Goal: Task Accomplishment & Management: Complete application form

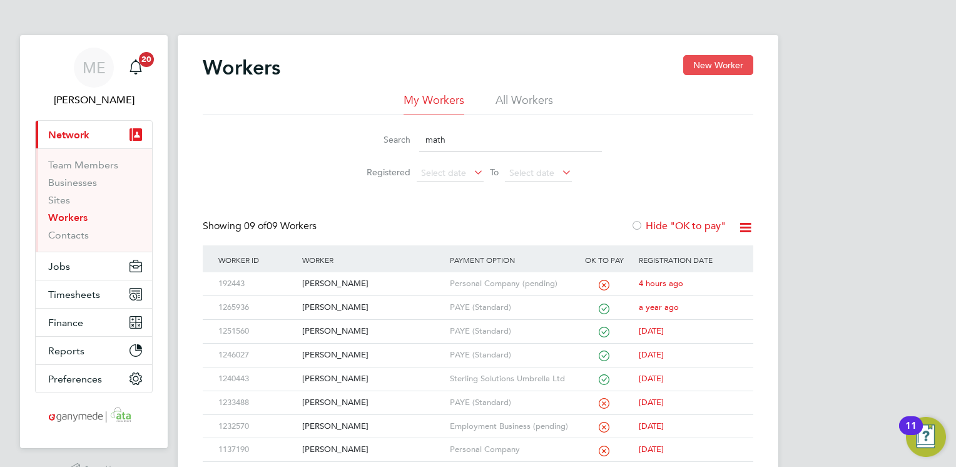
click at [698, 61] on button "New Worker" at bounding box center [718, 65] width 70 height 20
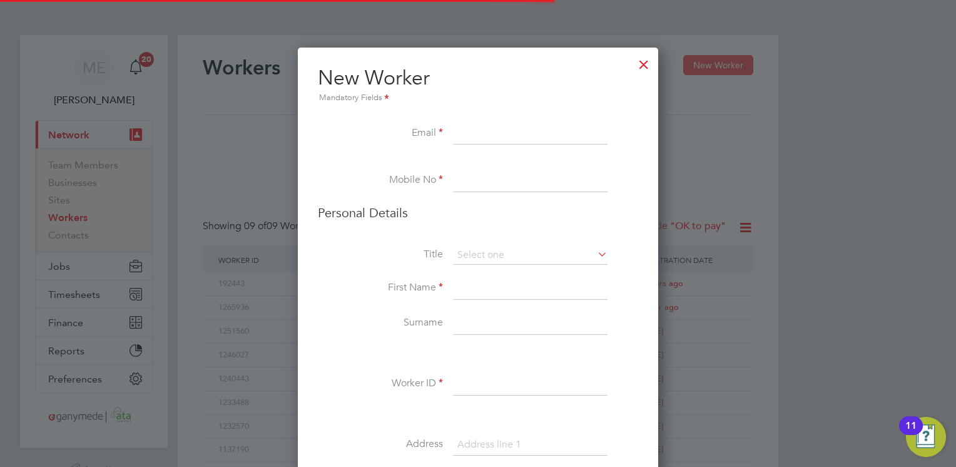
scroll to position [1394, 510]
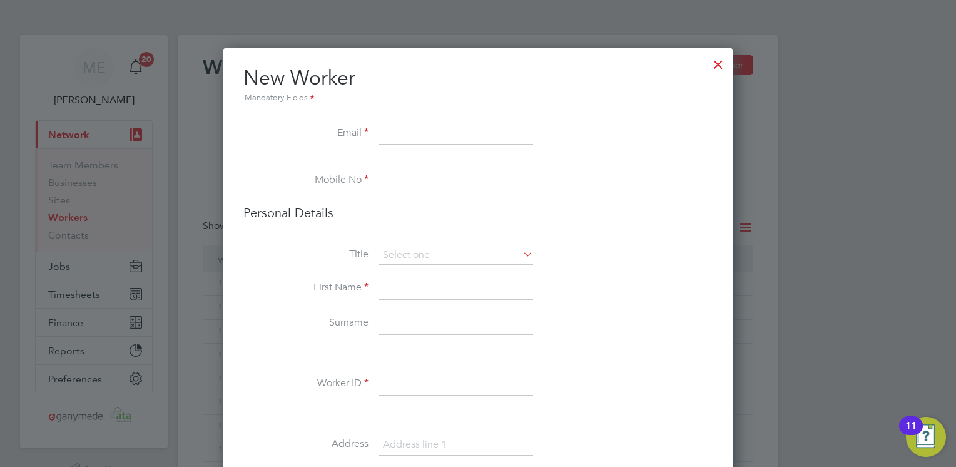
paste input "[EMAIL_ADDRESS][DOMAIN_NAME]"
type input "[EMAIL_ADDRESS][DOMAIN_NAME]"
click at [391, 184] on input at bounding box center [456, 181] width 155 height 23
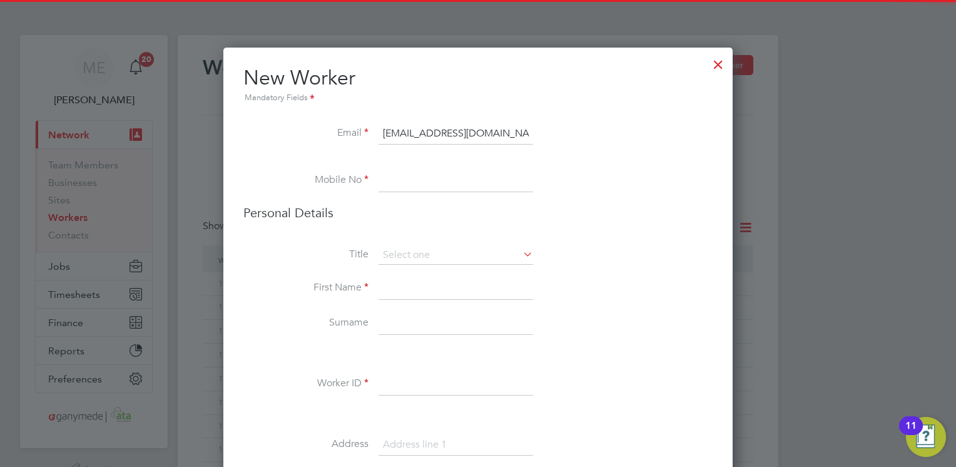
paste input "[PHONE_NUMBER]"
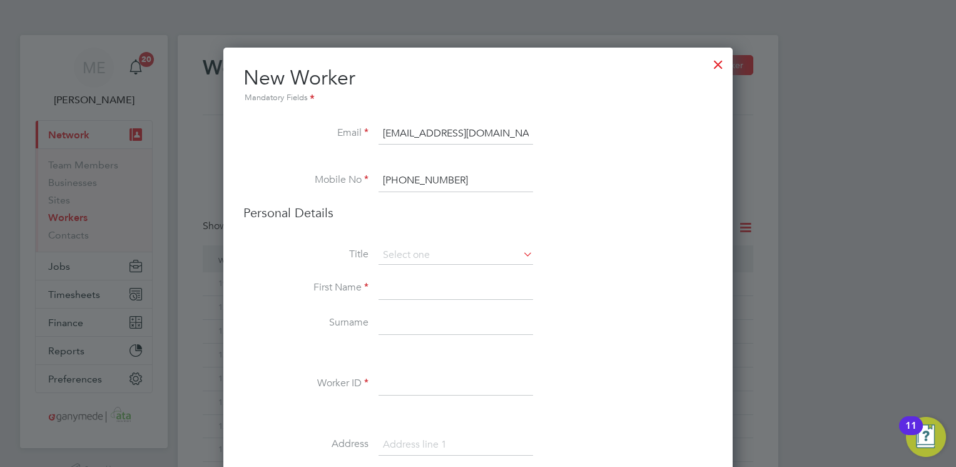
type input "[PHONE_NUMBER]"
click at [389, 294] on input at bounding box center [456, 288] width 155 height 23
type input "[PERSON_NAME]"
click at [392, 324] on input at bounding box center [456, 323] width 155 height 23
type input "[PERSON_NAME]"
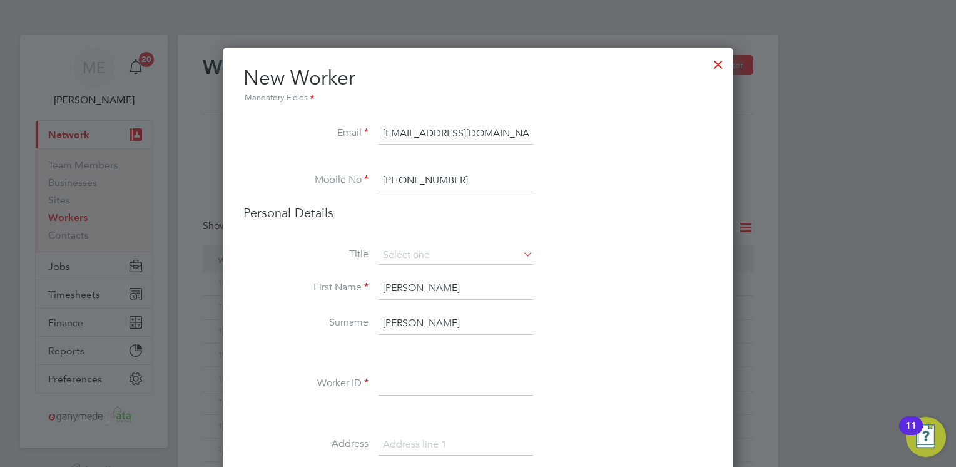
click at [388, 386] on input at bounding box center [456, 384] width 155 height 23
type input "192280"
click at [388, 418] on li at bounding box center [477, 414] width 469 height 13
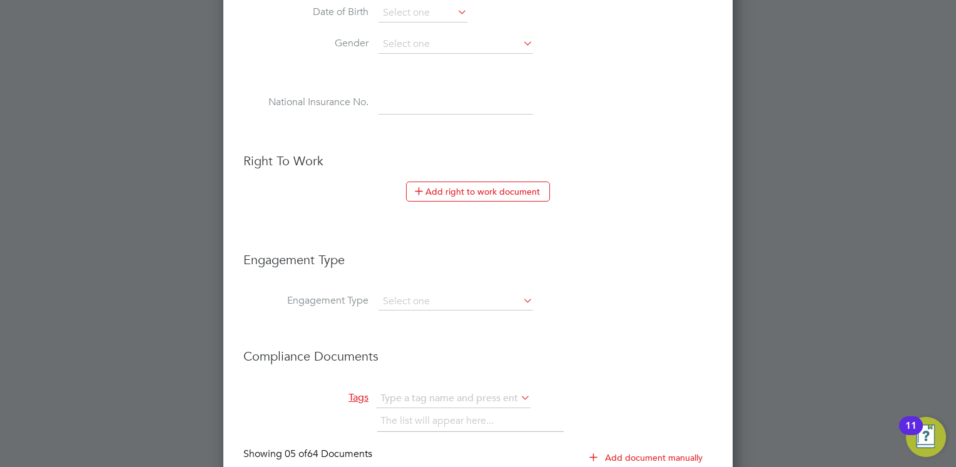
scroll to position [576, 0]
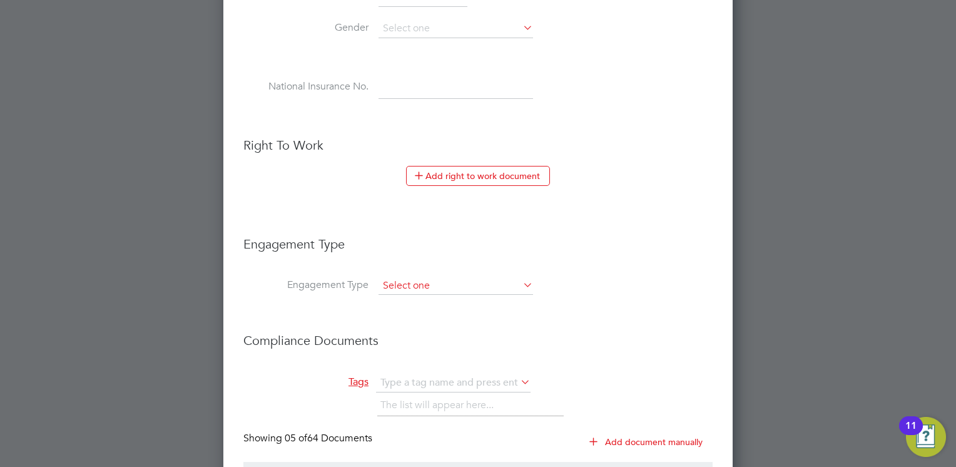
click at [406, 287] on input at bounding box center [456, 286] width 155 height 18
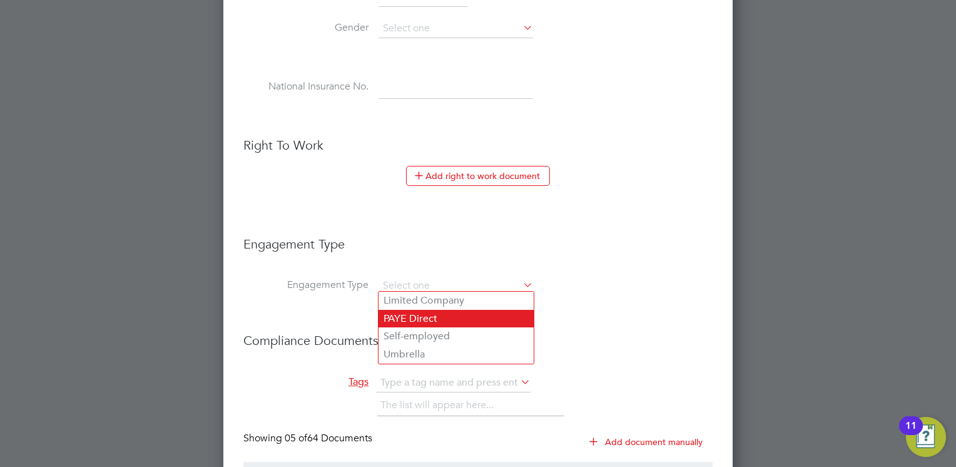
click at [394, 315] on li "PAYE Direct" at bounding box center [456, 319] width 155 height 18
type input "PAYE Direct"
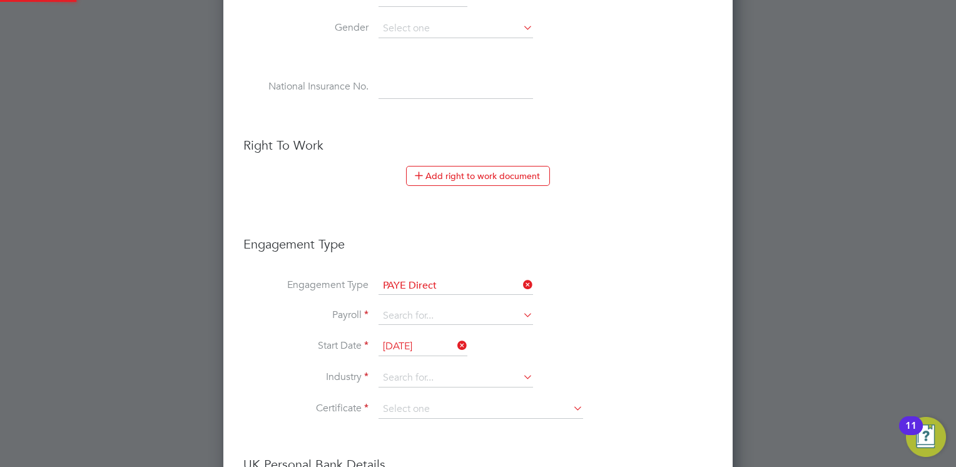
scroll to position [1948, 510]
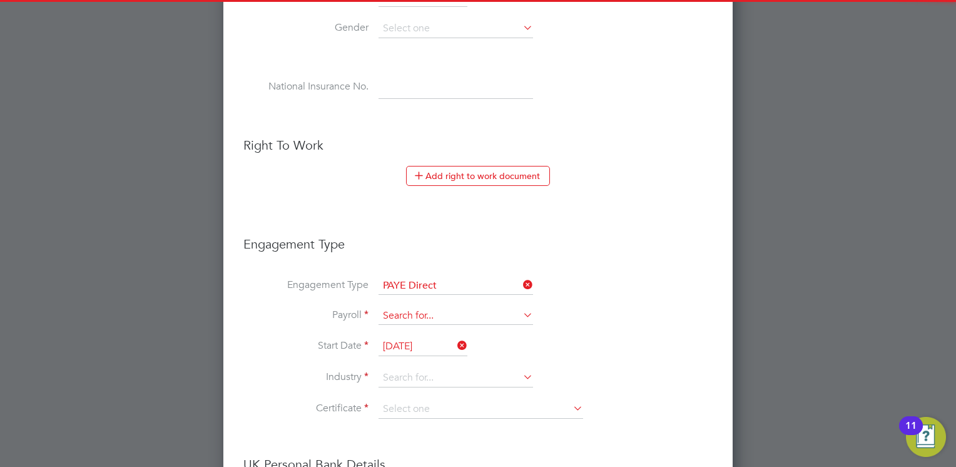
click at [401, 310] on input at bounding box center [456, 316] width 155 height 18
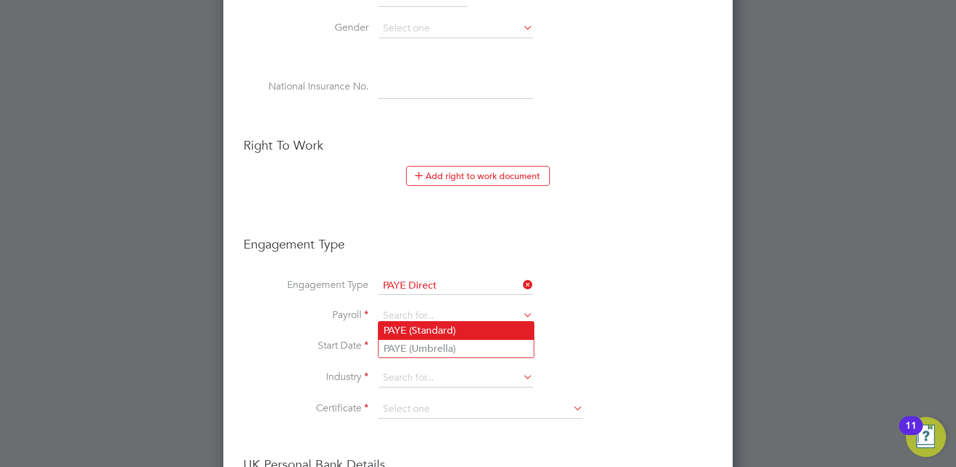
click at [398, 337] on li "PAYE (Standard)" at bounding box center [456, 331] width 155 height 18
type input "PAYE (Standard)"
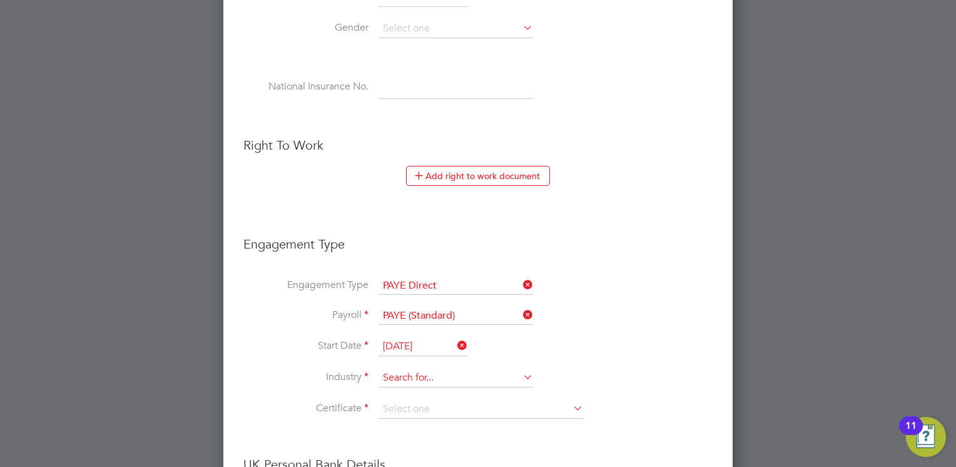
click at [392, 369] on input at bounding box center [456, 378] width 155 height 19
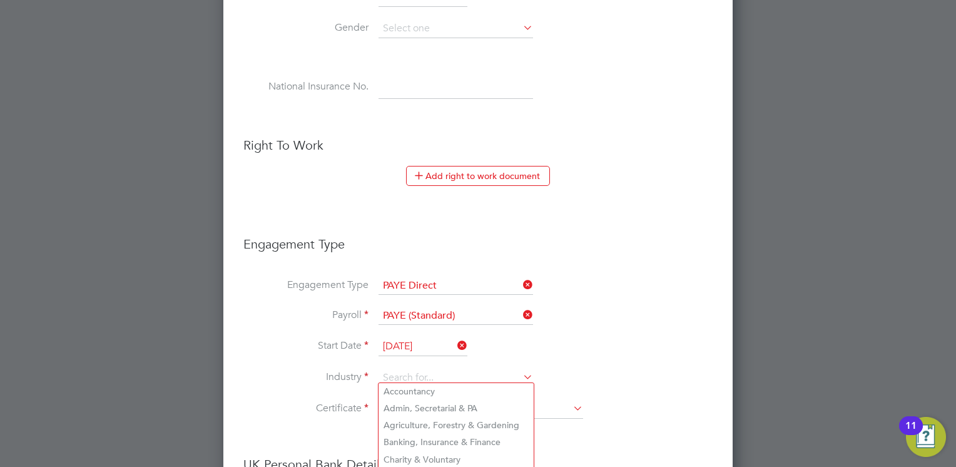
click at [309, 381] on li "Industry" at bounding box center [477, 384] width 469 height 31
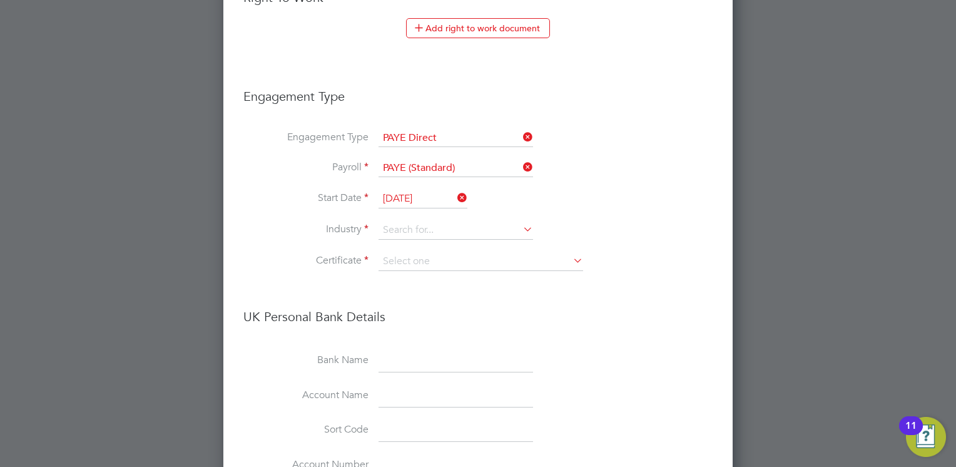
scroll to position [751, 0]
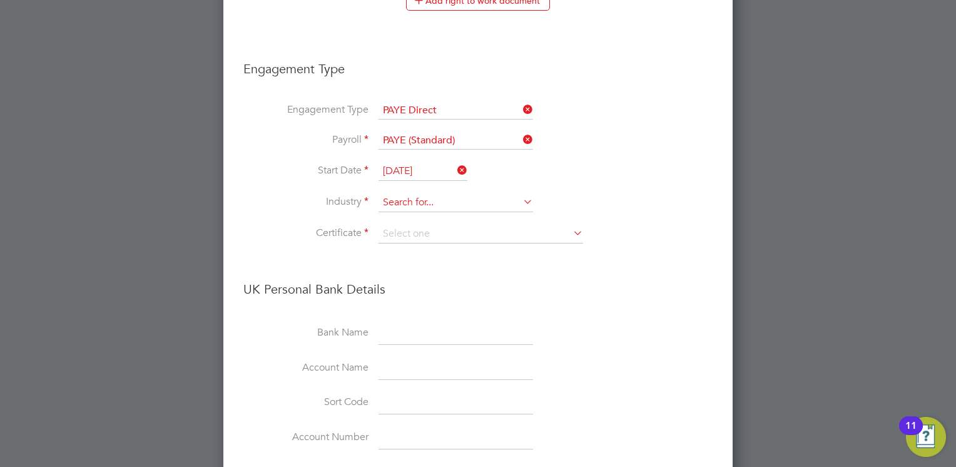
click at [396, 202] on input at bounding box center [456, 202] width 155 height 19
click at [387, 367] on li "Engineering" at bounding box center [456, 369] width 155 height 17
type input "Engineering"
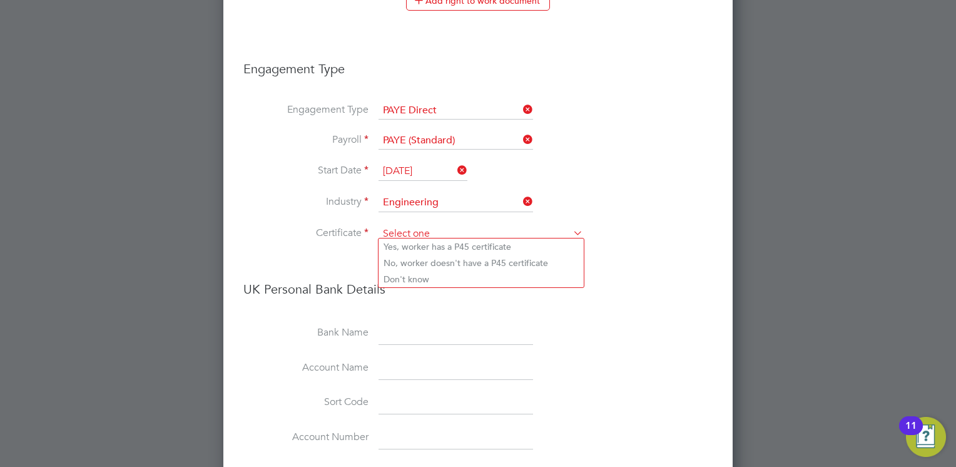
click at [406, 232] on input at bounding box center [481, 234] width 205 height 19
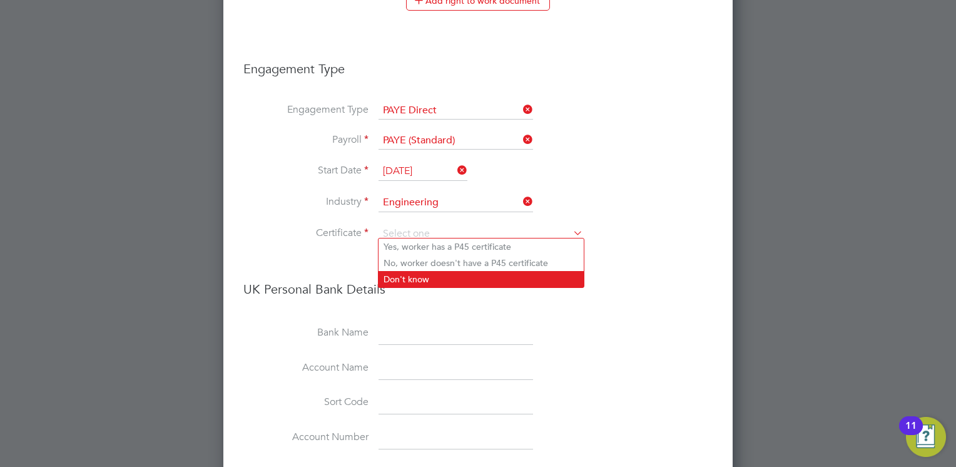
click at [394, 282] on li "Don't know" at bounding box center [481, 279] width 205 height 16
type input "Don't know"
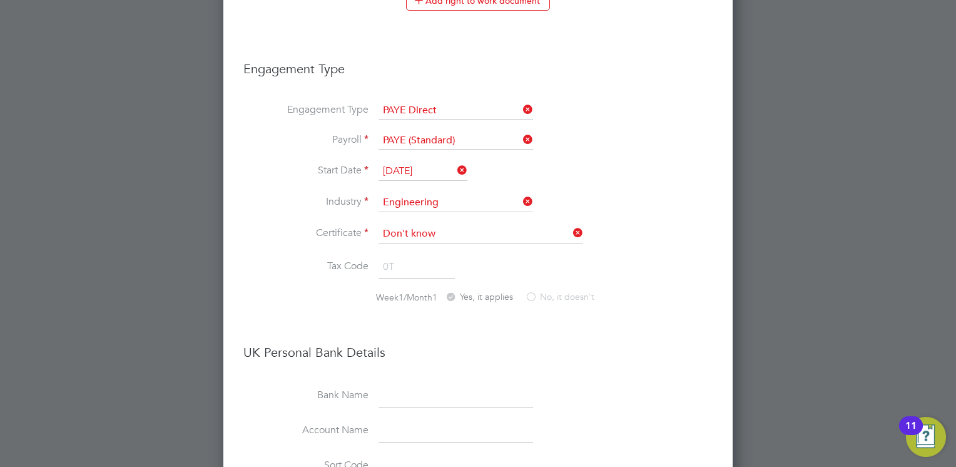
scroll to position [2010, 510]
click at [318, 256] on li "Tax Code 0T" at bounding box center [477, 273] width 469 height 35
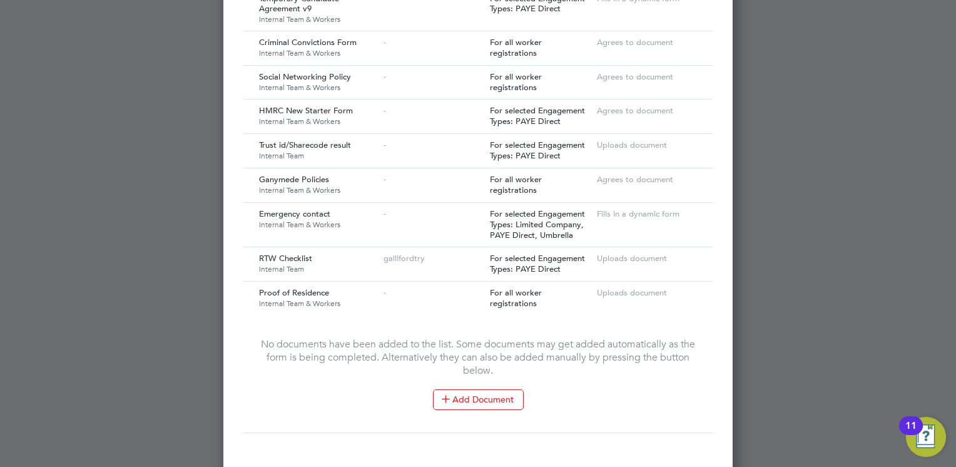
scroll to position [1590, 0]
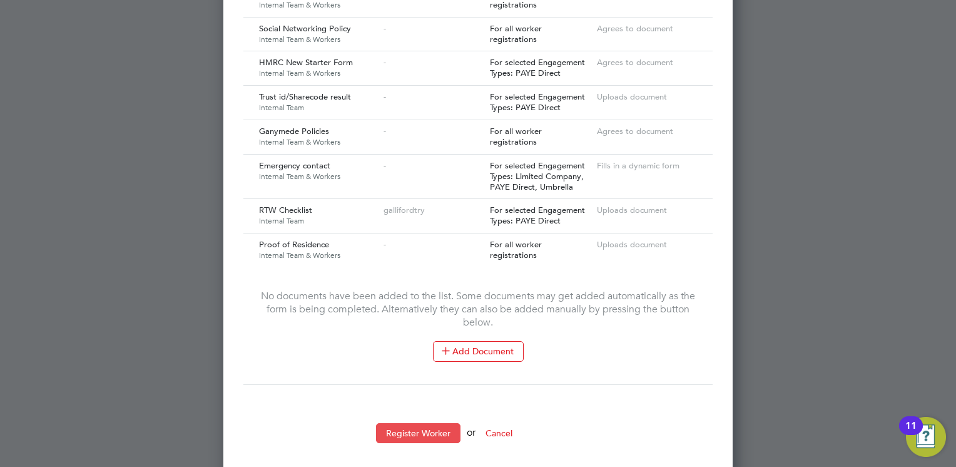
click at [391, 423] on button "Register Worker" at bounding box center [418, 433] width 84 height 20
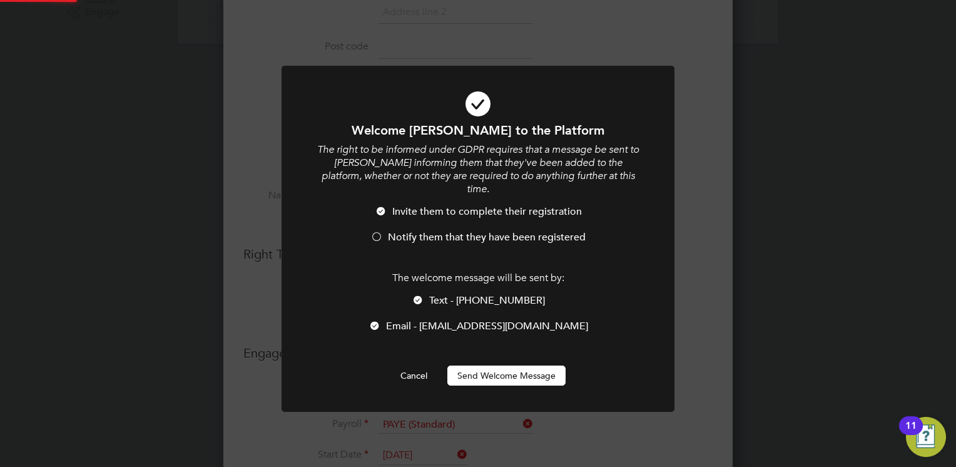
scroll to position [0, 0]
click at [478, 366] on button "Send Welcome Message" at bounding box center [507, 376] width 118 height 20
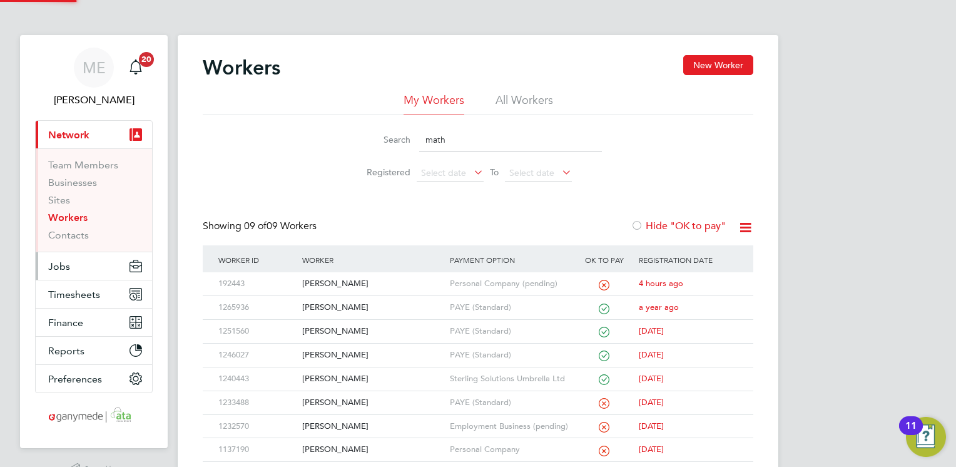
click at [73, 264] on button "Jobs" at bounding box center [94, 266] width 116 height 28
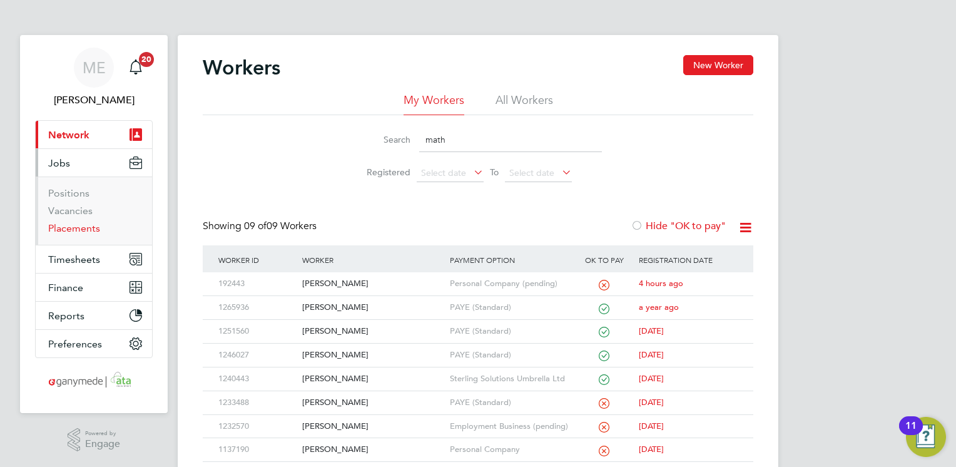
click at [80, 227] on link "Placements" at bounding box center [74, 228] width 52 height 12
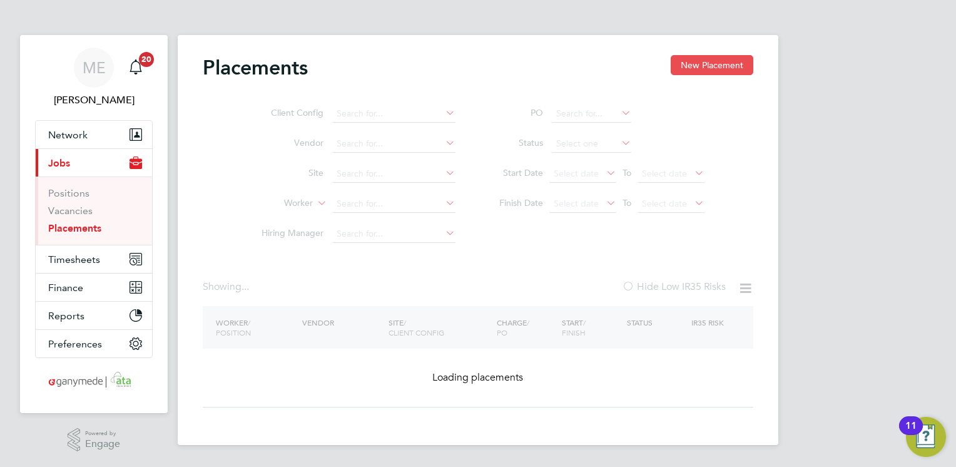
click at [688, 59] on button "New Placement" at bounding box center [712, 65] width 83 height 20
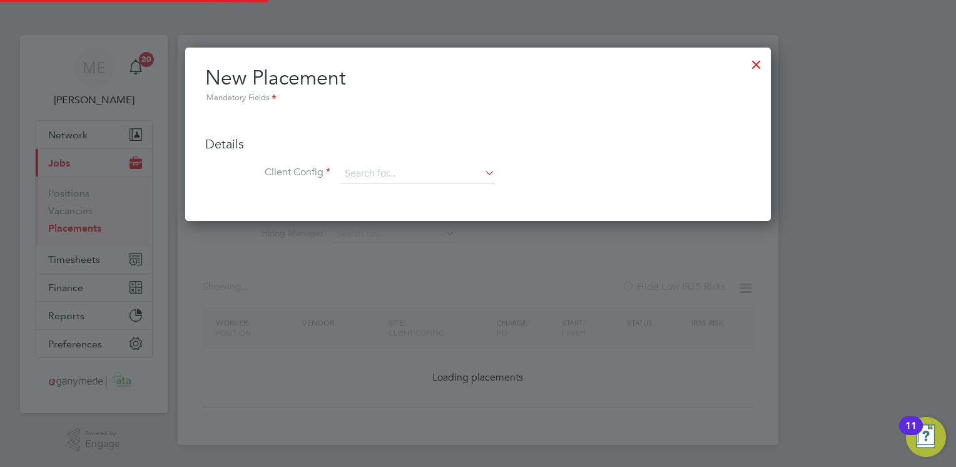
scroll to position [173, 586]
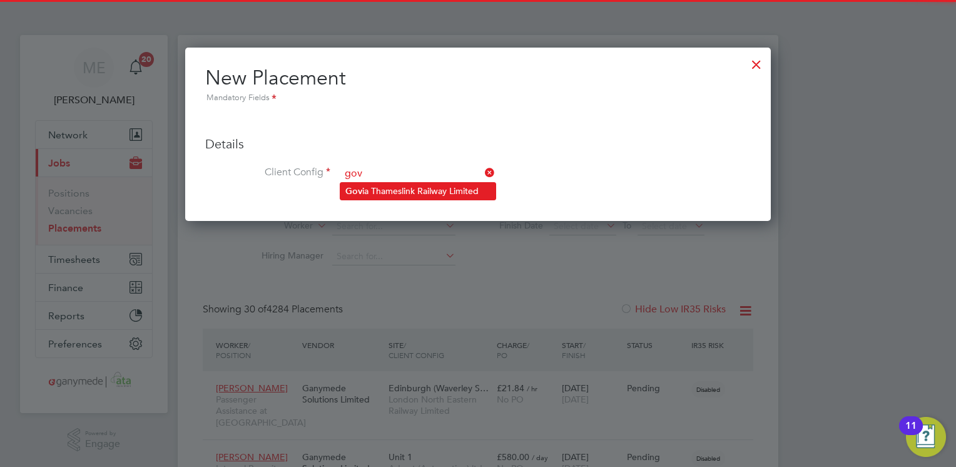
click at [377, 192] on li "Gov ia Thameslink Railway Limited" at bounding box center [417, 191] width 155 height 17
type input "Govia Thameslink Railway Limited"
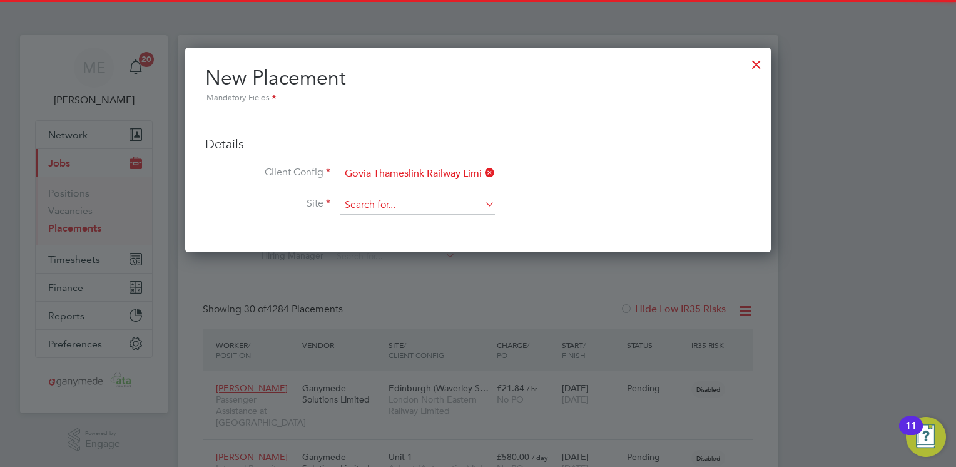
click at [366, 209] on input at bounding box center [417, 205] width 155 height 19
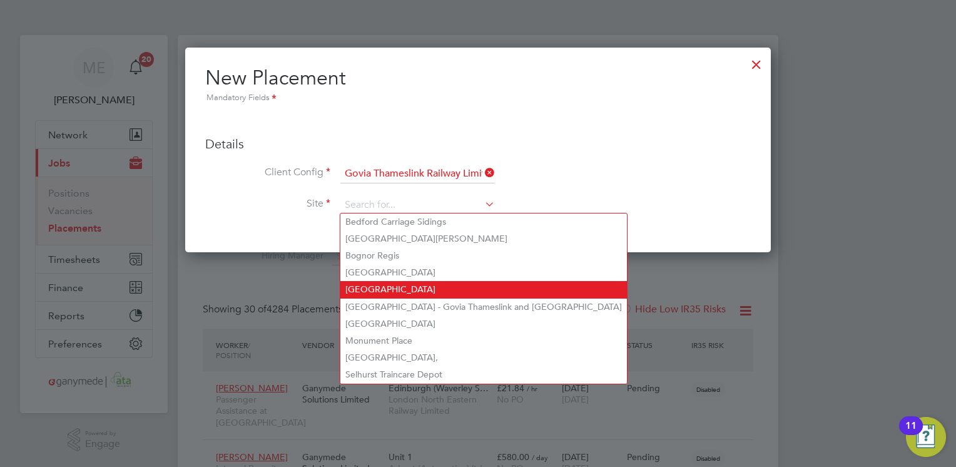
click at [359, 294] on li "[GEOGRAPHIC_DATA]" at bounding box center [483, 289] width 287 height 17
type input "[GEOGRAPHIC_DATA]"
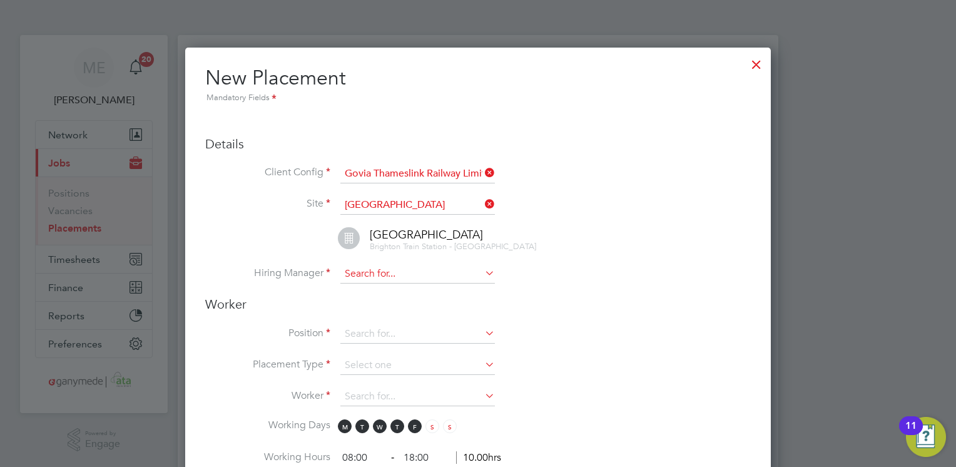
click at [373, 275] on input at bounding box center [417, 274] width 155 height 19
click at [389, 435] on li "[PERSON_NAME]" at bounding box center [417, 443] width 155 height 17
type input "[PERSON_NAME]"
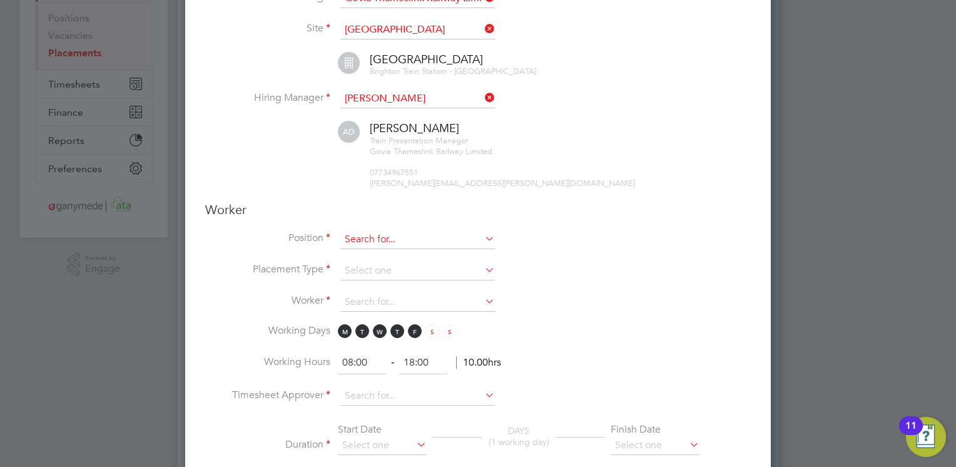
click at [381, 238] on input at bounding box center [417, 239] width 155 height 19
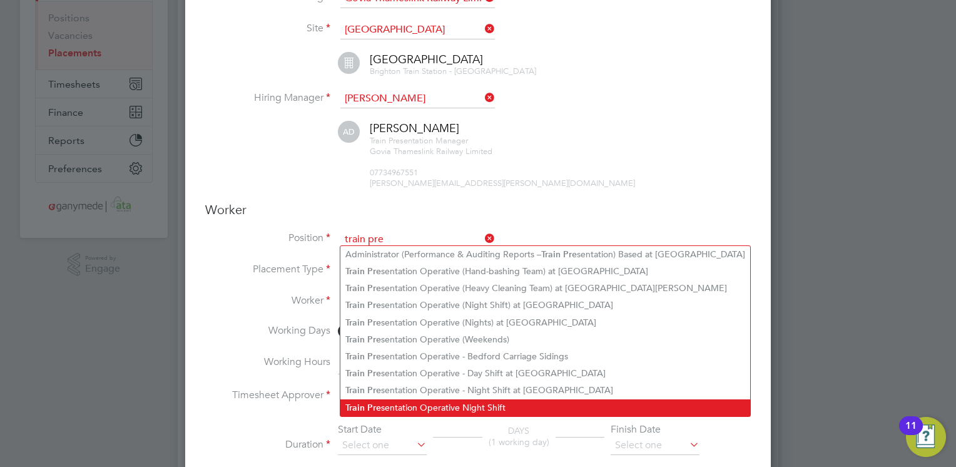
click at [412, 404] on li "Train Pre sentation Operative Night Shift" at bounding box center [545, 407] width 410 height 17
type input "Train Presentation Operative Night Shift"
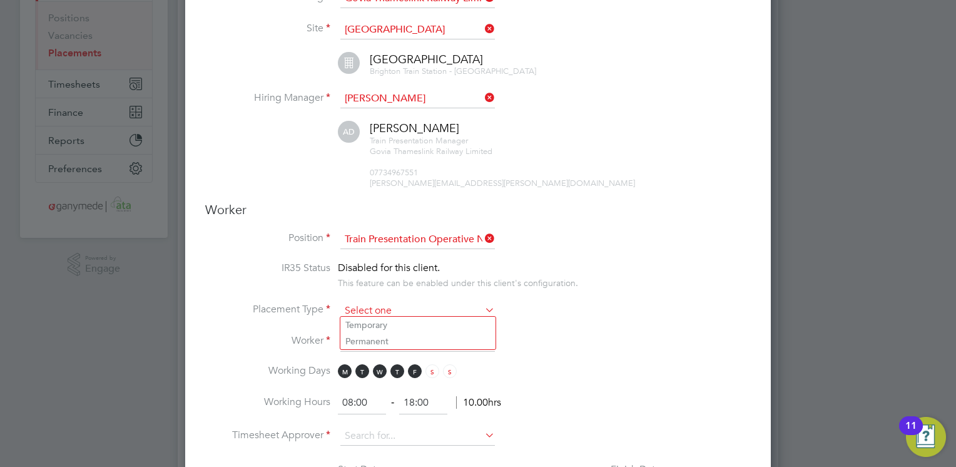
click at [366, 305] on input at bounding box center [417, 311] width 155 height 19
click at [362, 326] on li "Temporary" at bounding box center [417, 325] width 155 height 16
type input "Temporary"
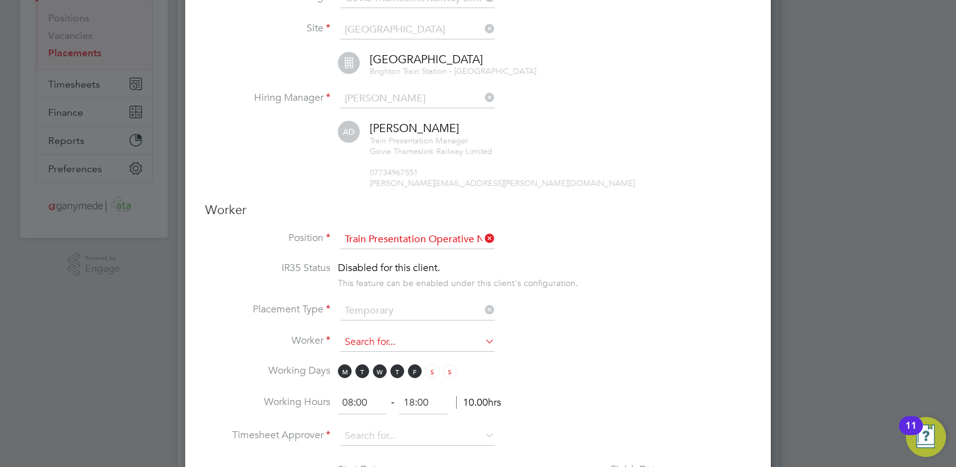
click at [362, 334] on input at bounding box center [417, 342] width 155 height 19
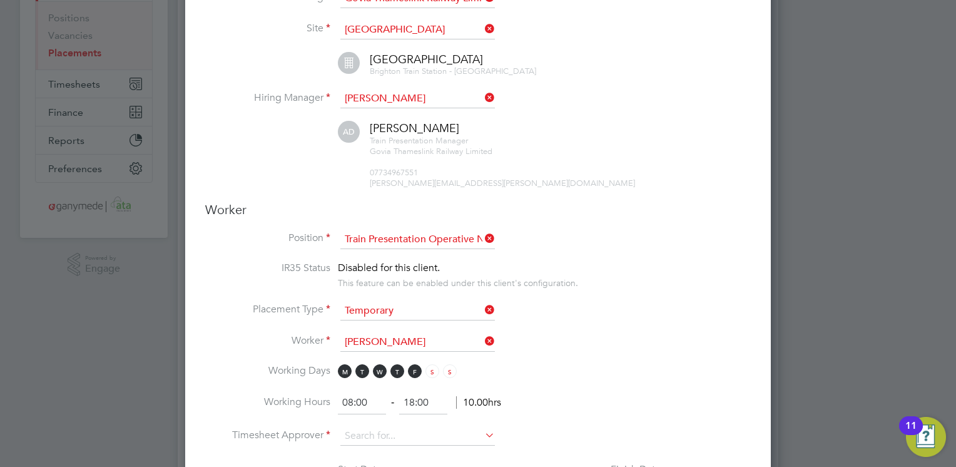
click at [357, 350] on b "[PERSON_NAME]" at bounding box center [381, 355] width 73 height 11
type input "[PERSON_NAME] (192280)"
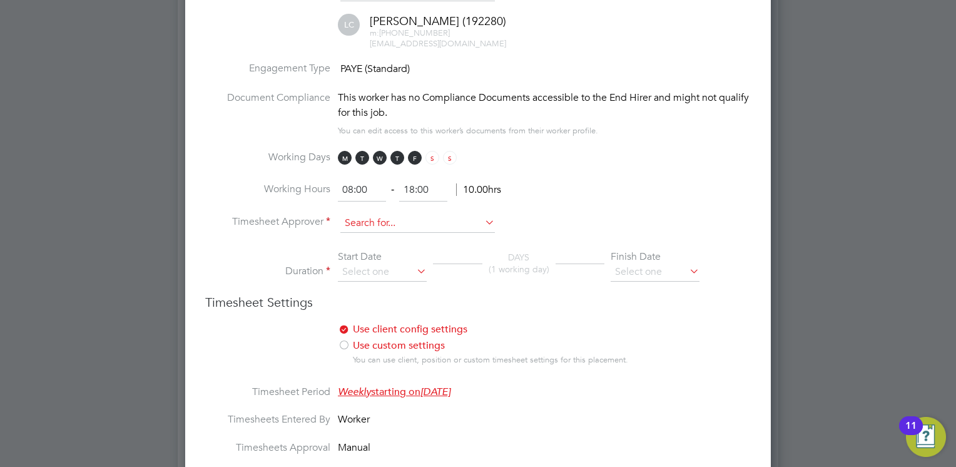
click at [375, 214] on input at bounding box center [417, 223] width 155 height 19
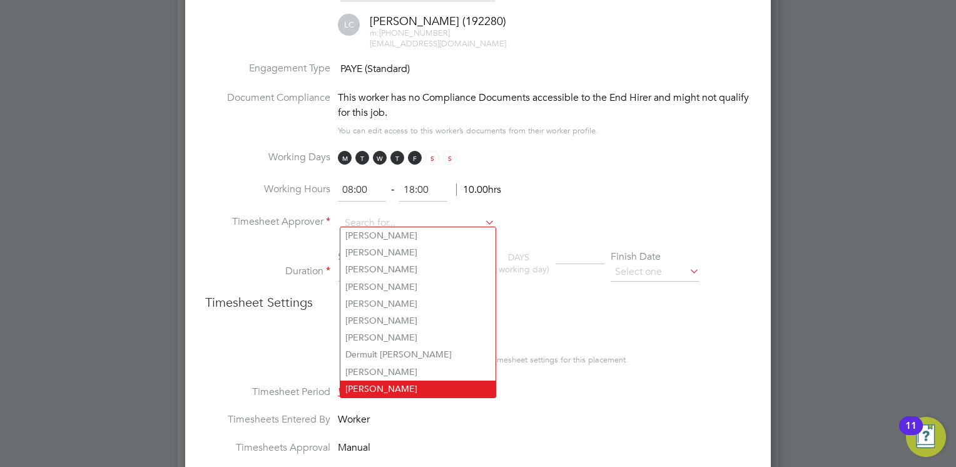
click at [355, 381] on li "[PERSON_NAME]" at bounding box center [417, 389] width 155 height 17
type input "[PERSON_NAME]"
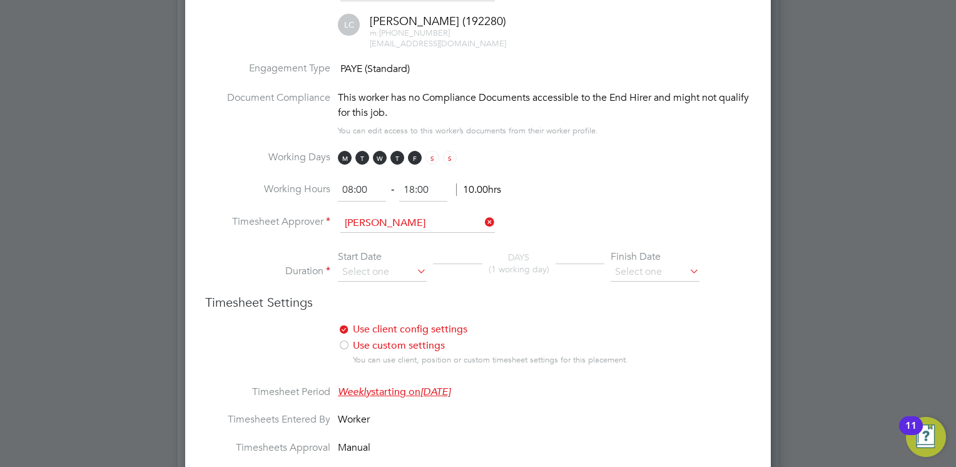
click at [361, 284] on li "Duration Start Date DAYS (1 working day) Finish Date" at bounding box center [478, 272] width 546 height 44
click at [369, 256] on div "Start Date" at bounding box center [382, 256] width 89 height 13
click at [366, 267] on input at bounding box center [382, 272] width 89 height 19
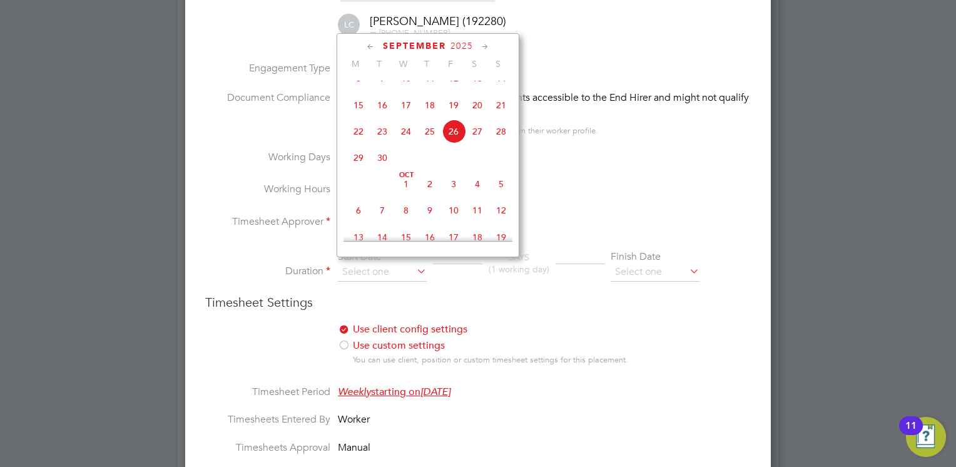
click at [401, 196] on span "[DATE]" at bounding box center [406, 184] width 24 height 24
type input "[DATE]"
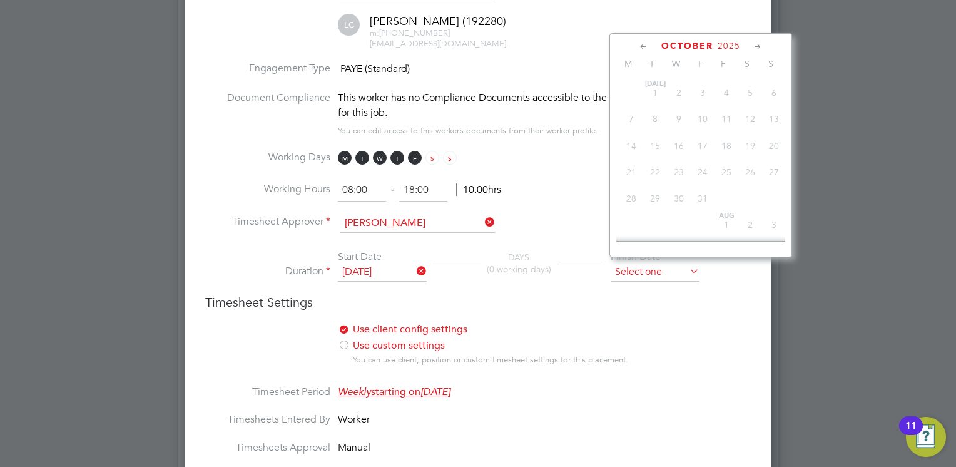
scroll to position [354, 0]
drag, startPoint x: 635, startPoint y: 259, endPoint x: 581, endPoint y: 188, distance: 89.8
click at [581, 188] on li "Working Hours 08:00 ‐ 18:00 10.00hrs" at bounding box center [478, 196] width 546 height 35
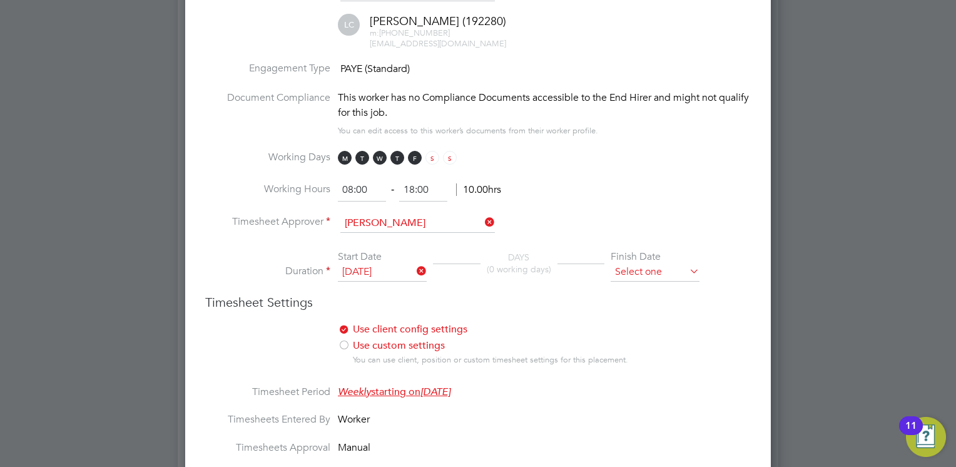
click at [623, 263] on input at bounding box center [655, 272] width 89 height 19
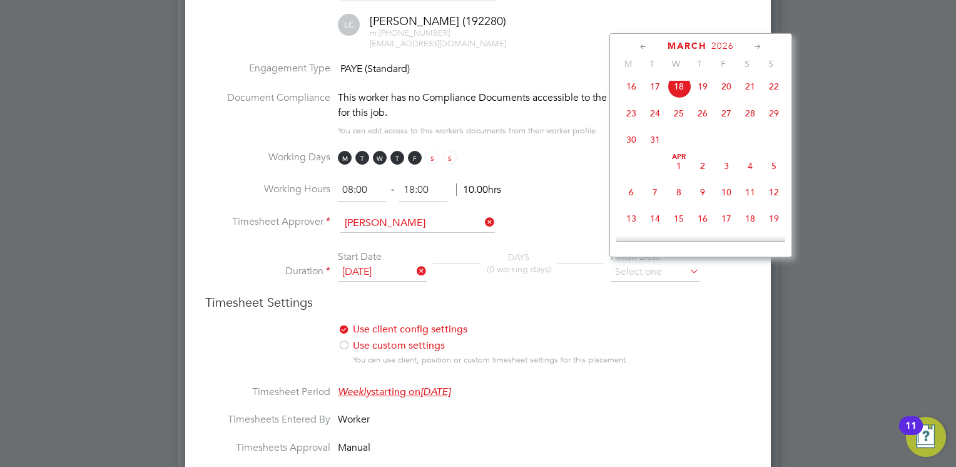
scroll to position [1196, 0]
click at [681, 106] on span "Apr" at bounding box center [679, 103] width 24 height 6
type input "[DATE]"
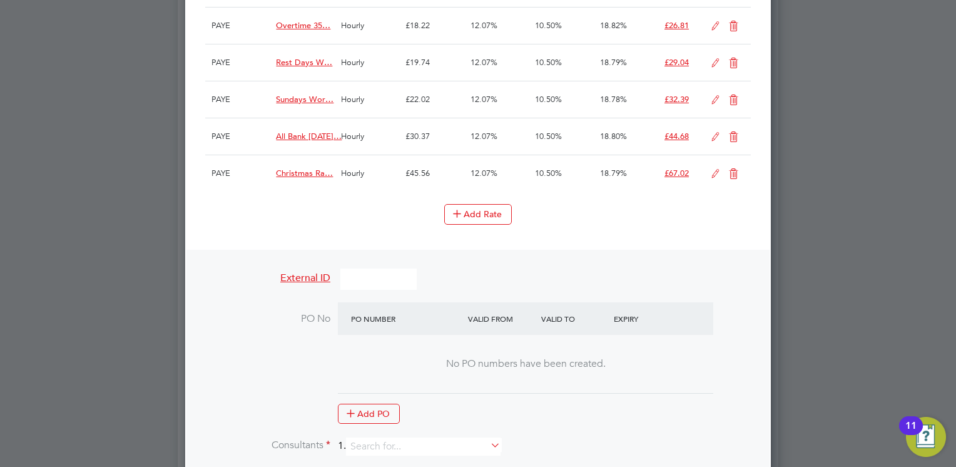
scroll to position [1302, 0]
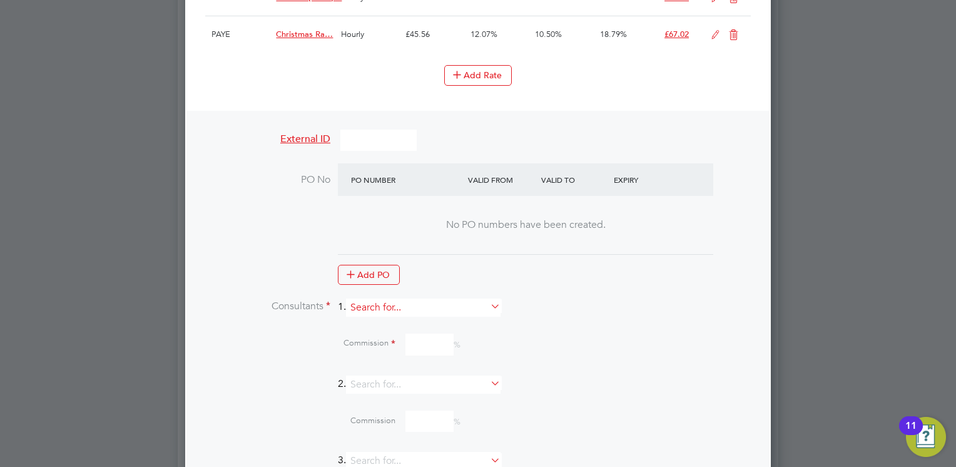
click at [398, 302] on input at bounding box center [423, 308] width 155 height 18
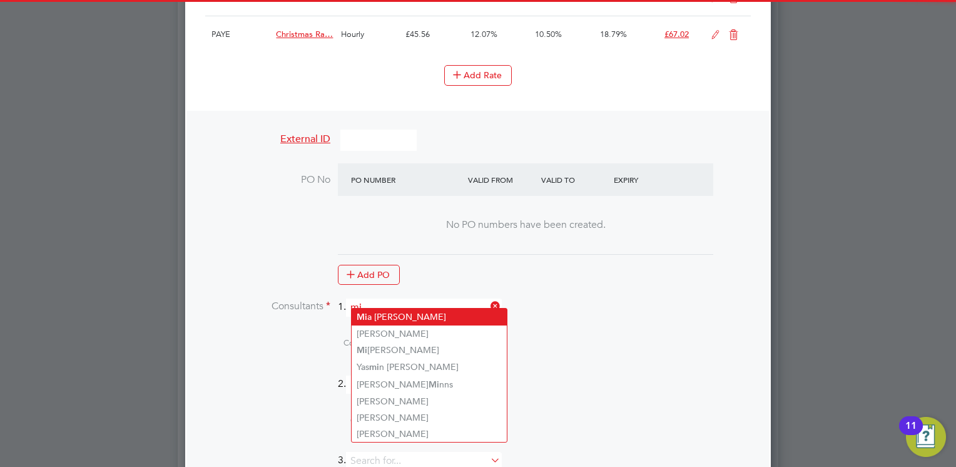
click at [387, 319] on li "Mi a [PERSON_NAME]" at bounding box center [429, 317] width 155 height 17
type input "[PERSON_NAME]"
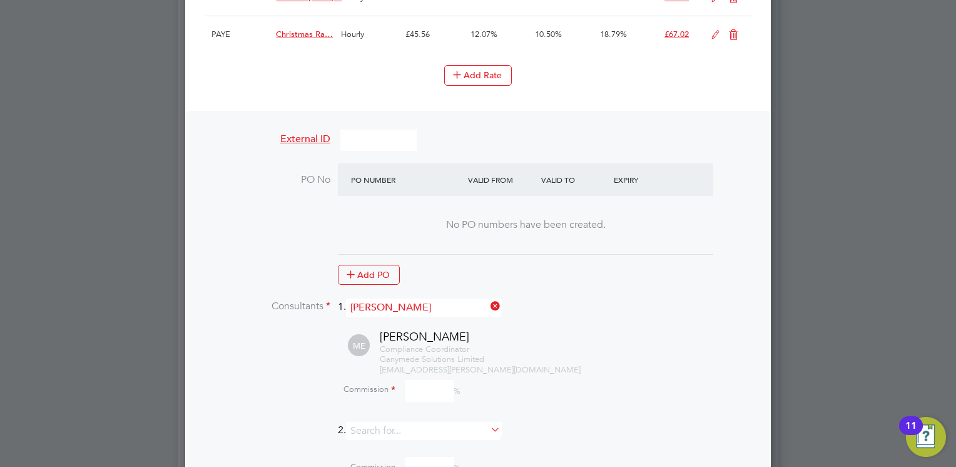
scroll to position [1885, 586]
click at [416, 380] on input at bounding box center [430, 391] width 48 height 22
type input "0"
click at [323, 380] on div "Commission 0 %" at bounding box center [510, 391] width 481 height 22
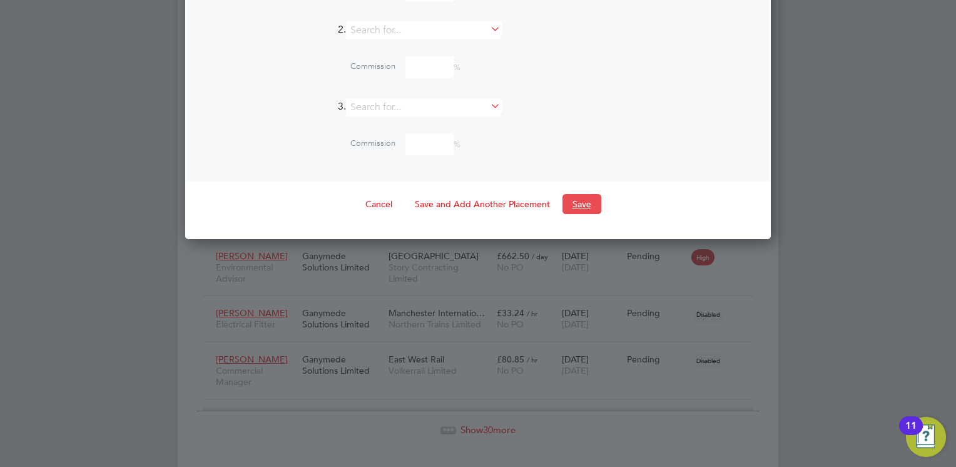
click at [575, 195] on button "Save" at bounding box center [582, 204] width 39 height 20
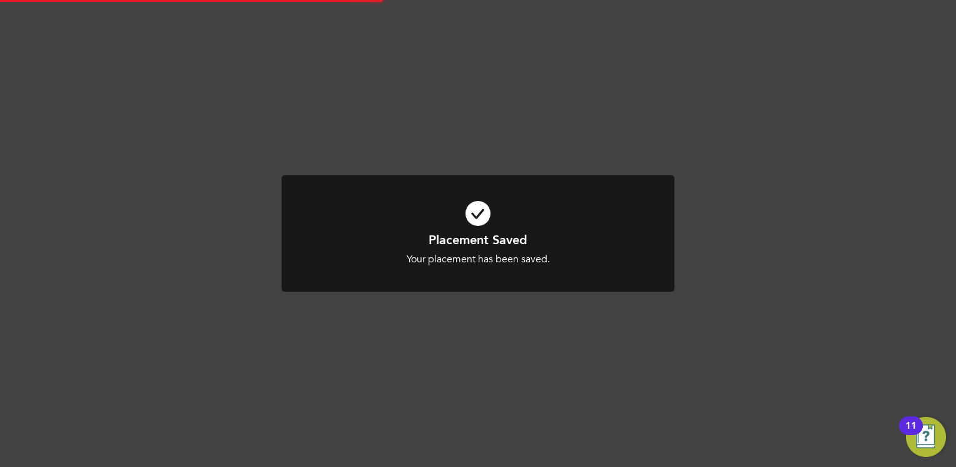
scroll to position [6, 6]
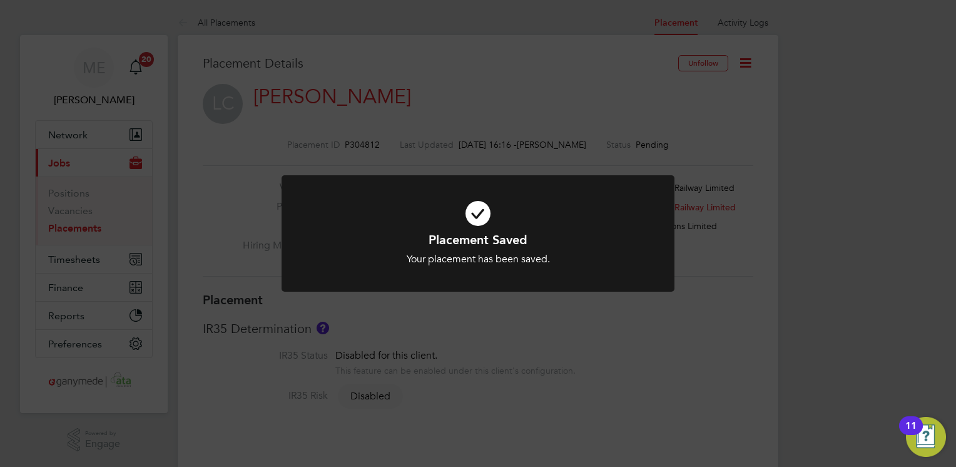
click at [406, 265] on div at bounding box center [478, 233] width 393 height 117
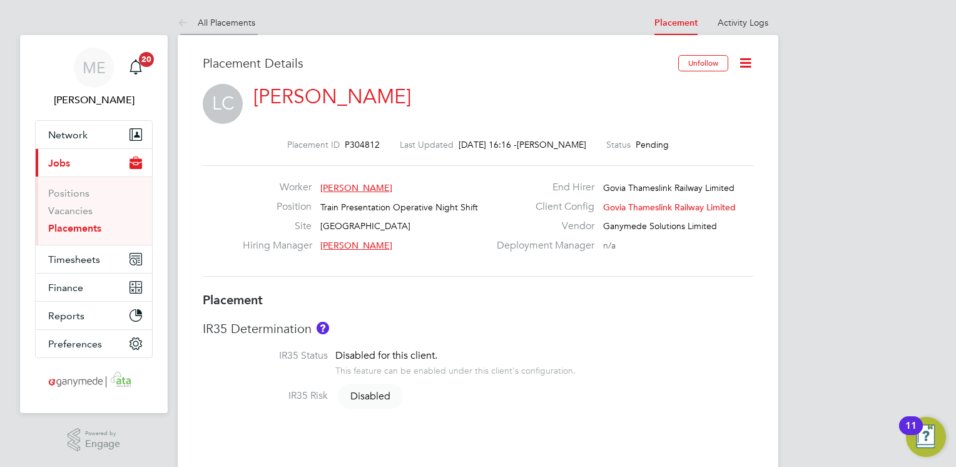
click at [194, 29] on li "All Placements" at bounding box center [217, 22] width 78 height 25
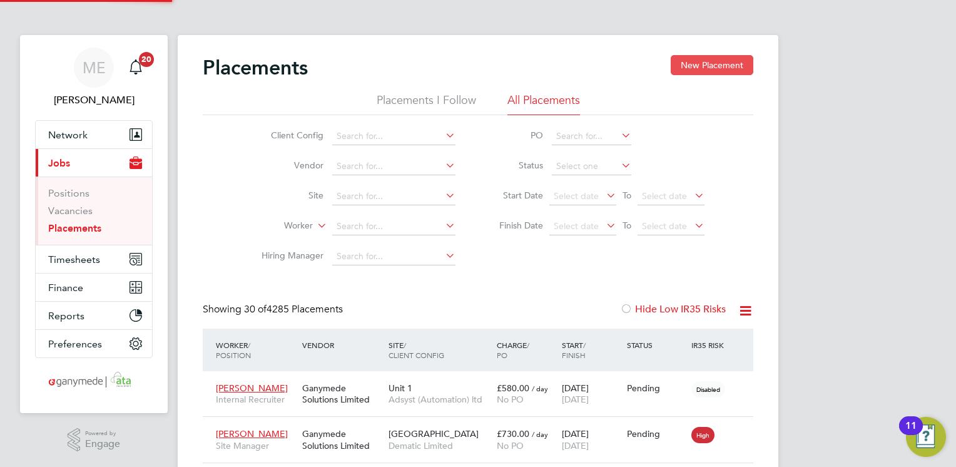
scroll to position [36, 87]
drag, startPoint x: 703, startPoint y: 59, endPoint x: 682, endPoint y: 62, distance: 22.0
click at [682, 62] on button "New Placement" at bounding box center [712, 65] width 83 height 20
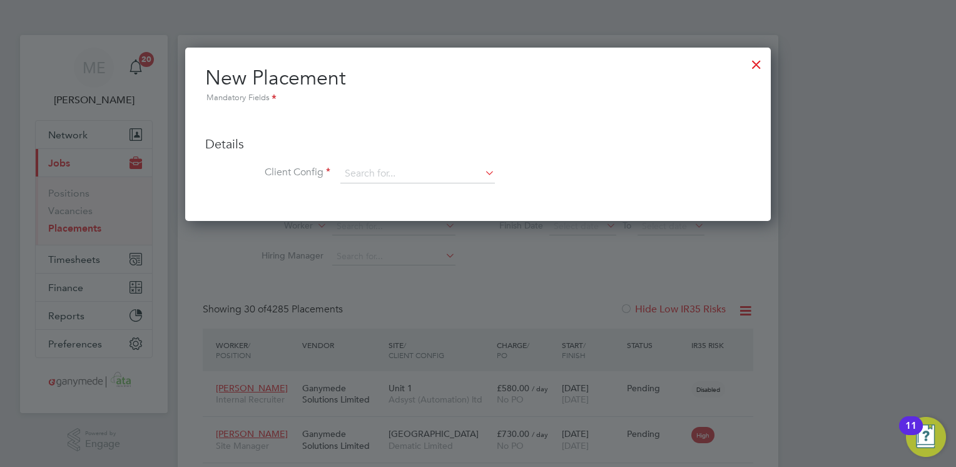
drag, startPoint x: 751, startPoint y: 64, endPoint x: 756, endPoint y: 52, distance: 12.9
click at [756, 52] on div at bounding box center [756, 61] width 23 height 23
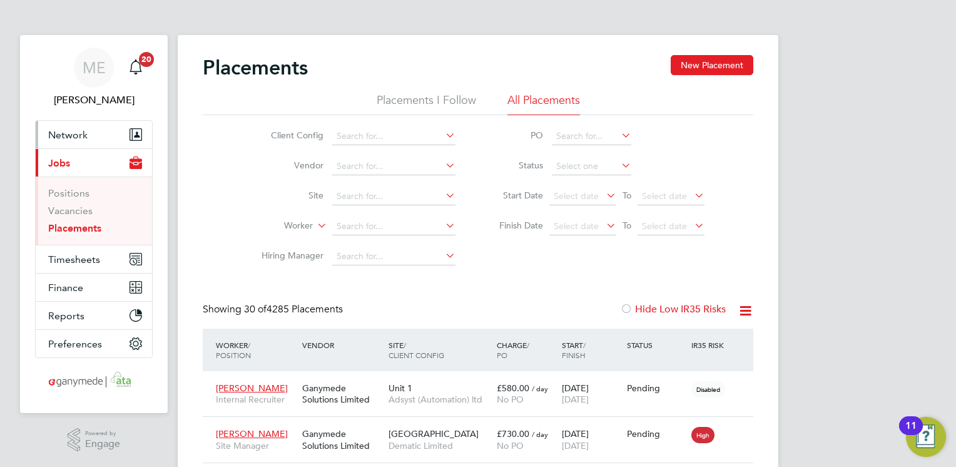
click at [63, 139] on span "Network" at bounding box center [67, 135] width 39 height 12
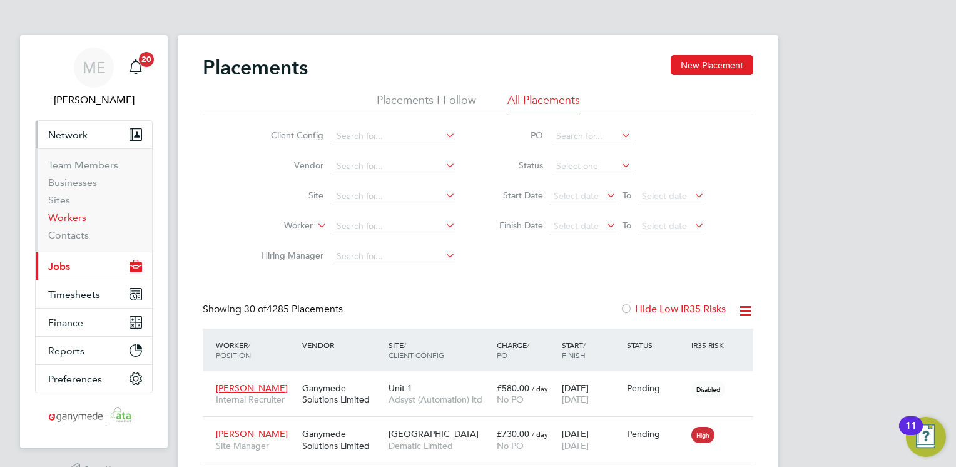
click at [64, 212] on link "Workers" at bounding box center [67, 218] width 38 height 12
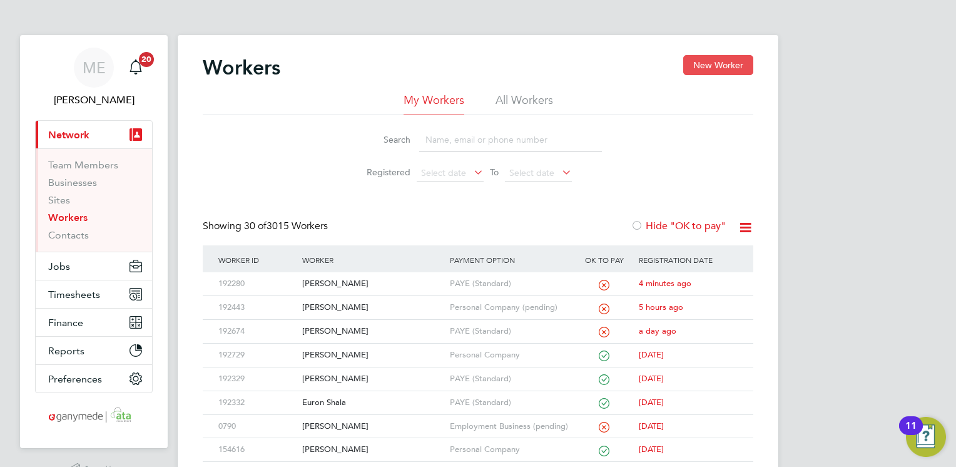
click at [723, 63] on button "New Worker" at bounding box center [718, 65] width 70 height 20
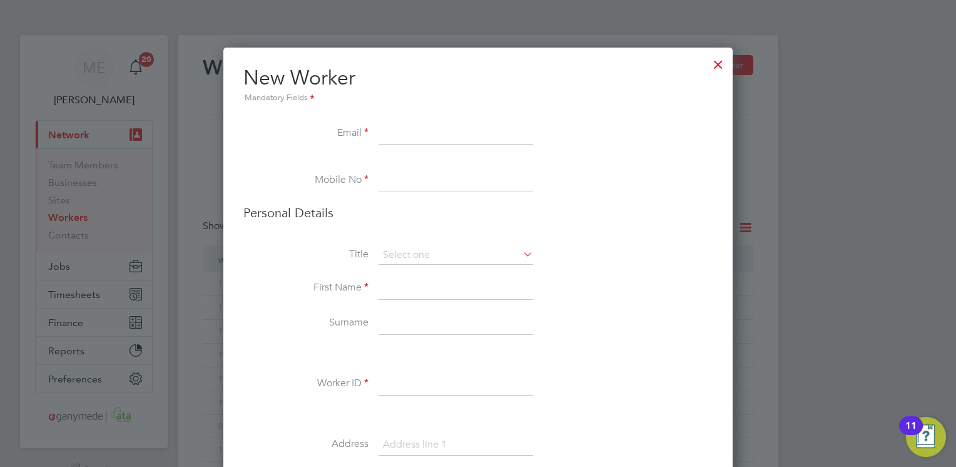
paste input "[PERSON_NAME][EMAIL_ADDRESS][DOMAIN_NAME]"
type input "[PERSON_NAME][EMAIL_ADDRESS][DOMAIN_NAME]"
click at [381, 182] on input at bounding box center [456, 181] width 155 height 23
paste input "07762505733"
type input "07762505733"
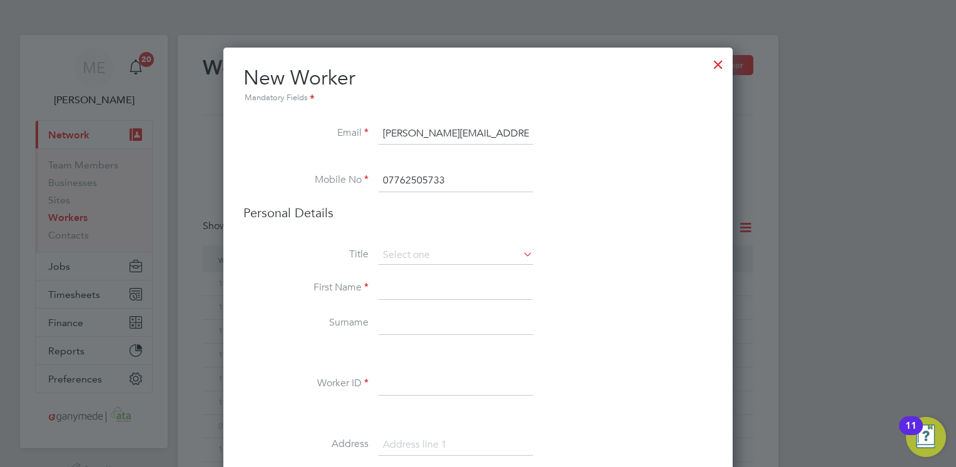
click at [391, 281] on input at bounding box center [456, 288] width 155 height 23
type input "[PERSON_NAME]"
click at [386, 330] on input at bounding box center [456, 323] width 155 height 23
type input "[PERSON_NAME]"
click at [381, 375] on input at bounding box center [456, 384] width 155 height 23
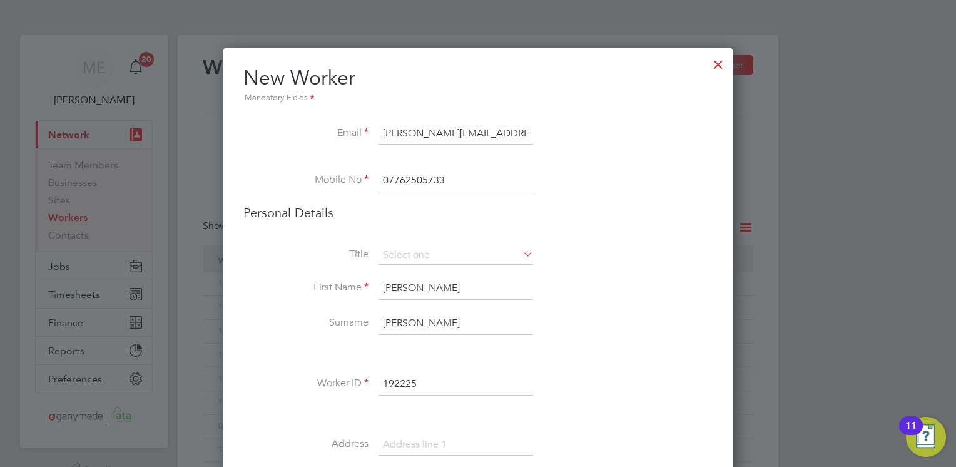
type input "192225"
click at [355, 356] on li at bounding box center [477, 353] width 469 height 13
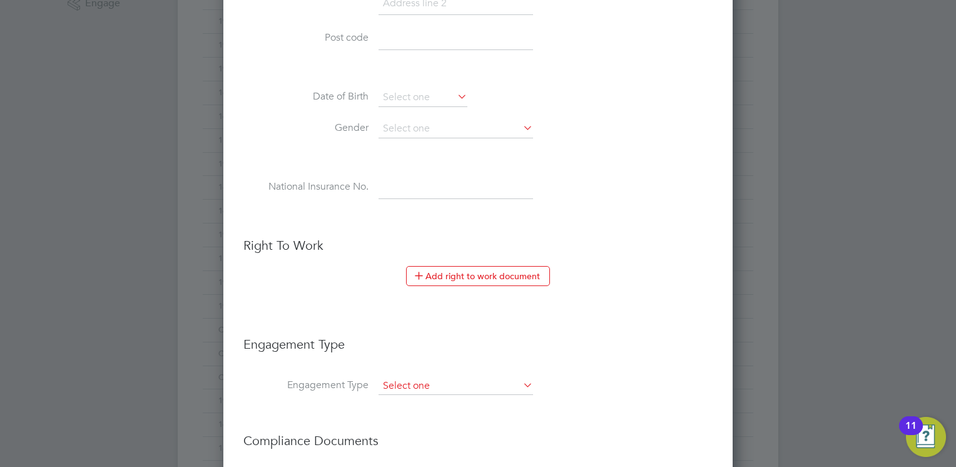
click at [390, 381] on input at bounding box center [456, 386] width 155 height 18
click at [391, 414] on li "PAYE Direct" at bounding box center [456, 419] width 155 height 18
type input "PAYE Direct"
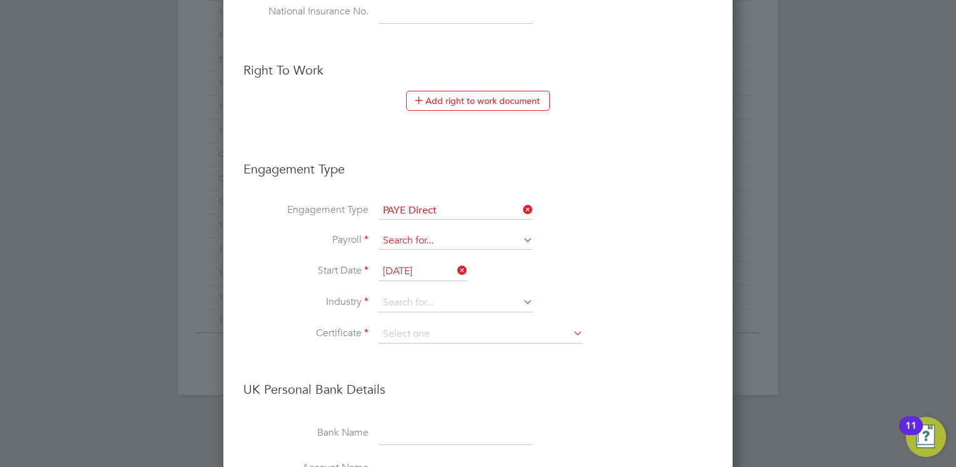
click at [403, 233] on input at bounding box center [456, 241] width 155 height 18
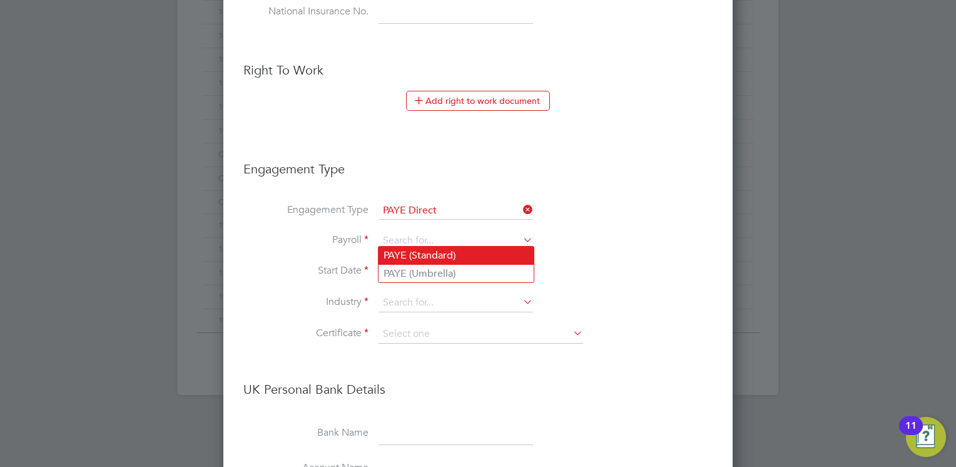
click at [396, 252] on li "PAYE (Standard)" at bounding box center [456, 256] width 155 height 18
type input "PAYE (Standard)"
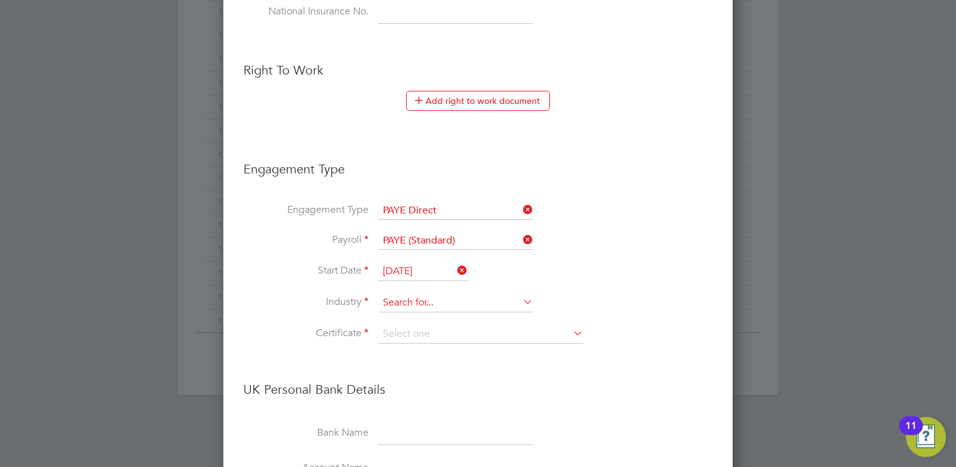
click at [389, 299] on input at bounding box center [456, 303] width 155 height 19
click at [301, 316] on li "Industry" at bounding box center [477, 309] width 469 height 31
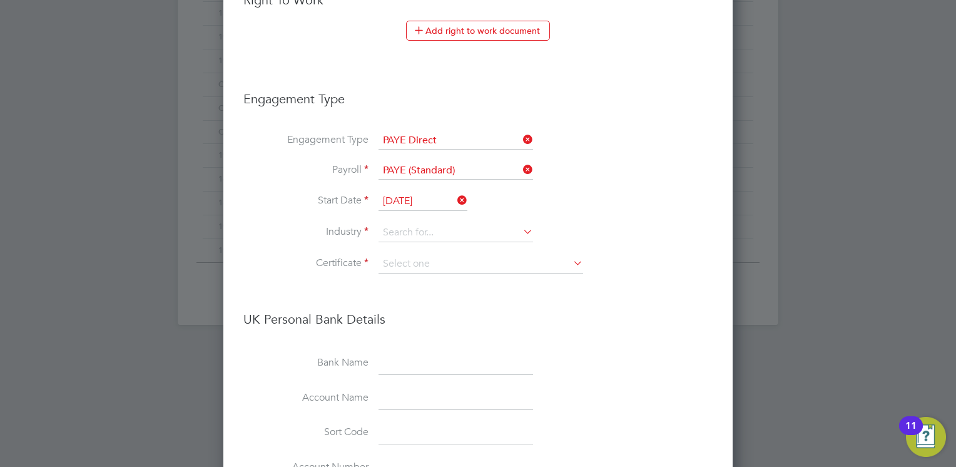
scroll to position [776, 0]
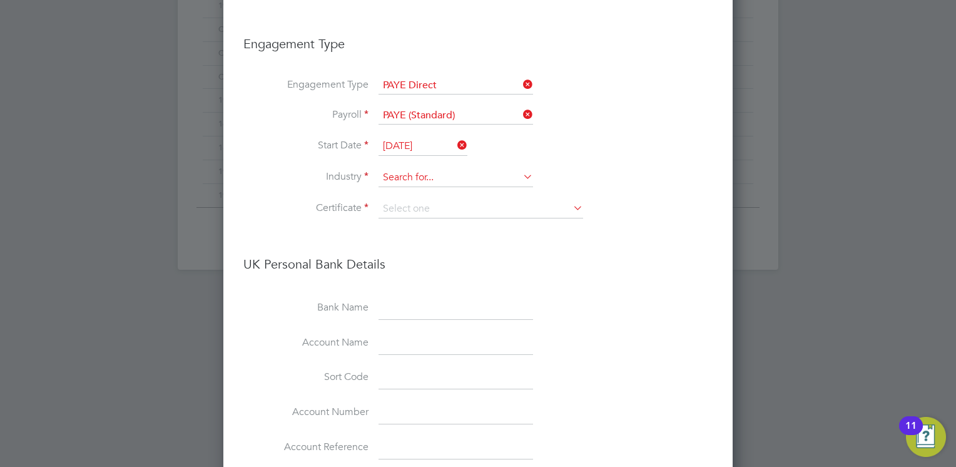
click at [393, 170] on input at bounding box center [456, 177] width 155 height 19
click at [392, 345] on li "Engineering" at bounding box center [456, 344] width 155 height 17
type input "Engineering"
click at [413, 206] on input at bounding box center [481, 209] width 205 height 19
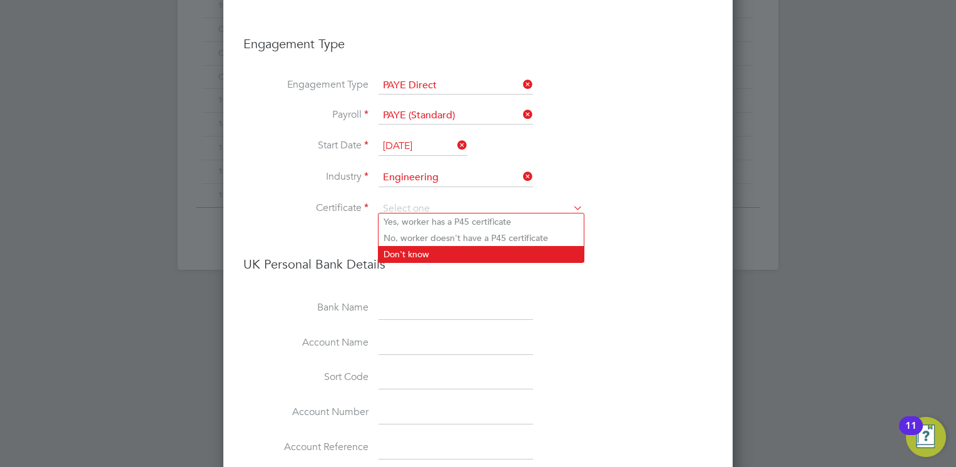
click at [398, 248] on li "Don't know" at bounding box center [481, 254] width 205 height 16
type input "Don't know"
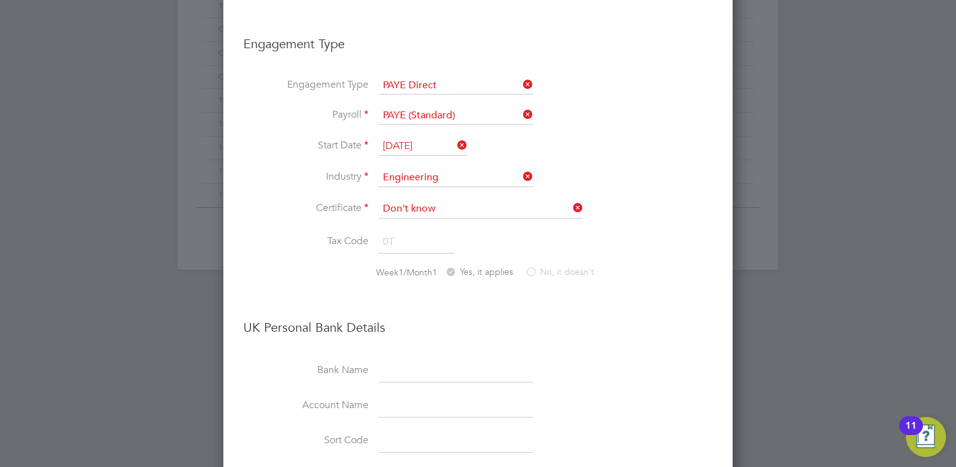
scroll to position [2010, 510]
click at [295, 243] on li "Tax Code 0T" at bounding box center [477, 248] width 469 height 35
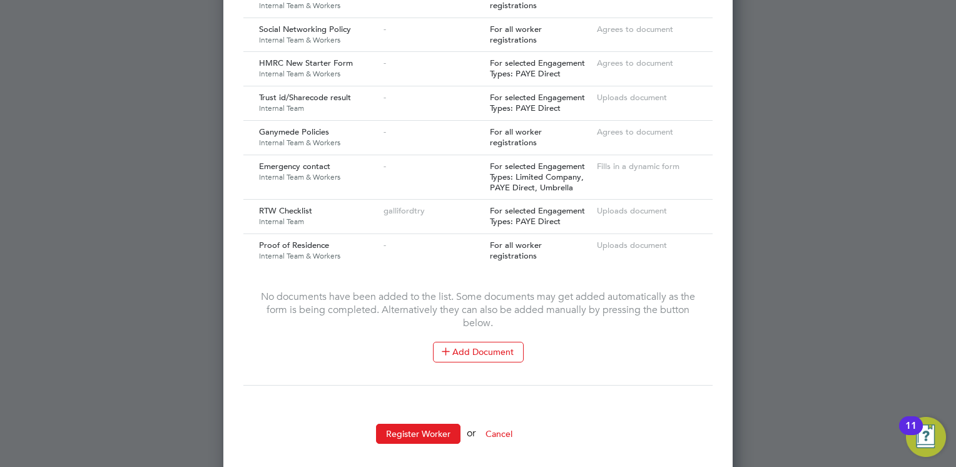
scroll to position [1590, 0]
click at [415, 423] on button "Register Worker" at bounding box center [418, 433] width 84 height 20
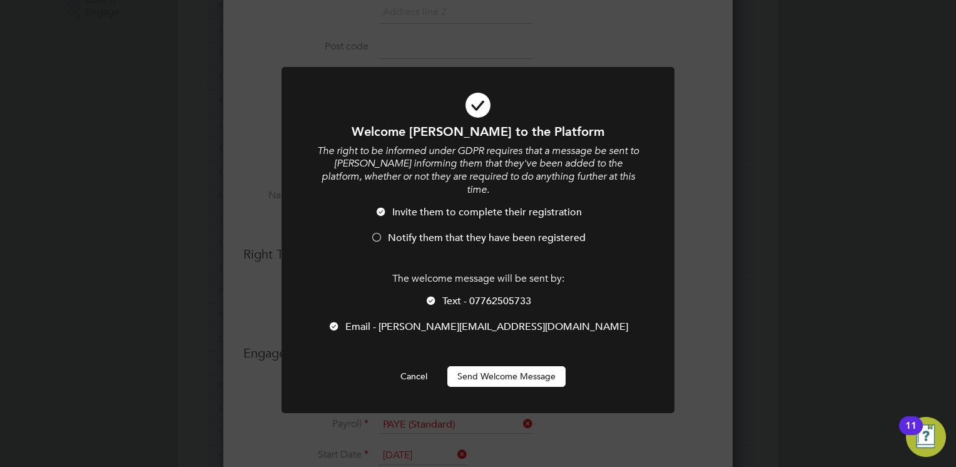
click at [507, 366] on button "Send Welcome Message" at bounding box center [507, 376] width 118 height 20
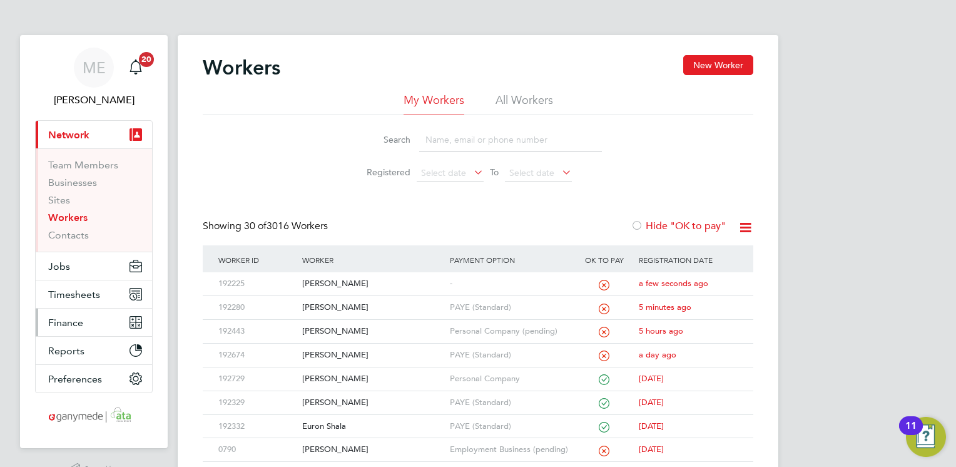
click at [101, 322] on button "Finance" at bounding box center [94, 323] width 116 height 28
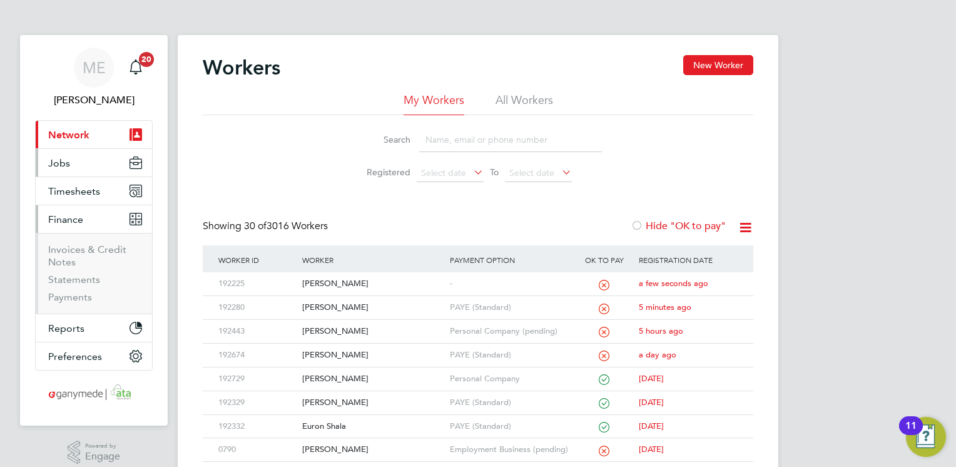
click at [89, 170] on button "Jobs" at bounding box center [94, 163] width 116 height 28
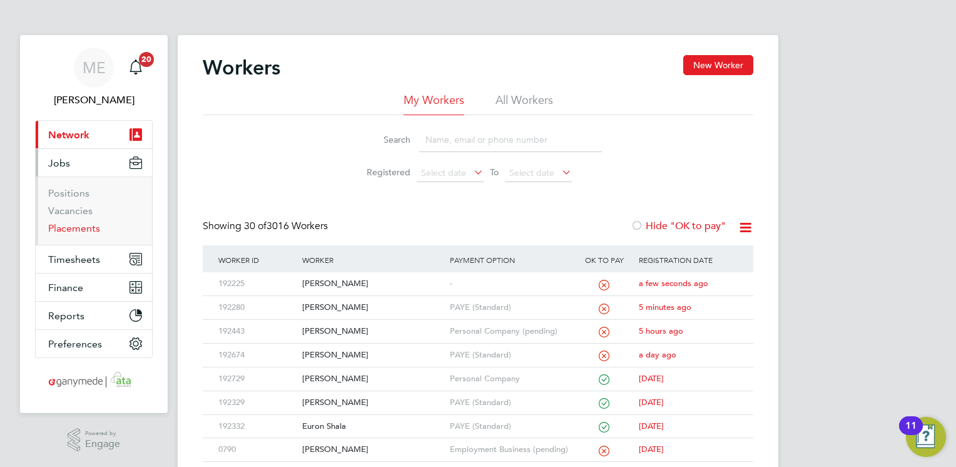
click at [83, 230] on link "Placements" at bounding box center [74, 228] width 52 height 12
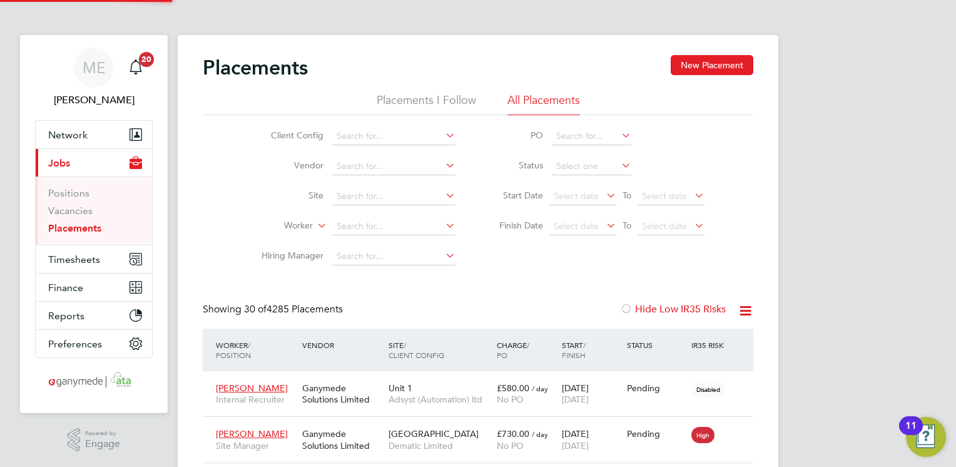
scroll to position [36, 87]
click at [706, 65] on button "New Placement" at bounding box center [712, 65] width 83 height 20
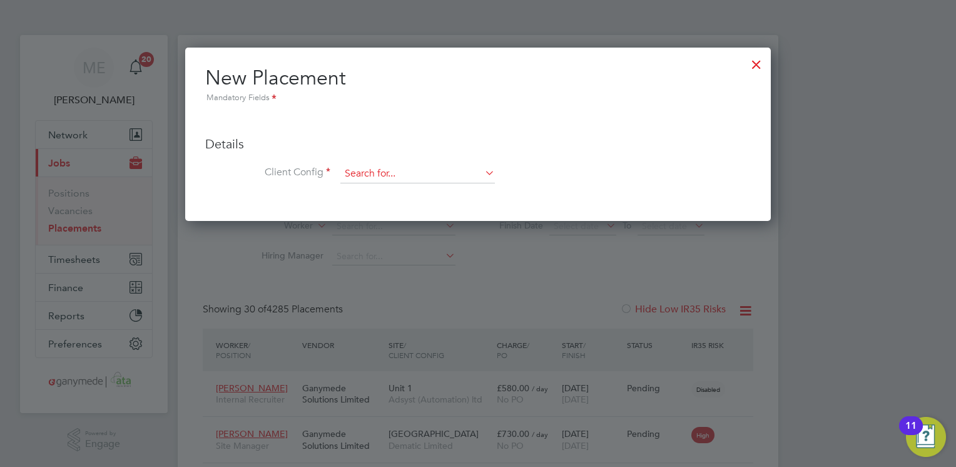
click at [366, 174] on input at bounding box center [417, 174] width 155 height 19
click at [359, 193] on b "Tr" at bounding box center [361, 191] width 7 height 11
type input "Se Trains Limited"
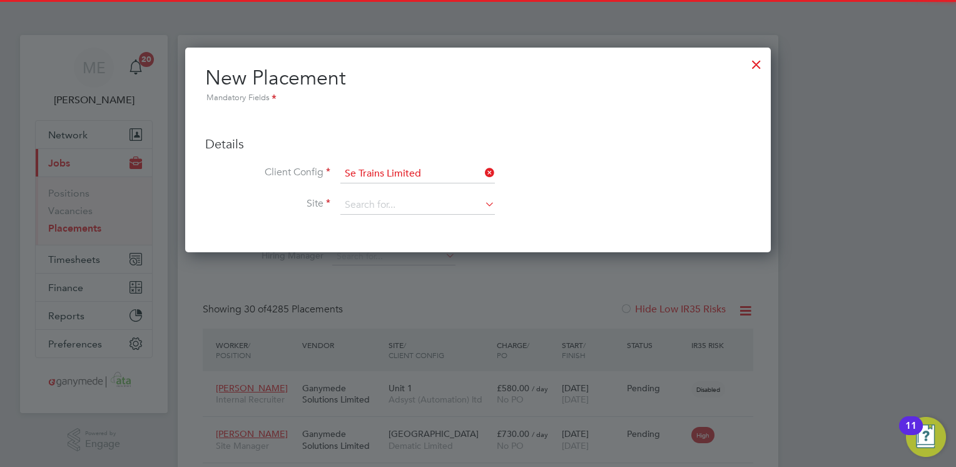
click at [357, 215] on li "Site" at bounding box center [478, 211] width 546 height 31
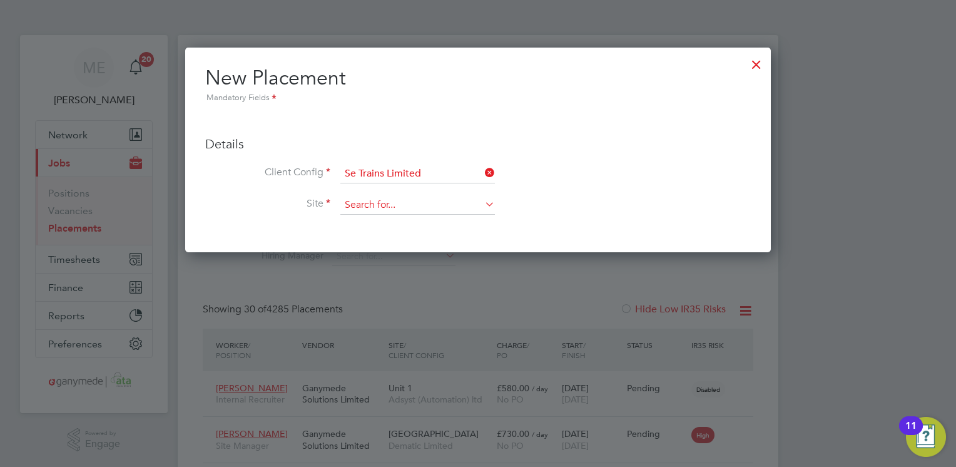
click at [365, 207] on input at bounding box center [417, 205] width 155 height 19
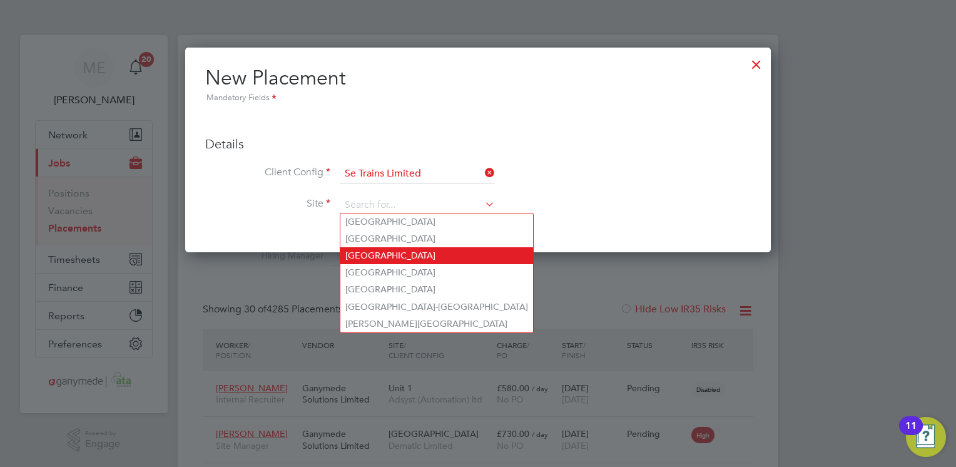
click at [365, 256] on li "[GEOGRAPHIC_DATA]" at bounding box center [436, 255] width 193 height 17
type input "[GEOGRAPHIC_DATA]"
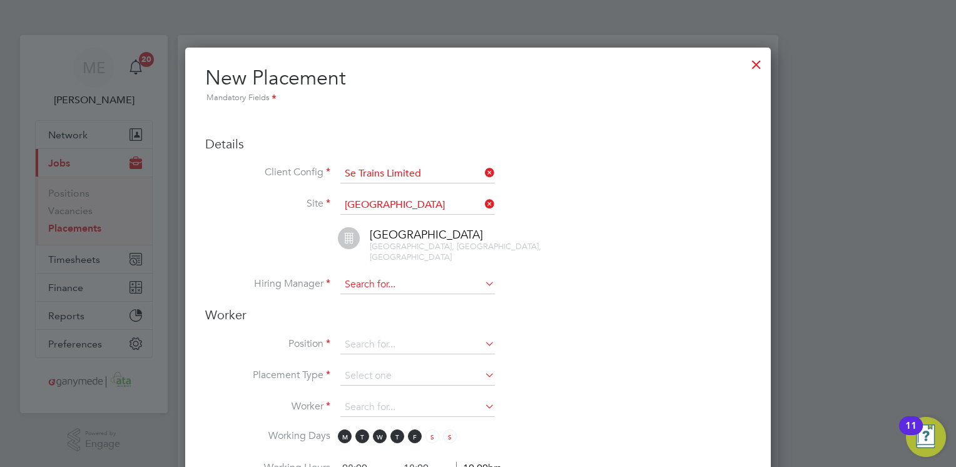
click at [368, 275] on input at bounding box center [417, 284] width 155 height 19
click at [360, 379] on li "[PERSON_NAME]" at bounding box center [417, 375] width 155 height 17
type input "[PERSON_NAME]"
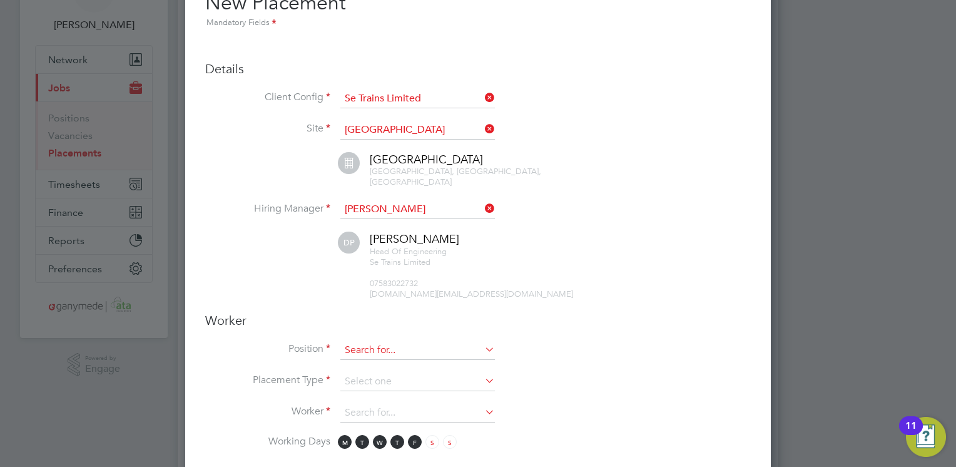
click at [353, 341] on input at bounding box center [417, 350] width 155 height 19
click at [359, 349] on b "SQR" at bounding box center [354, 354] width 18 height 11
type input "SQR - Interior Standards Operative"
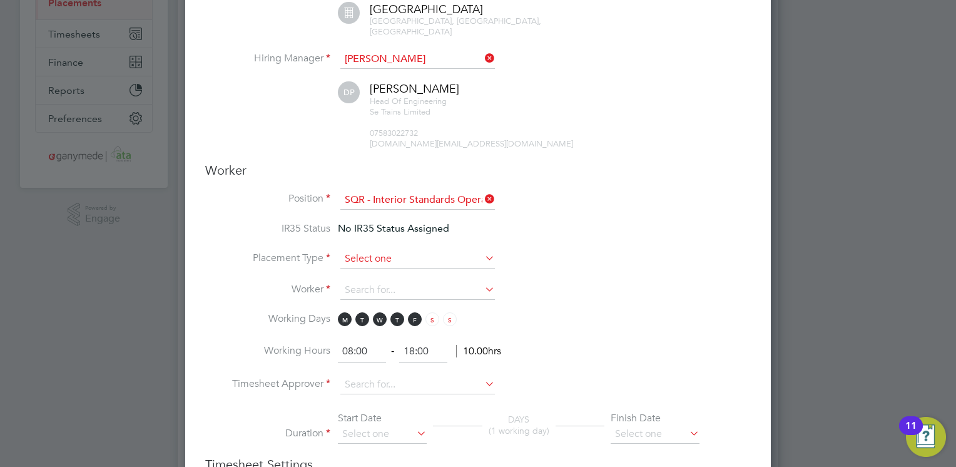
click at [363, 250] on input at bounding box center [417, 259] width 155 height 19
click at [362, 258] on li "Temporary" at bounding box center [417, 263] width 155 height 16
type input "Temporary"
click at [354, 281] on input at bounding box center [417, 290] width 155 height 19
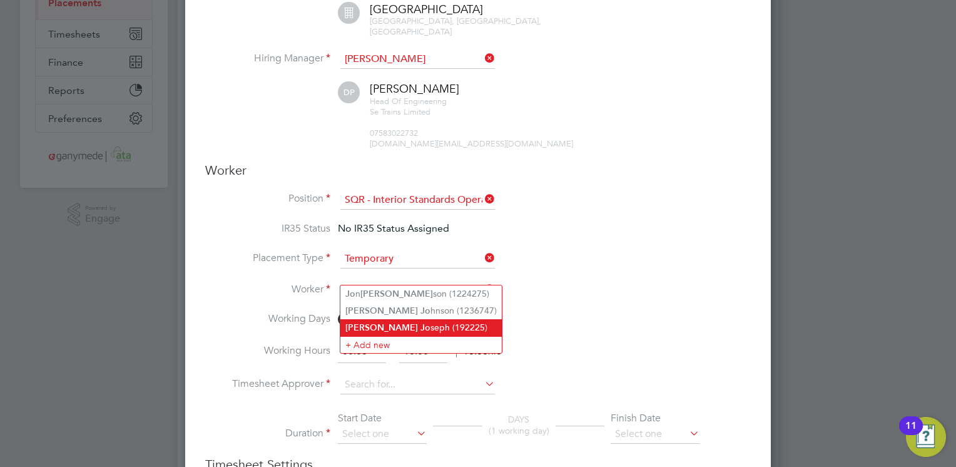
click at [360, 322] on b "[PERSON_NAME]" at bounding box center [381, 327] width 73 height 11
type input "[PERSON_NAME] (192225)"
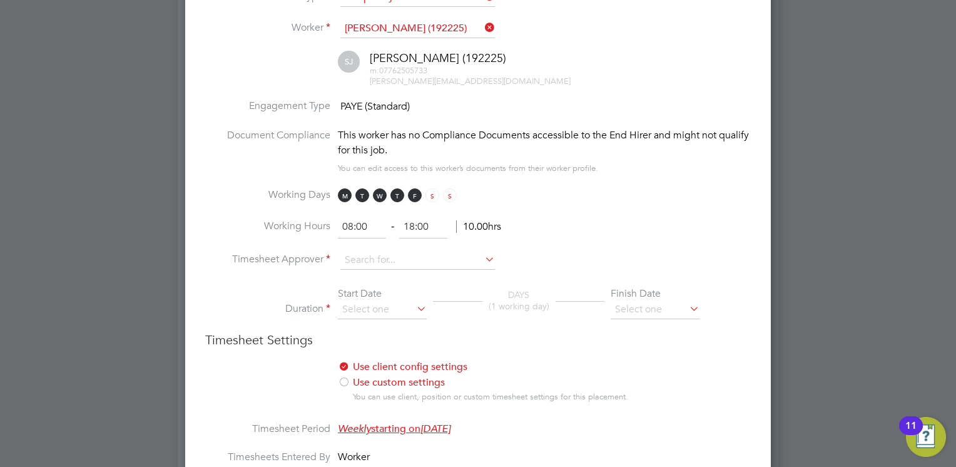
scroll to position [501, 0]
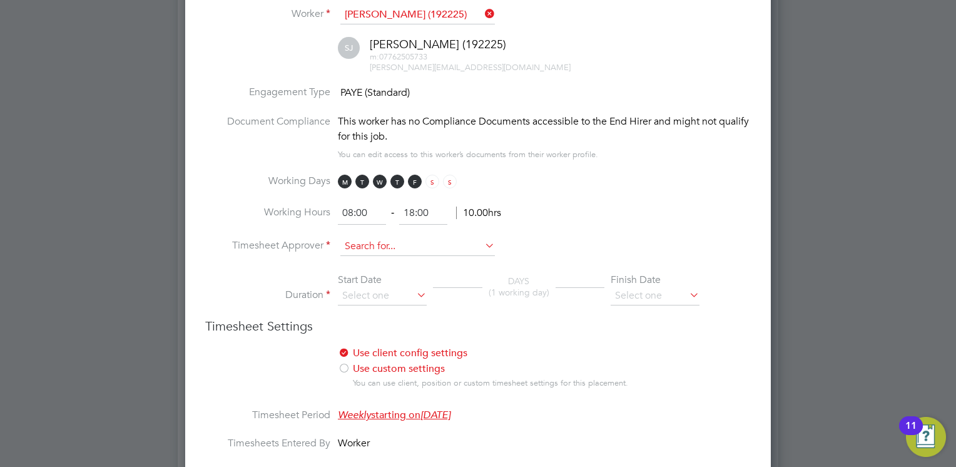
click at [361, 237] on input at bounding box center [417, 246] width 155 height 19
click at [366, 381] on li "[PERSON_NAME]" at bounding box center [417, 384] width 155 height 17
type input "[PERSON_NAME]"
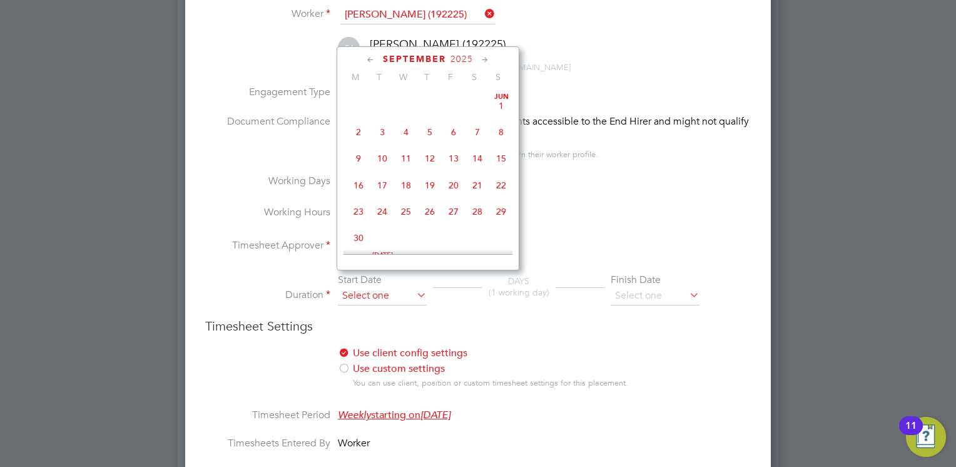
click at [345, 287] on input at bounding box center [382, 296] width 89 height 19
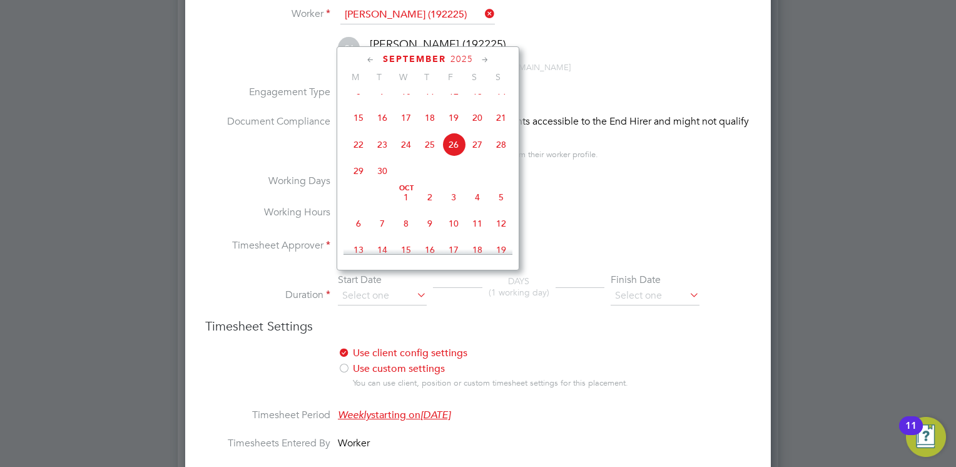
click at [429, 208] on span "2" at bounding box center [430, 197] width 24 height 24
type input "[DATE]"
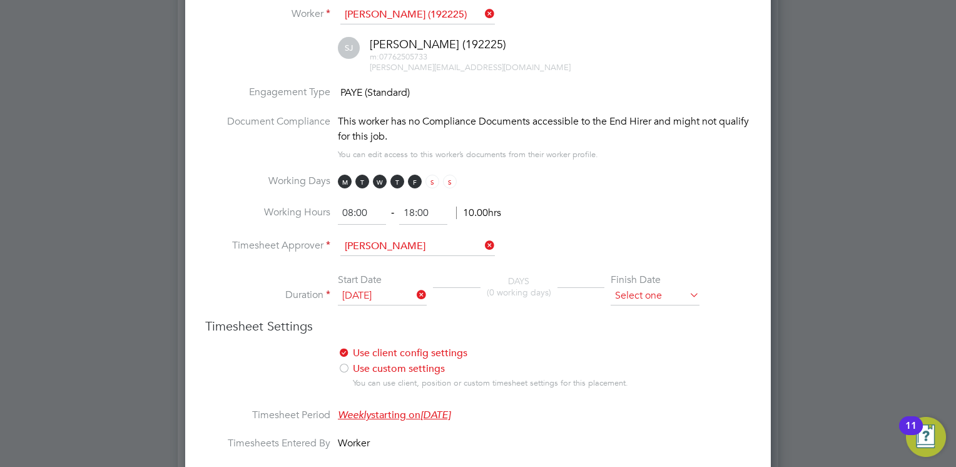
click at [624, 287] on input at bounding box center [655, 296] width 89 height 19
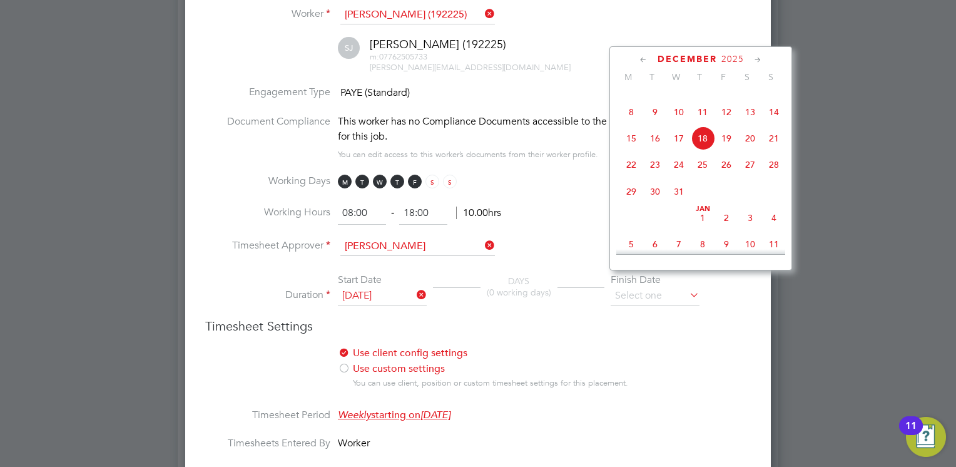
scroll to position [707, 0]
click at [728, 203] on span "2" at bounding box center [727, 191] width 24 height 24
type input "[DATE]"
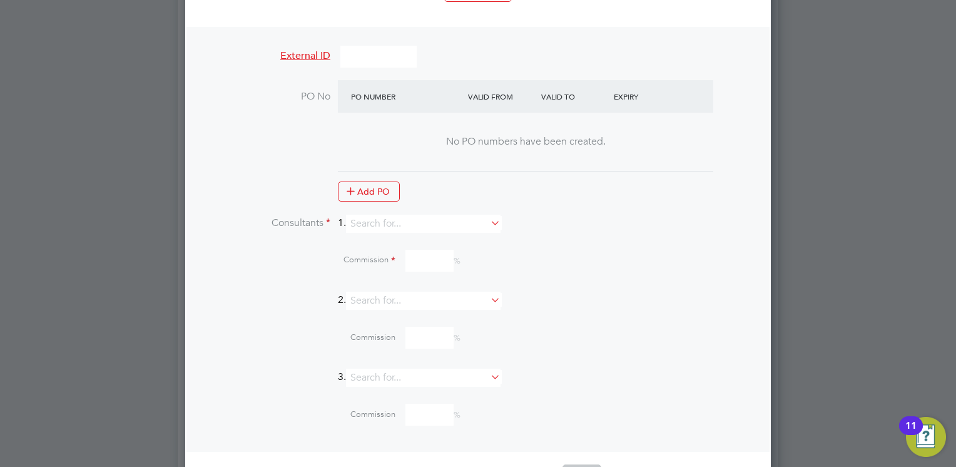
scroll to position [1202, 0]
click at [368, 212] on input at bounding box center [423, 221] width 155 height 18
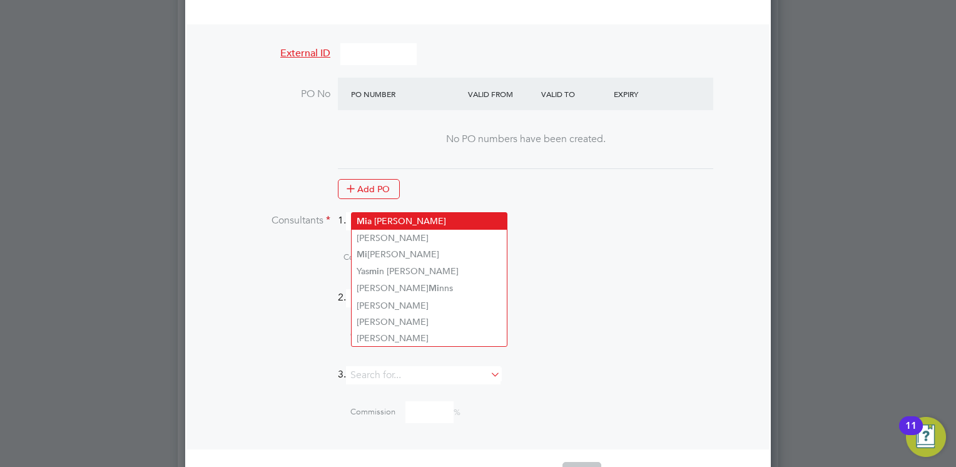
click at [373, 213] on li "Mi a [PERSON_NAME]" at bounding box center [429, 221] width 155 height 17
type input "[PERSON_NAME]"
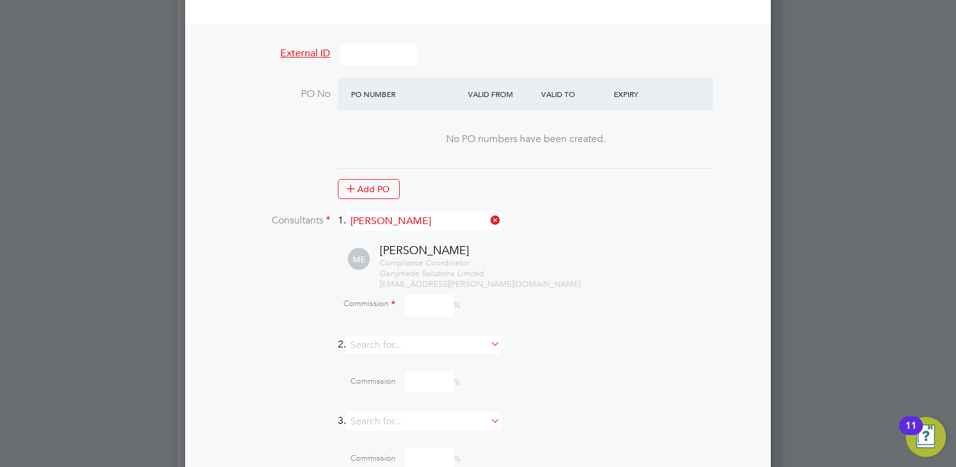
click at [427, 294] on input at bounding box center [430, 305] width 48 height 22
type input "0"
click at [284, 257] on div "[PERSON_NAME] Compliance Coordinator Ganymede Solutions Limited [EMAIL_ADDRESS]…" at bounding box center [494, 266] width 514 height 46
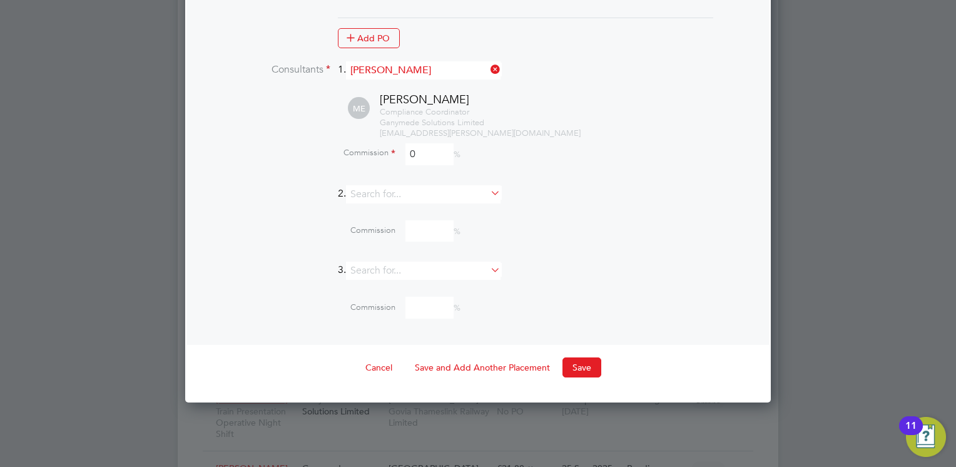
scroll to position [1402, 0]
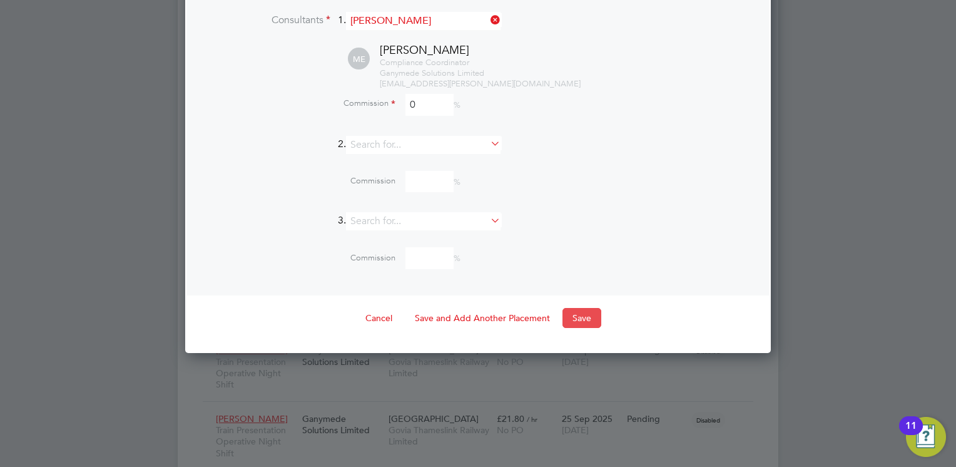
click at [577, 308] on button "Save" at bounding box center [582, 318] width 39 height 20
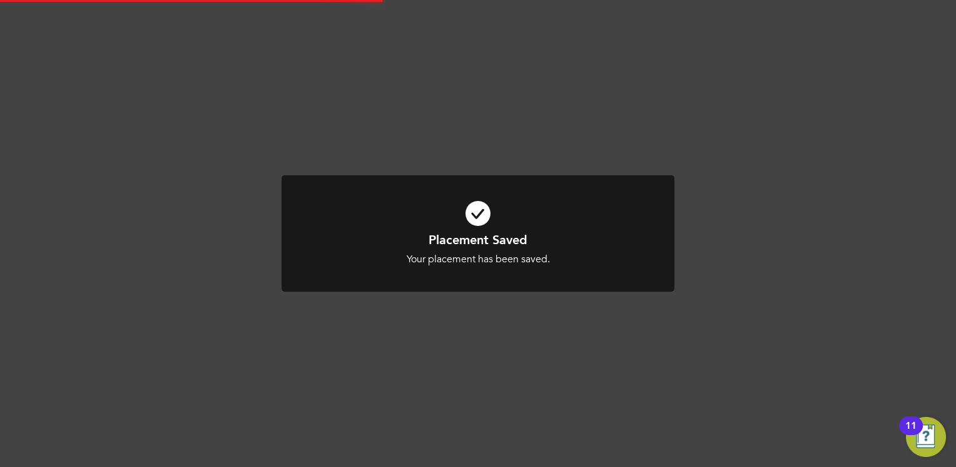
scroll to position [20, 247]
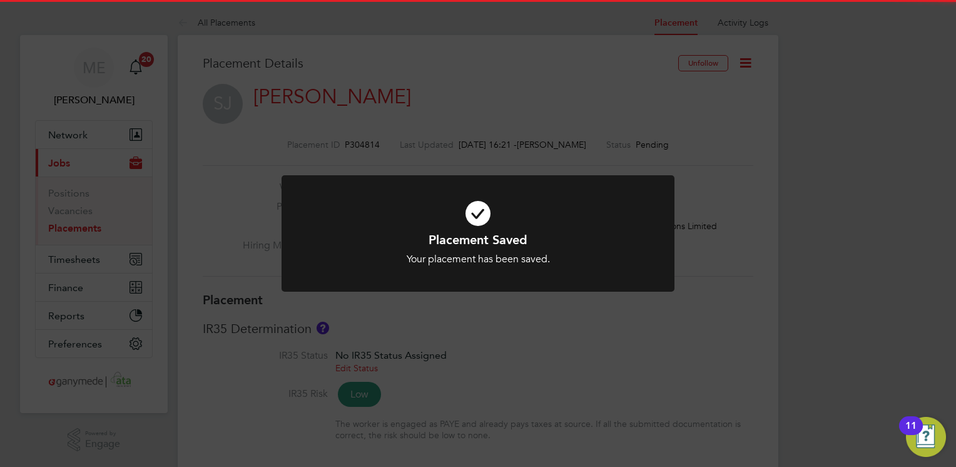
click at [472, 228] on icon at bounding box center [477, 213] width 325 height 49
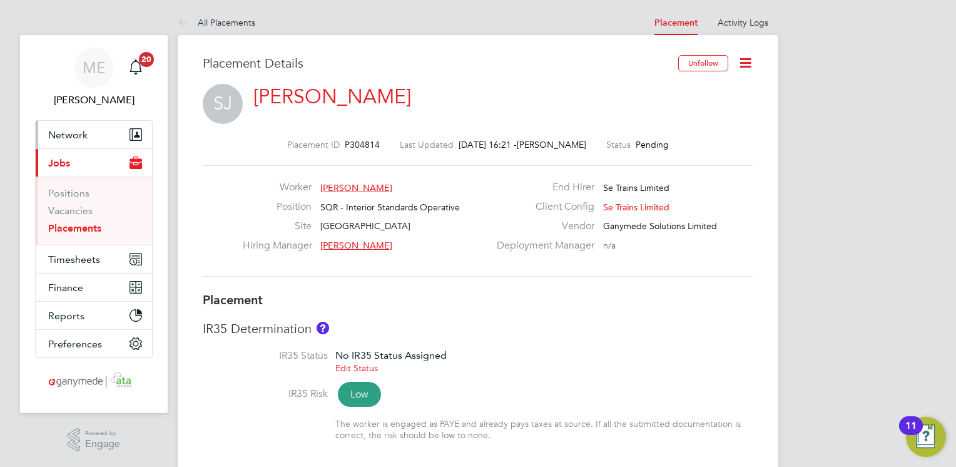
click at [98, 122] on button "Network" at bounding box center [94, 135] width 116 height 28
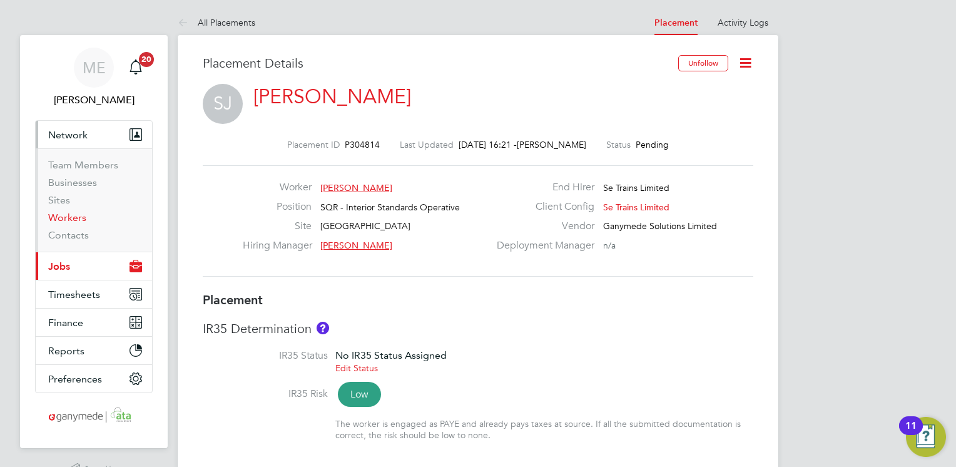
click at [58, 218] on link "Workers" at bounding box center [67, 218] width 38 height 12
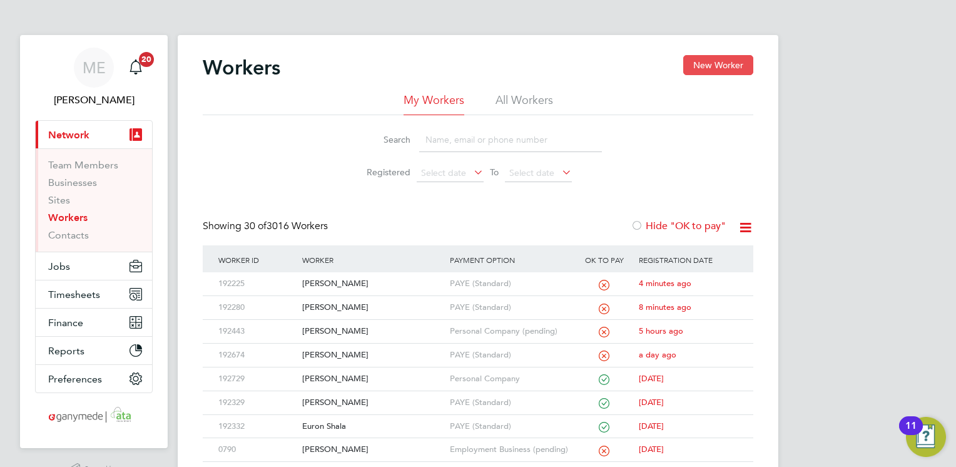
click at [702, 66] on button "New Worker" at bounding box center [718, 65] width 70 height 20
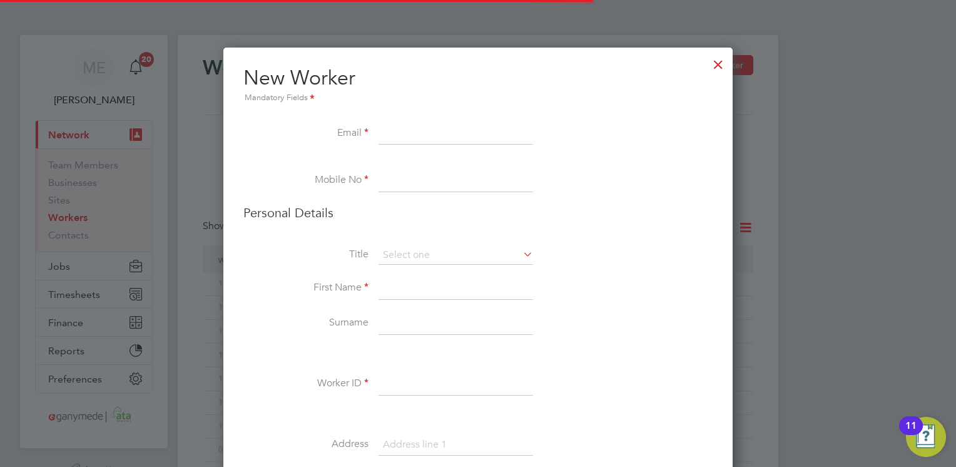
scroll to position [1394, 510]
paste input "[EMAIL_ADDRESS][DOMAIN_NAME]"
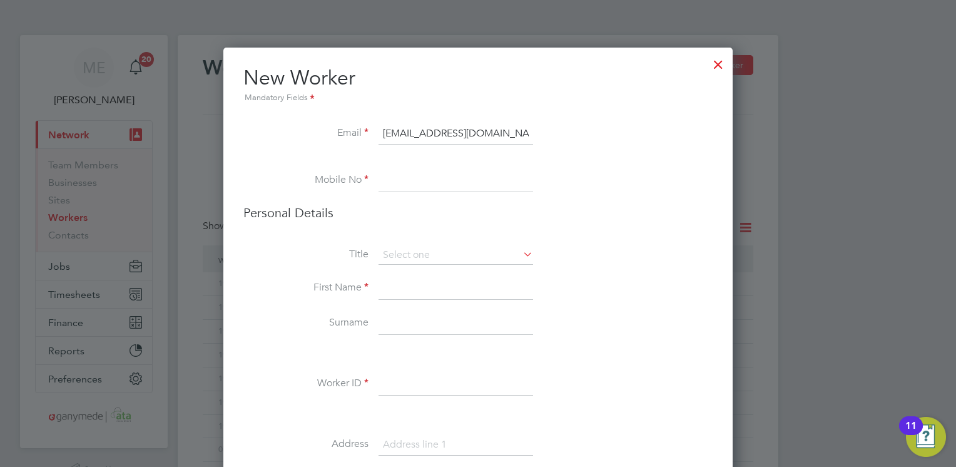
type input "[EMAIL_ADDRESS][DOMAIN_NAME]"
click at [398, 182] on input at bounding box center [456, 181] width 155 height 23
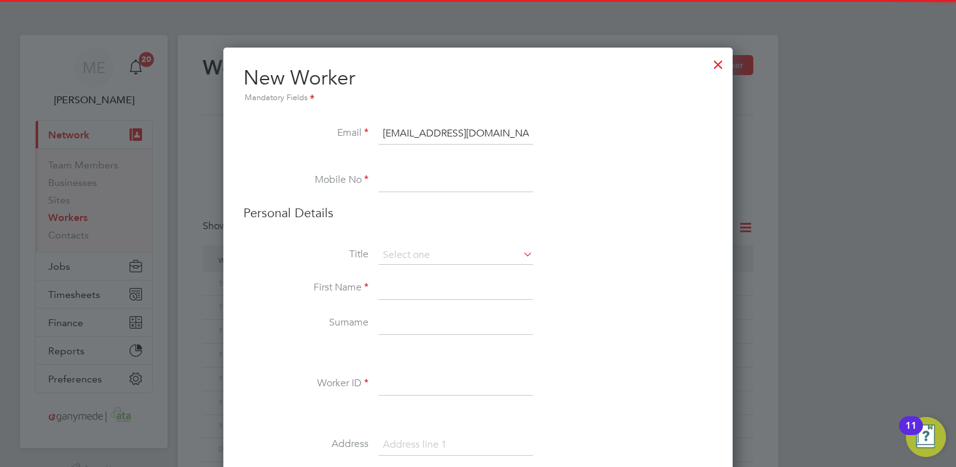
paste input "07454932382"
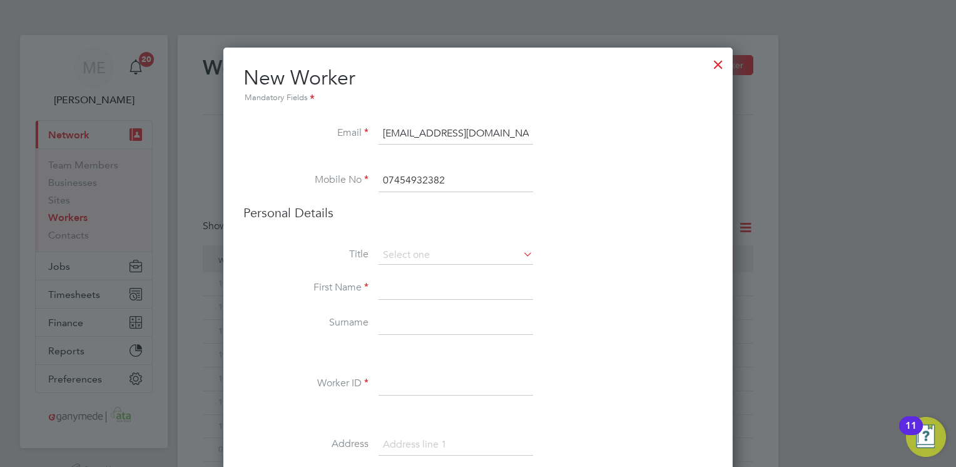
type input "07454932382"
click at [385, 283] on input at bounding box center [456, 288] width 155 height 23
type input "Roshan"
type input "[PERSON_NAME]"
type input "Roshan"
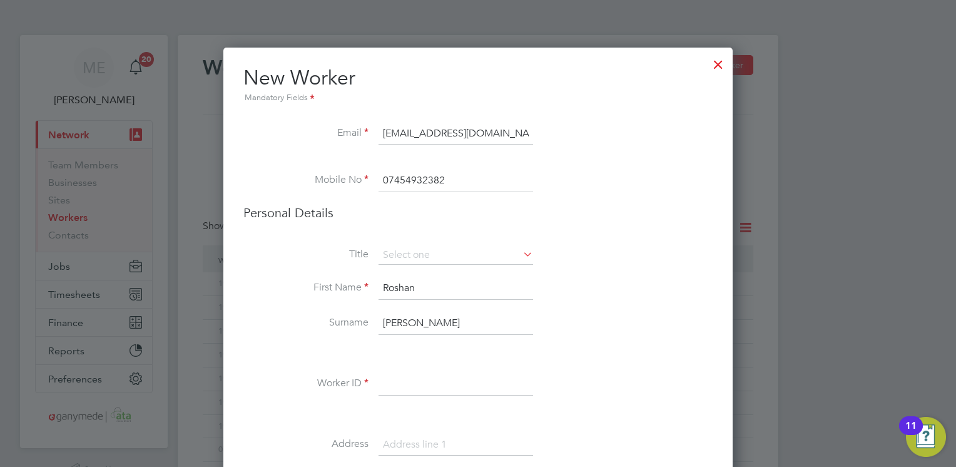
click at [401, 397] on li "Worker ID" at bounding box center [477, 390] width 469 height 35
click at [402, 382] on input at bounding box center [456, 384] width 155 height 23
type input "190482"
click at [269, 275] on li "Title" at bounding box center [477, 261] width 469 height 31
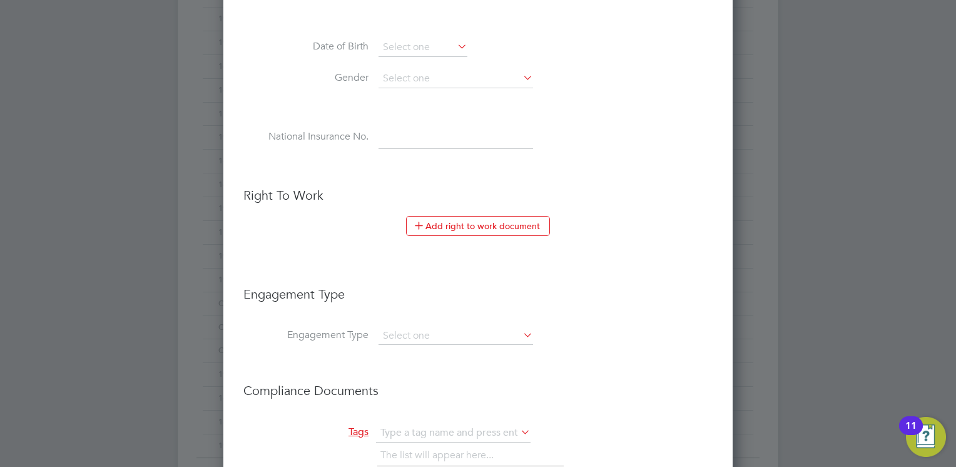
scroll to position [551, 0]
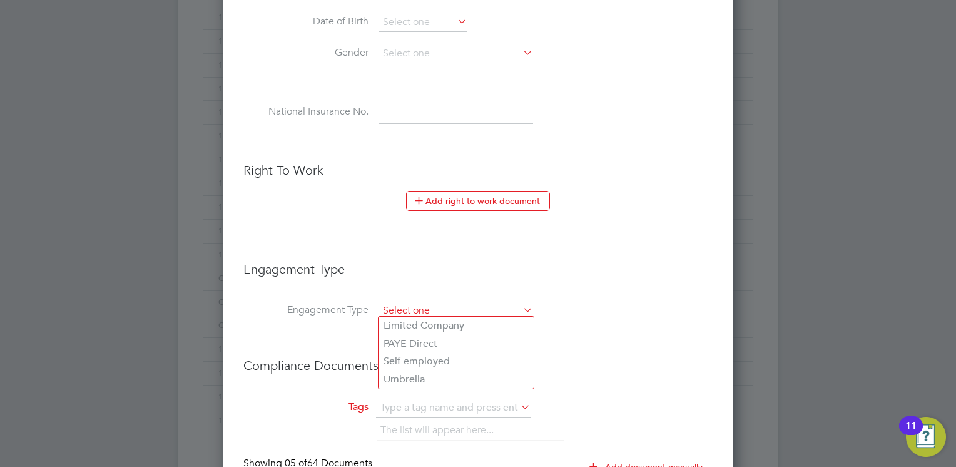
click at [429, 302] on input at bounding box center [456, 311] width 155 height 18
click at [401, 374] on li "Umbrella" at bounding box center [456, 380] width 155 height 18
type input "Umbrella"
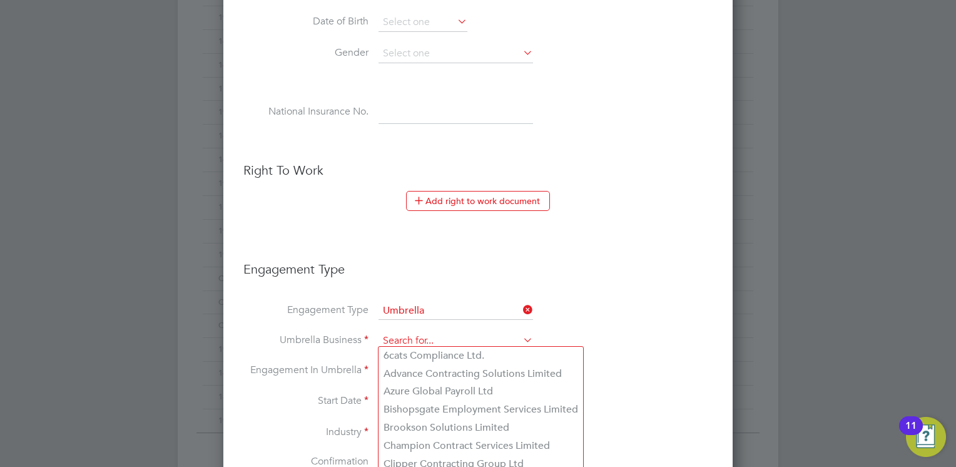
click at [401, 337] on input at bounding box center [456, 341] width 155 height 18
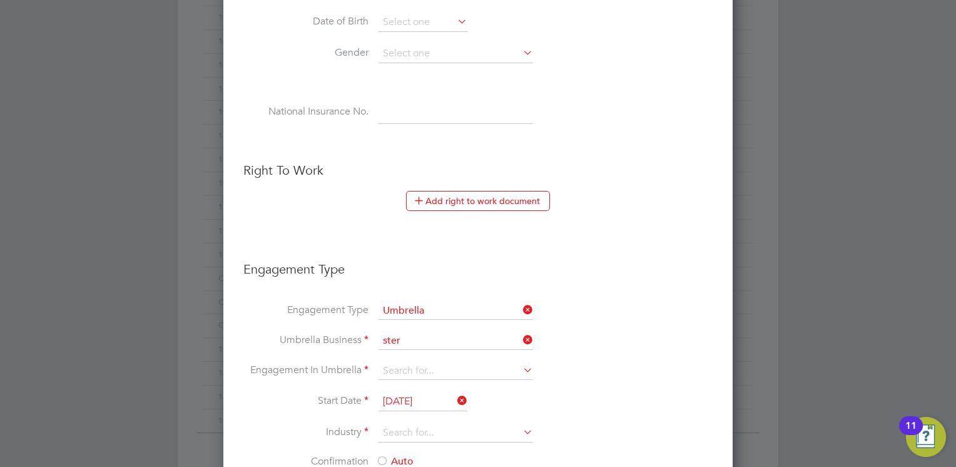
click at [471, 369] on li "Ster ling Solutions Rail Limited" at bounding box center [456, 374] width 155 height 18
type input "Sterling Solutions Rail Limited"
click at [521, 335] on icon at bounding box center [521, 340] width 0 height 18
click at [475, 326] on li "Engagement Type Umbrella" at bounding box center [477, 317] width 469 height 30
click at [466, 332] on input at bounding box center [456, 341] width 155 height 18
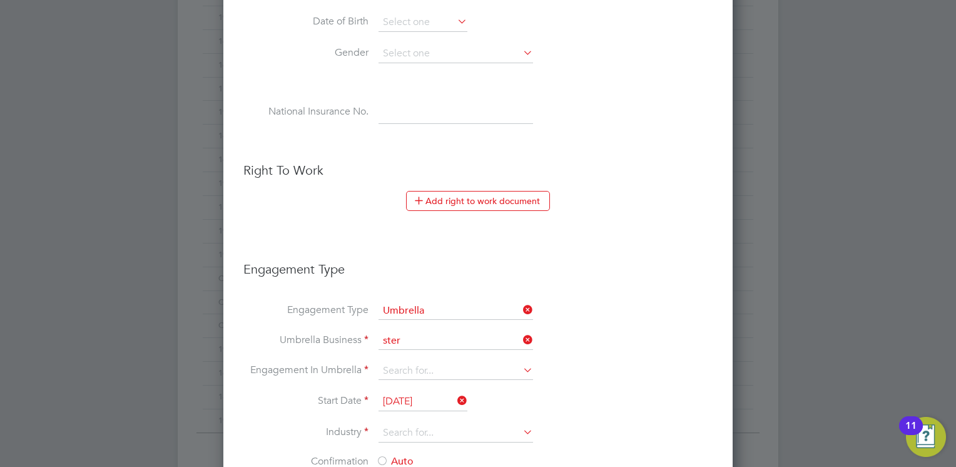
click at [431, 396] on li "Ster ling Solutions Umbrella Ltd" at bounding box center [456, 391] width 155 height 18
type input "Sterling Solutions Umbrella Ltd"
click at [407, 364] on input at bounding box center [456, 371] width 155 height 18
click at [401, 454] on li "PAYE Umbrella" at bounding box center [456, 458] width 155 height 18
type input "PAYE Umbrella"
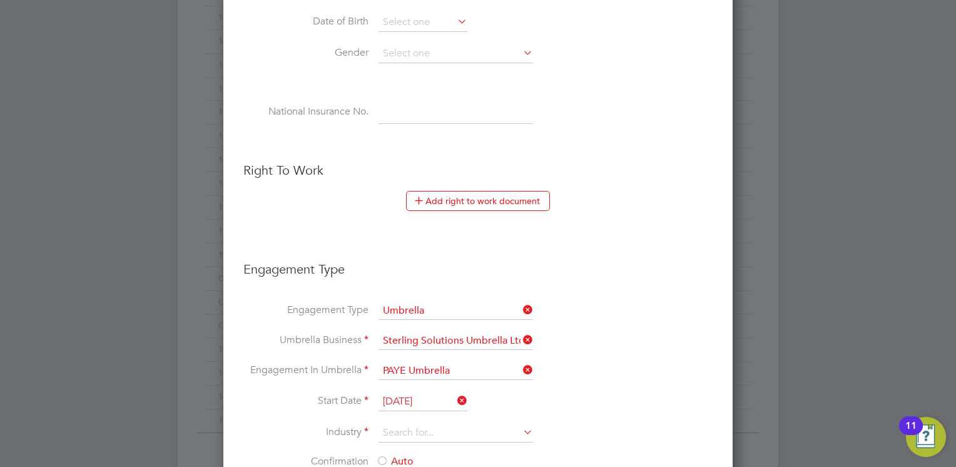
click at [278, 397] on label "Start Date" at bounding box center [305, 400] width 125 height 13
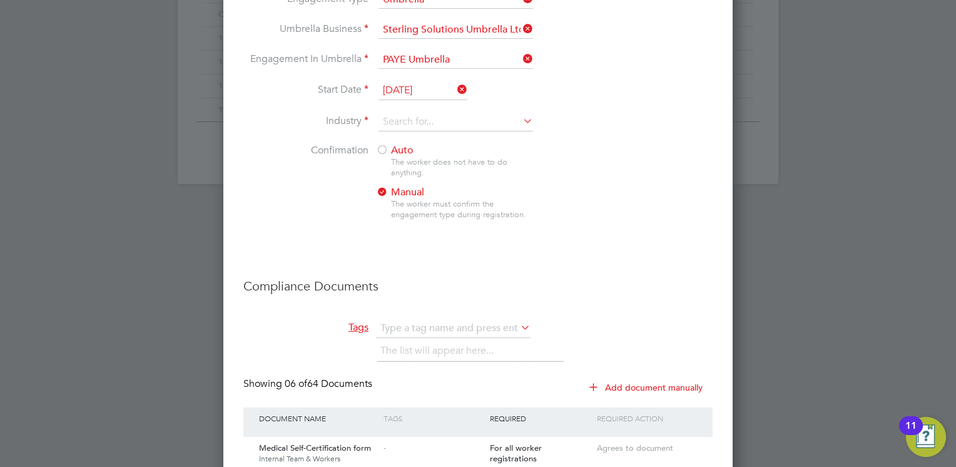
scroll to position [876, 0]
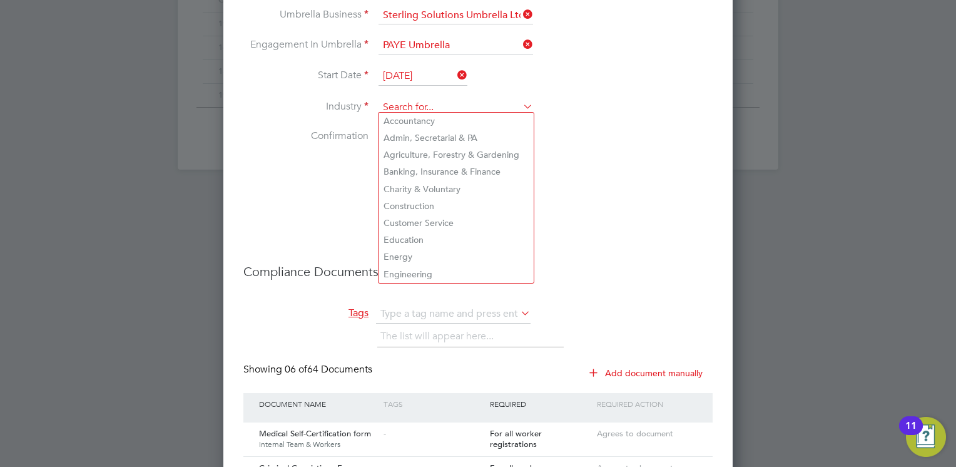
click at [429, 103] on input at bounding box center [456, 107] width 155 height 19
click at [401, 267] on li "Engineering" at bounding box center [456, 274] width 155 height 17
type input "Engineering"
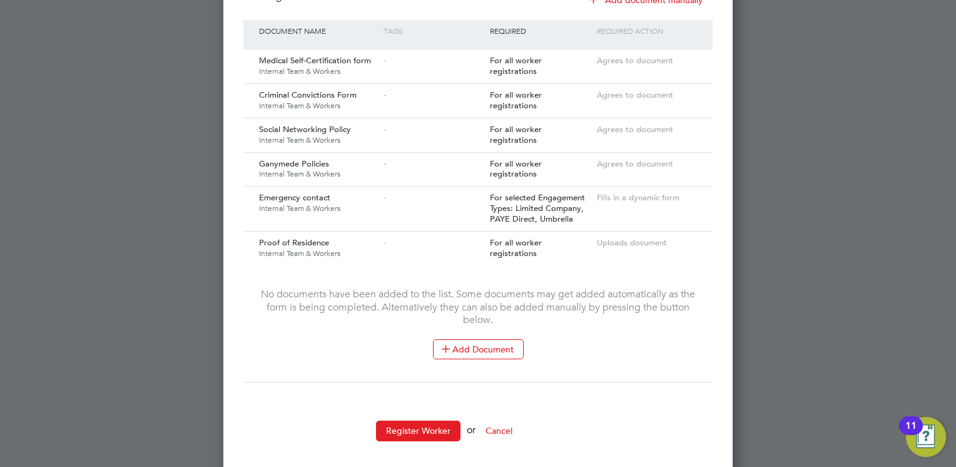
scroll to position [1250, 0]
click at [391, 420] on button "Register Worker" at bounding box center [418, 430] width 84 height 20
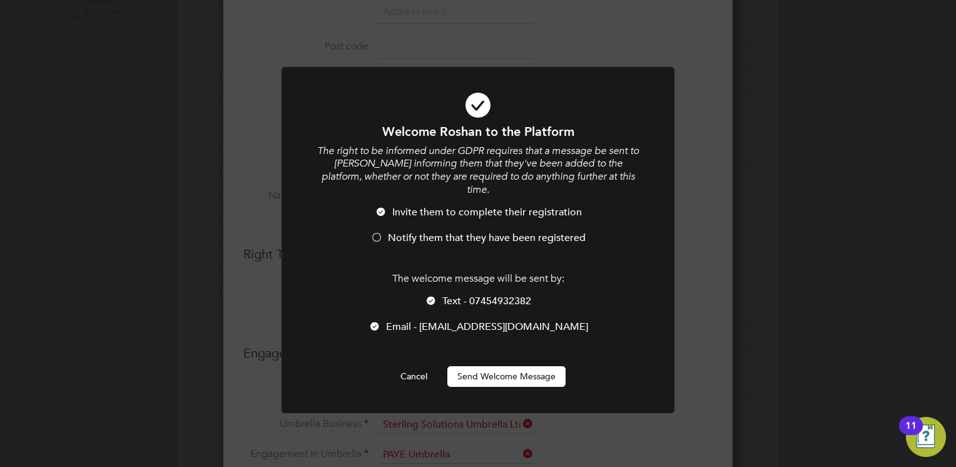
click at [495, 366] on button "Send Welcome Message" at bounding box center [507, 376] width 118 height 20
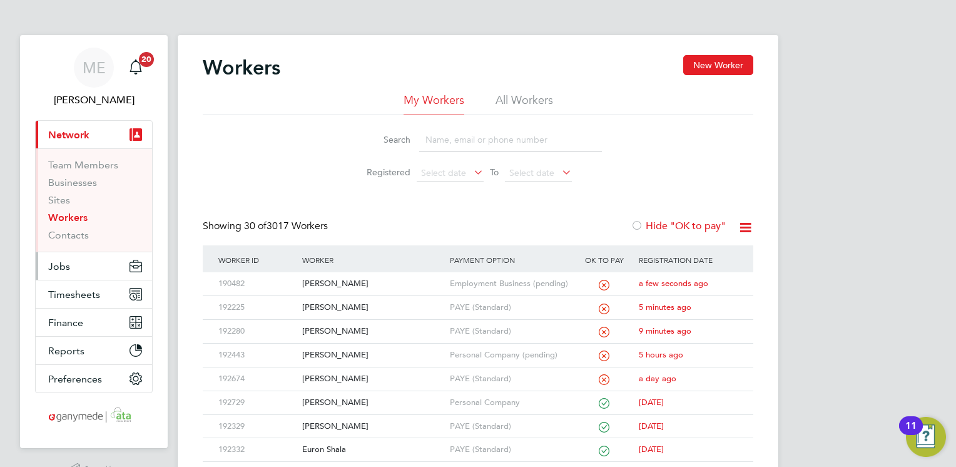
click at [110, 269] on button "Jobs" at bounding box center [94, 266] width 116 height 28
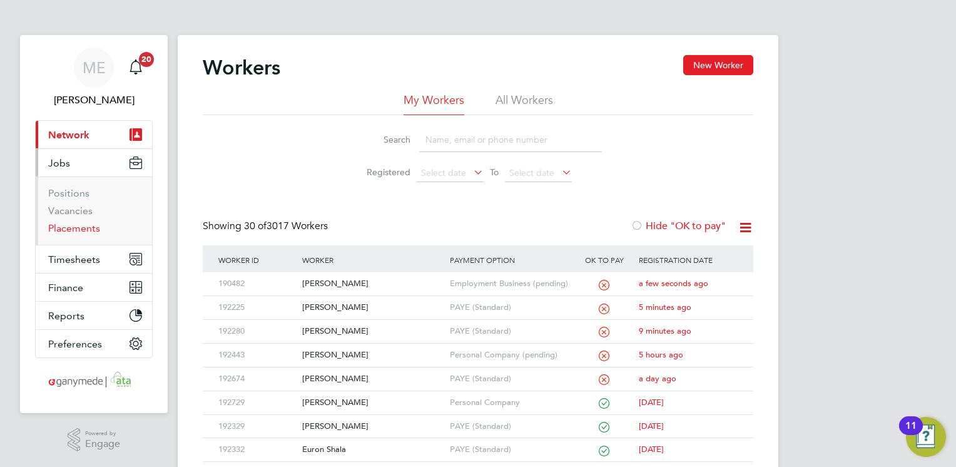
click at [75, 226] on link "Placements" at bounding box center [74, 228] width 52 height 12
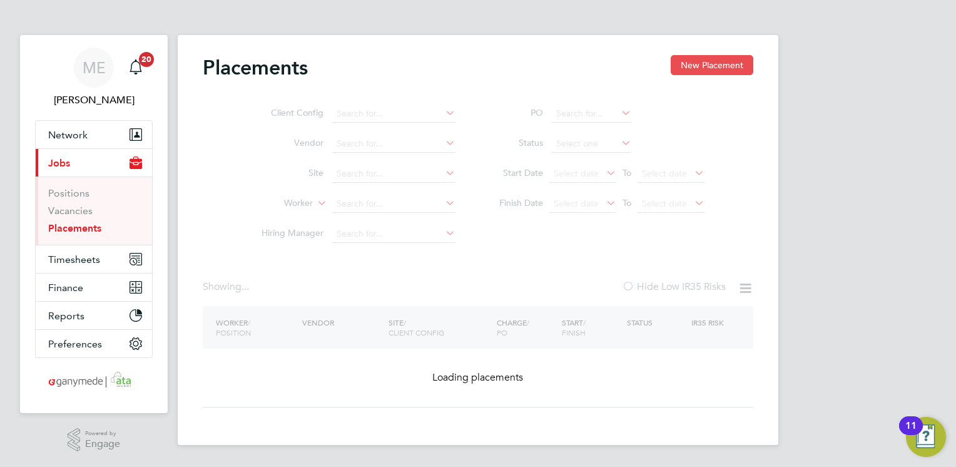
click at [706, 57] on button "New Placement" at bounding box center [712, 65] width 83 height 20
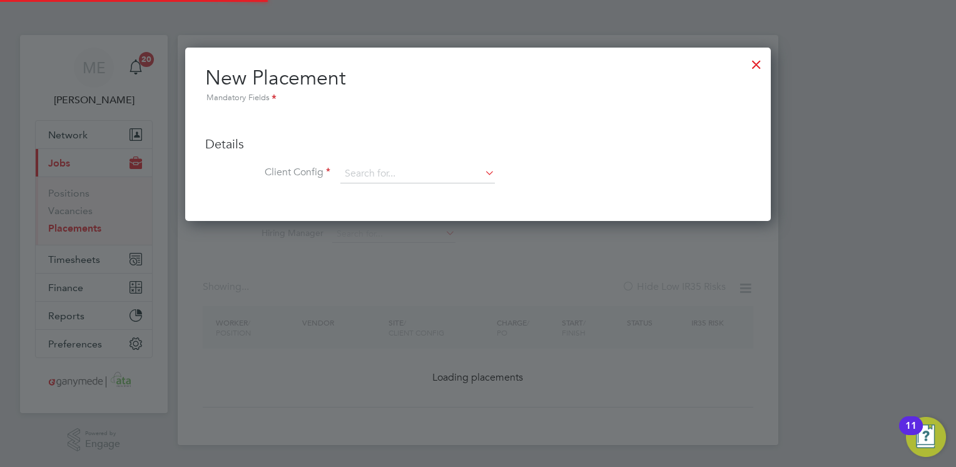
scroll to position [173, 586]
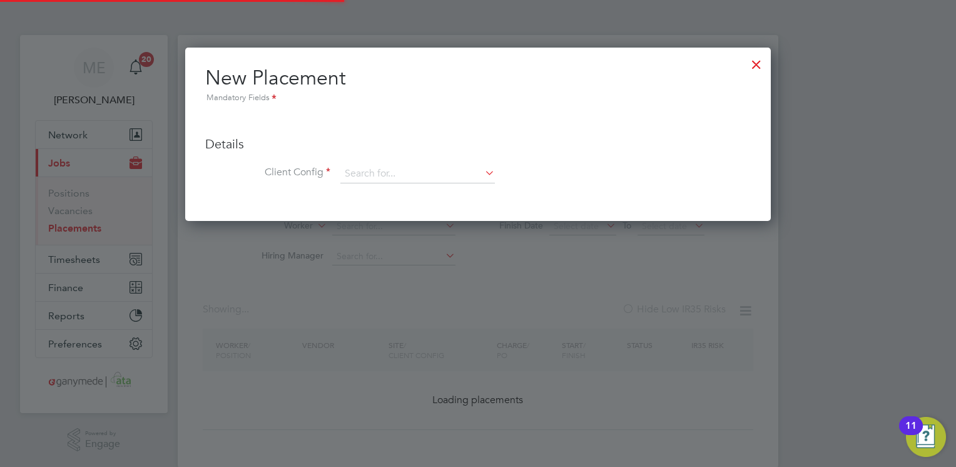
click at [391, 160] on ul "Details Client Config Hiring Manager Worker Position Placement Type Worker Work…" at bounding box center [478, 153] width 546 height 86
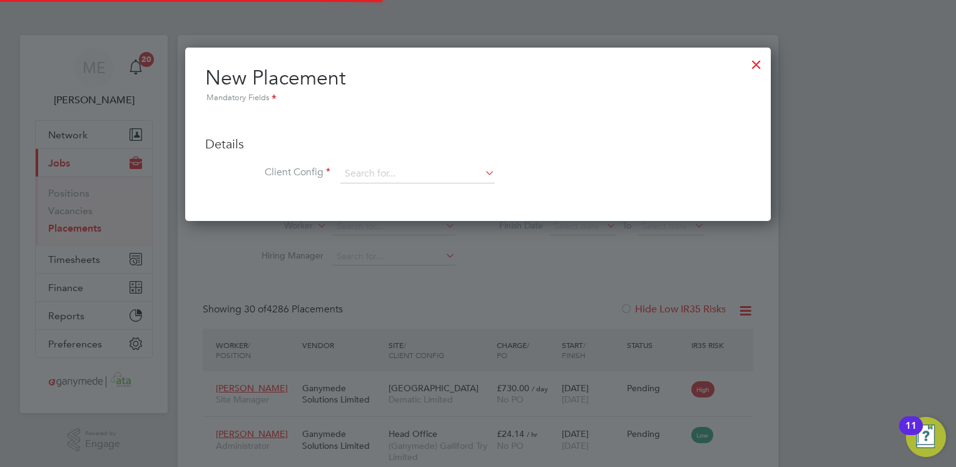
scroll to position [36, 87]
click at [387, 169] on input at bounding box center [417, 174] width 155 height 19
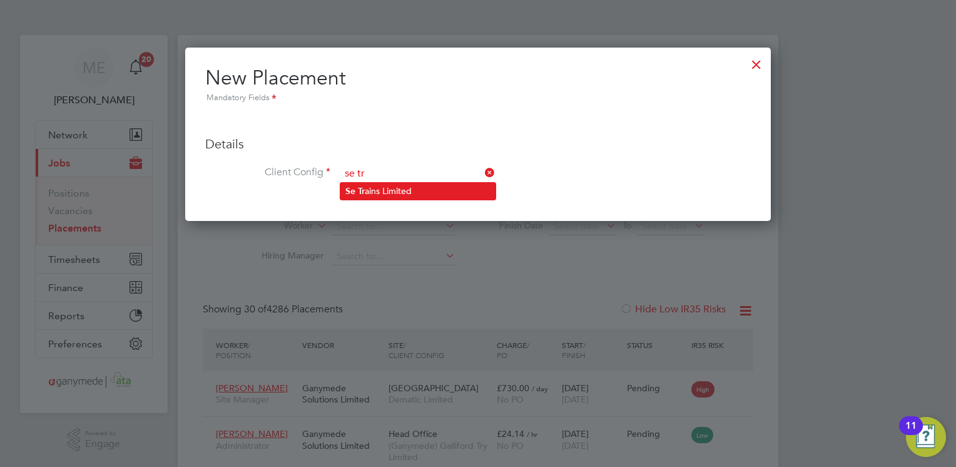
click at [381, 190] on li "Se Tr ains Limited" at bounding box center [417, 191] width 155 height 17
type input "Se Trains Limited"
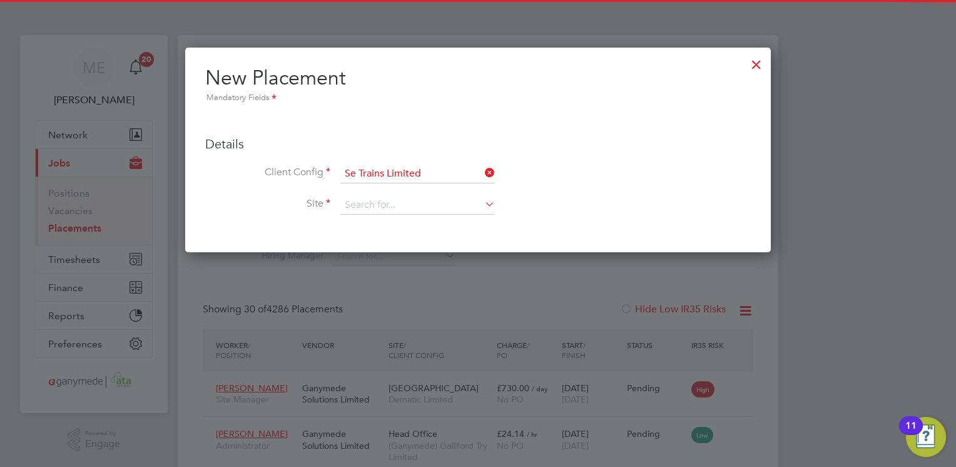
click at [376, 194] on li "Client Config Se Trains Limited" at bounding box center [478, 180] width 546 height 31
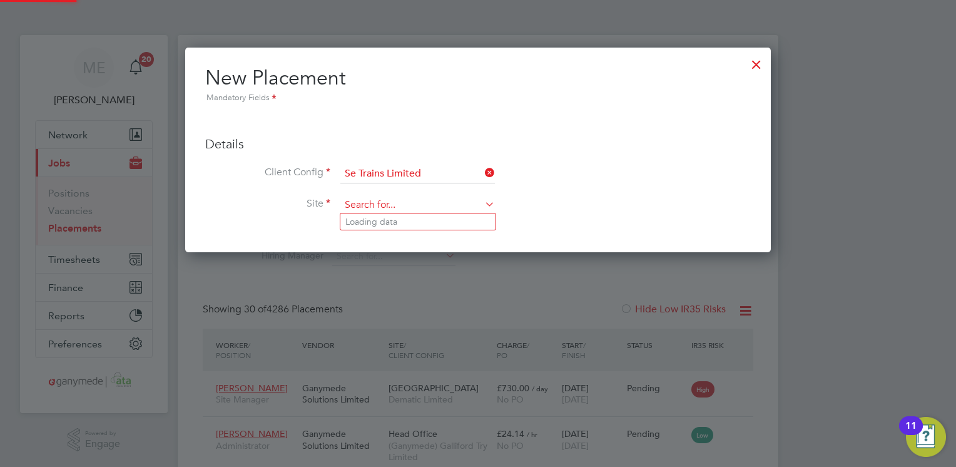
click at [373, 200] on input at bounding box center [417, 205] width 155 height 19
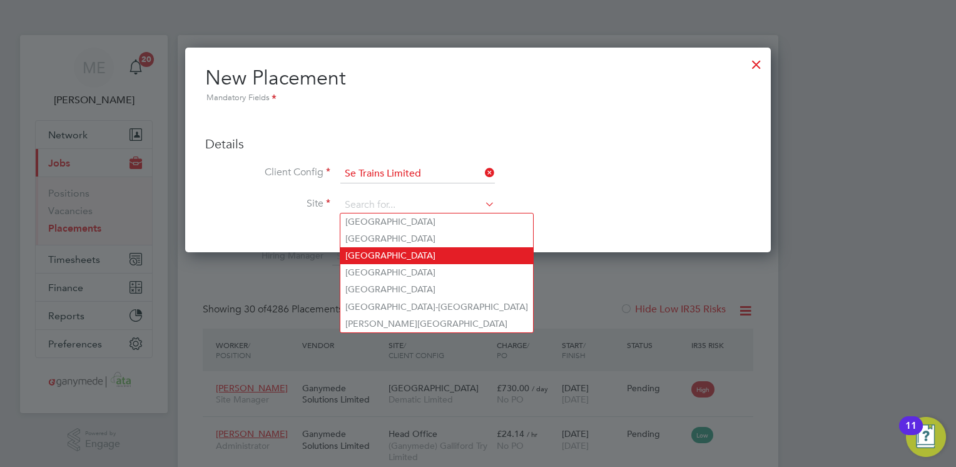
click at [361, 257] on li "[GEOGRAPHIC_DATA]" at bounding box center [436, 255] width 193 height 17
type input "[GEOGRAPHIC_DATA]"
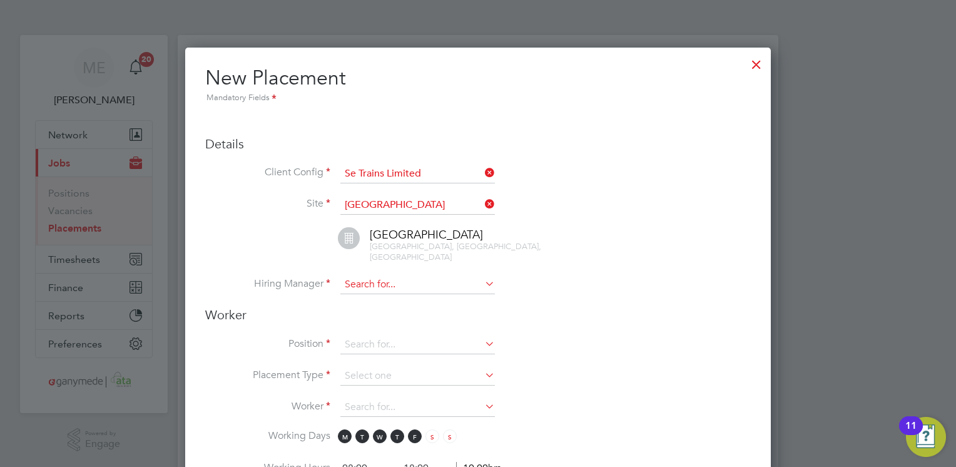
click at [364, 275] on input at bounding box center [417, 284] width 155 height 19
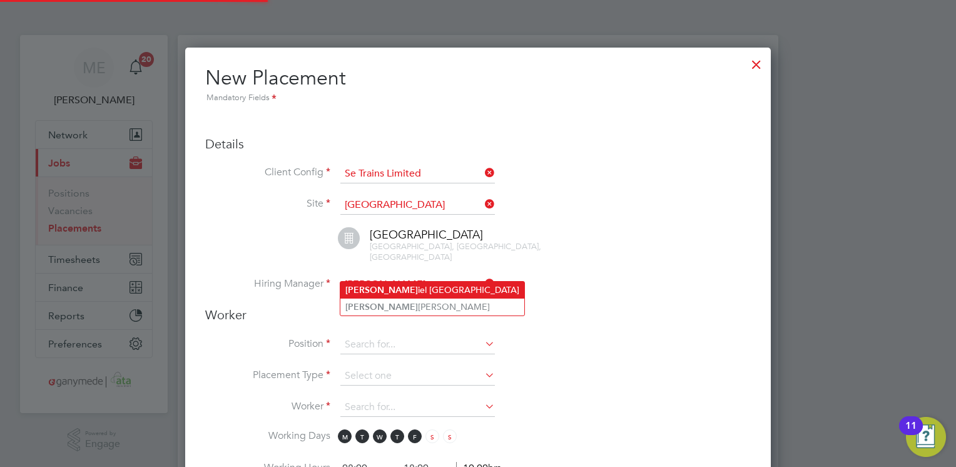
click at [361, 289] on b "[PERSON_NAME]" at bounding box center [381, 290] width 73 height 11
type input "[PERSON_NAME]"
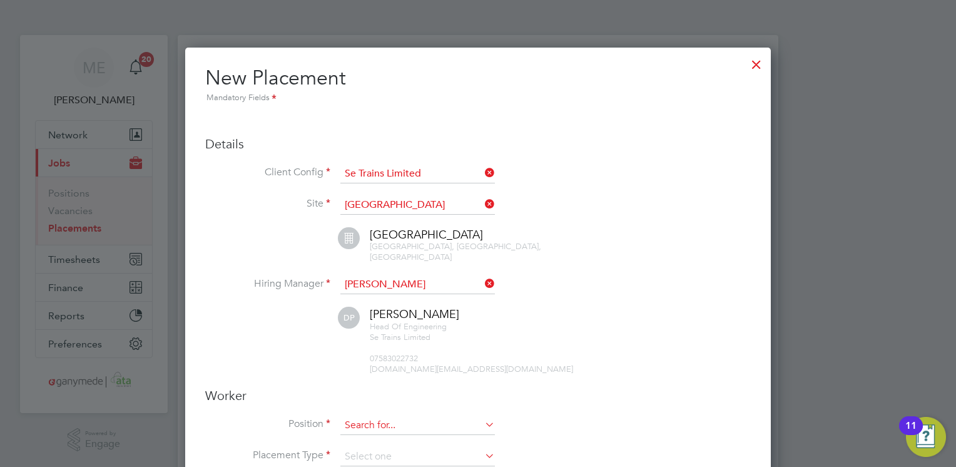
click at [361, 417] on input at bounding box center [417, 425] width 155 height 19
click at [369, 424] on li "SQR - Interior Standards Operative" at bounding box center [417, 429] width 155 height 17
type input "SQR - Interior Standards Operative"
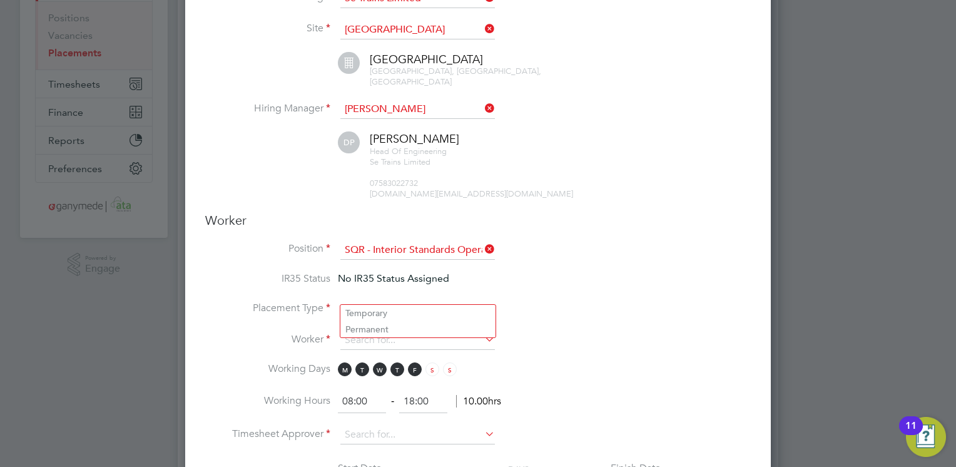
click at [369, 300] on input at bounding box center [417, 309] width 155 height 19
click at [360, 312] on li "Temporary" at bounding box center [417, 313] width 155 height 16
type input "Temporary"
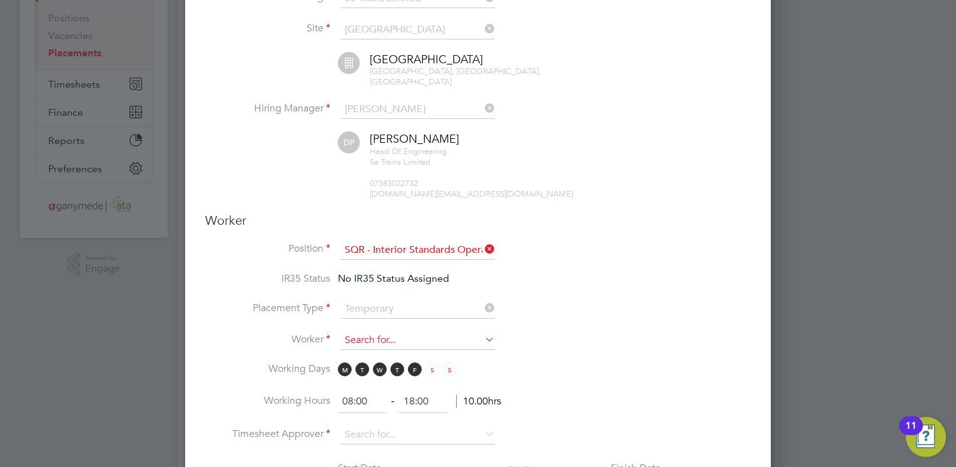
click at [358, 331] on input at bounding box center [417, 340] width 155 height 19
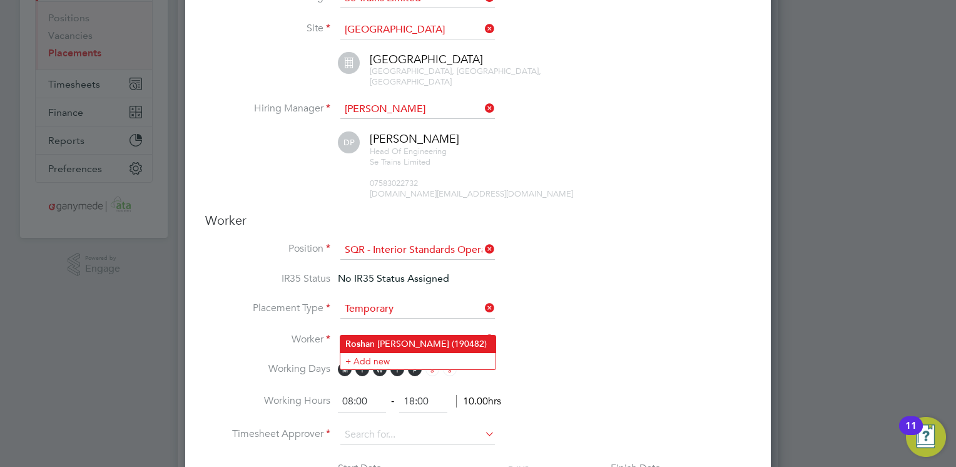
click at [363, 341] on b "Rosh" at bounding box center [355, 344] width 20 height 11
type input "[PERSON_NAME] (190482)"
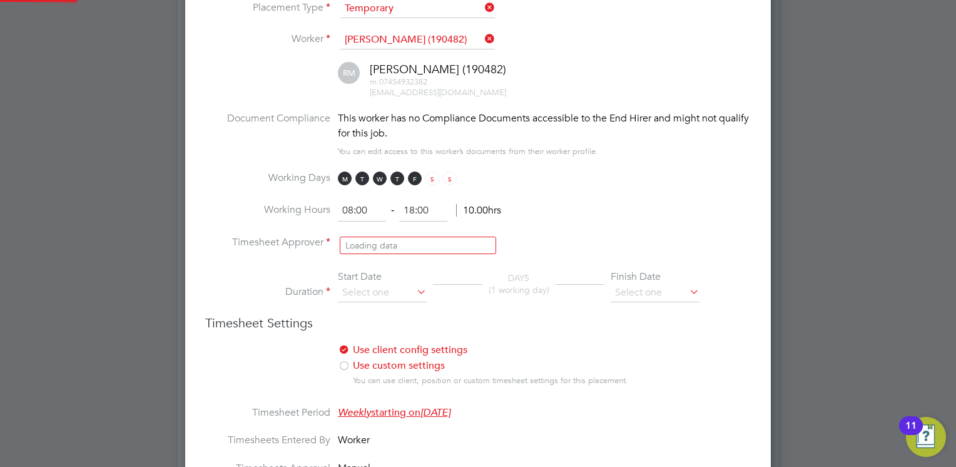
click at [377, 234] on input at bounding box center [417, 243] width 155 height 19
click at [352, 375] on li "[PERSON_NAME]" at bounding box center [417, 382] width 155 height 17
type input "[PERSON_NAME]"
click at [359, 284] on input at bounding box center [382, 293] width 89 height 19
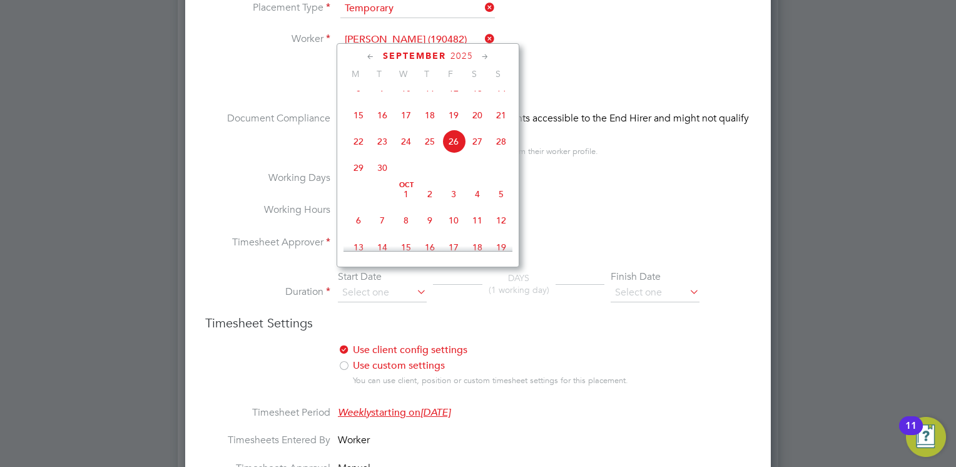
click at [431, 206] on span "2" at bounding box center [430, 194] width 24 height 24
type input "[DATE]"
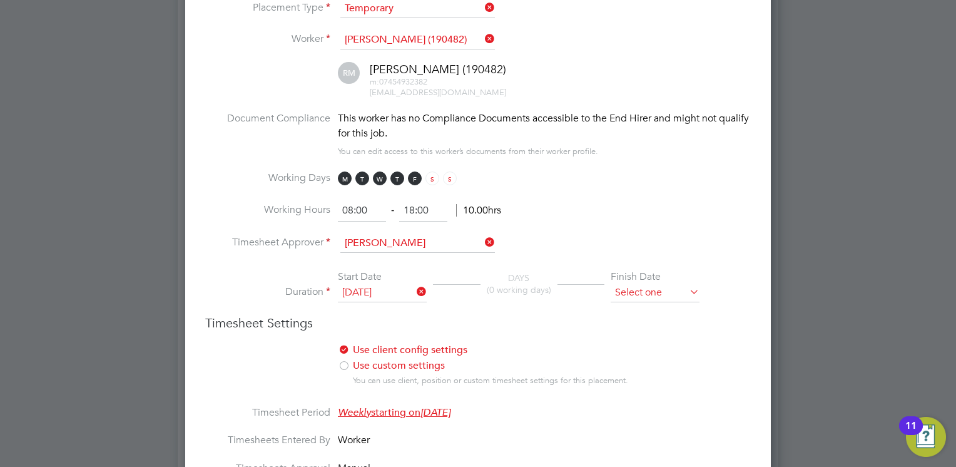
click at [638, 284] on input at bounding box center [655, 293] width 89 height 19
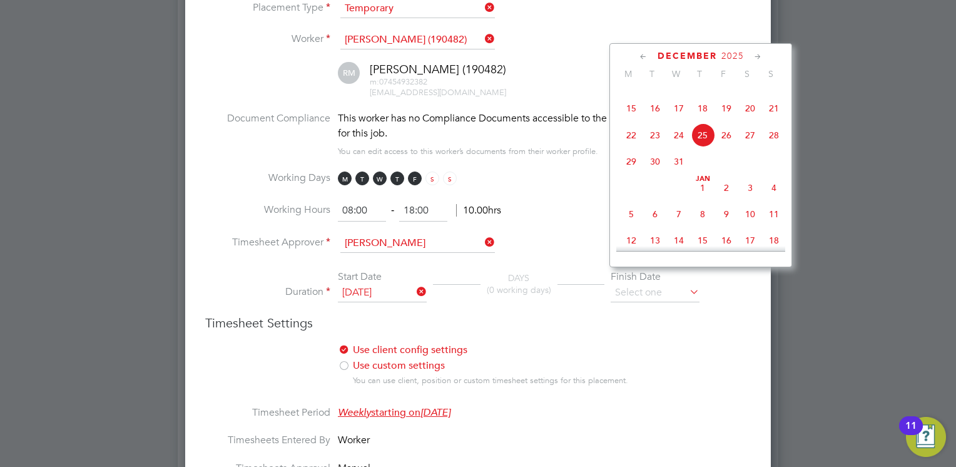
scroll to position [761, 0]
click at [721, 146] on span "2" at bounding box center [727, 134] width 24 height 24
type input "[DATE]"
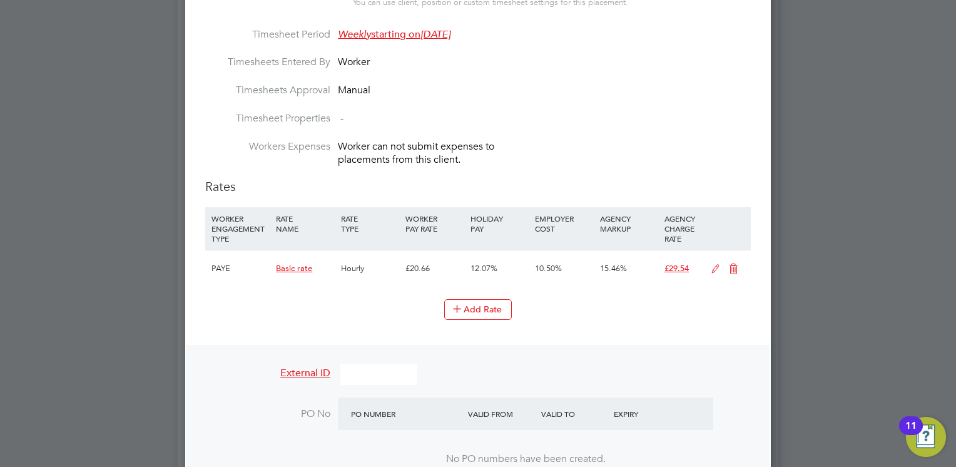
scroll to position [876, 0]
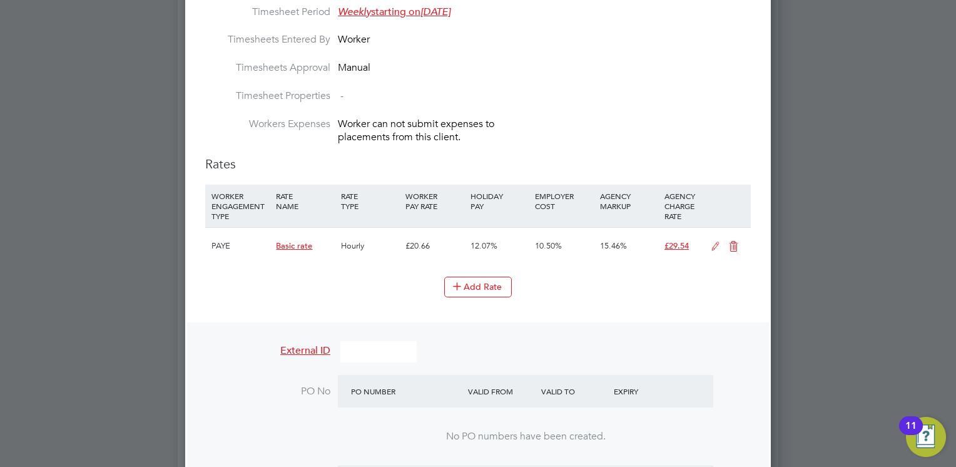
click at [713, 242] on icon at bounding box center [716, 247] width 16 height 10
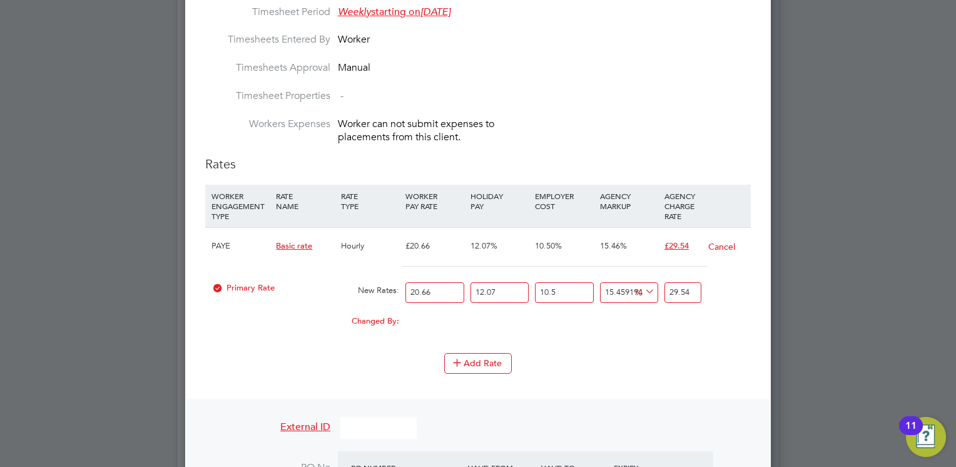
scroll to position [1690, 586]
click at [444, 282] on input "20.66" at bounding box center [435, 292] width 58 height 21
type input "20.6"
type input "29.454211035818005"
type input "20"
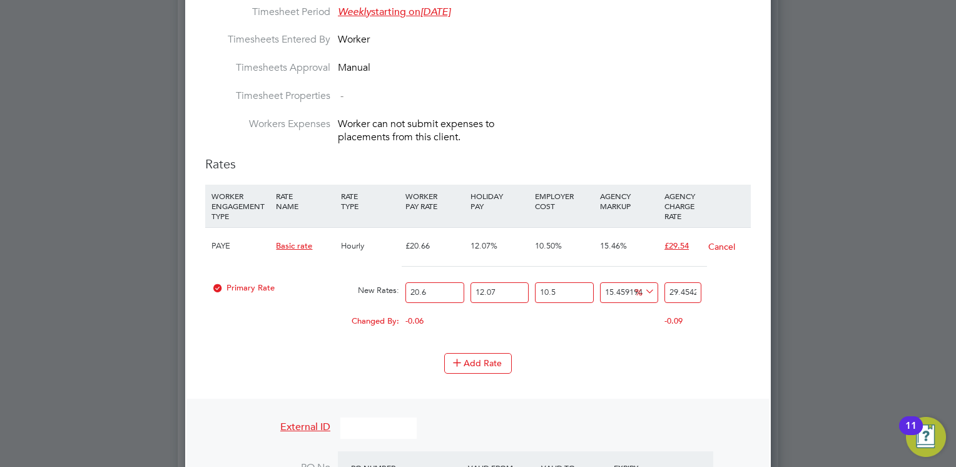
type input "28.596321393998064"
type input "2"
type input "2.8596321393998063"
type input "26"
type input "37.17521781219748"
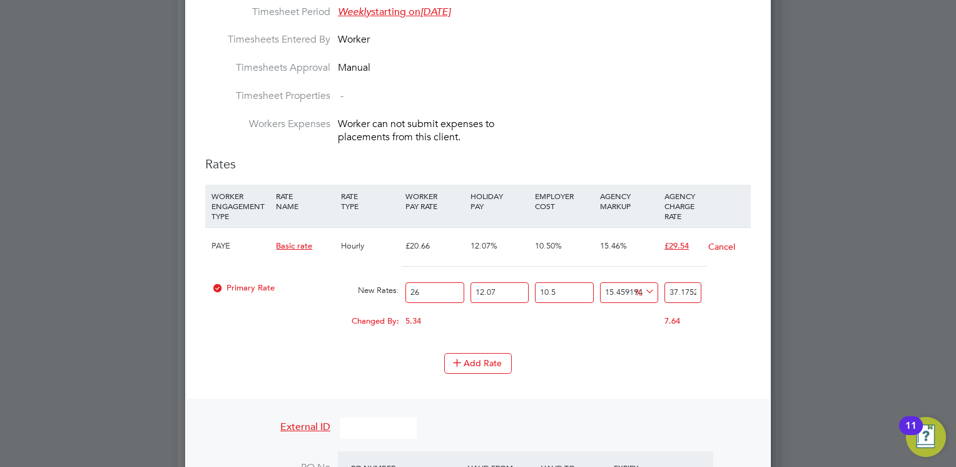
type input "26.8"
type input "38.319070667957405"
type input "26.88"
type input "38.4334559535334"
type input "26.88"
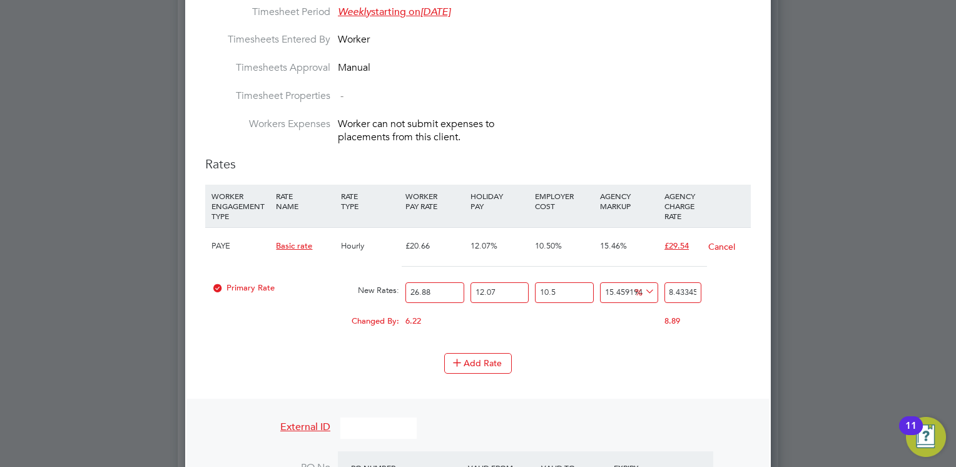
scroll to position [0, 0]
drag, startPoint x: 697, startPoint y: 282, endPoint x: 667, endPoint y: 282, distance: 29.4
click at [667, 282] on input "38.4334559535334" at bounding box center [683, 292] width 37 height 21
type input "1680918189.3356256"
type input "559535334"
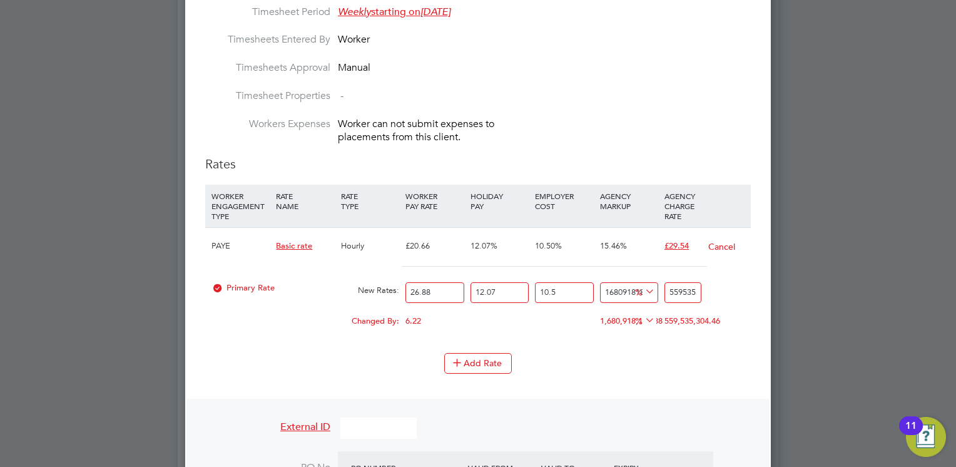
drag, startPoint x: 698, startPoint y: 277, endPoint x: 666, endPoint y: 273, distance: 32.8
click at [666, 282] on input "559535334" at bounding box center [683, 292] width 37 height 21
type input "903.3802595174427"
type input "334"
type input "6911.645286567998"
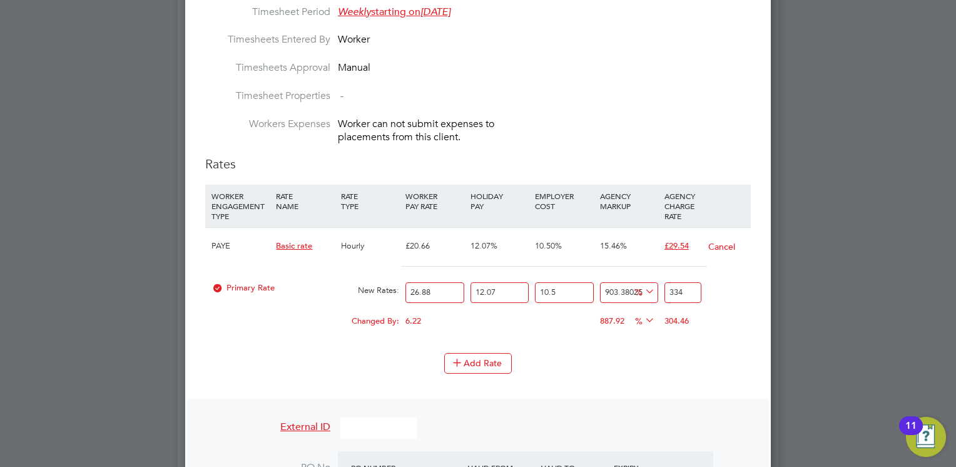
type input "2334"
drag, startPoint x: 699, startPoint y: 277, endPoint x: 653, endPoint y: 276, distance: 45.7
click at [653, 276] on div "Primary Rate New Rates: 26.88 12.07 n/a 10.5 n/a 6911.645286567998 2300.7125203…" at bounding box center [478, 292] width 546 height 33
type input "-93.99173497294944"
type input "2"
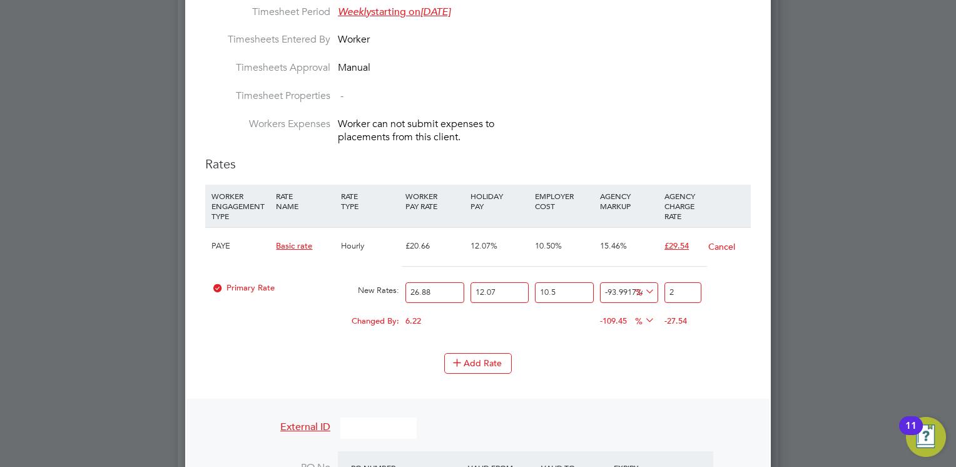
type input "-12.880157107766953"
type input "29"
type input "-11.378090851004314"
type input "29.5"
type input "-11.257925550463302"
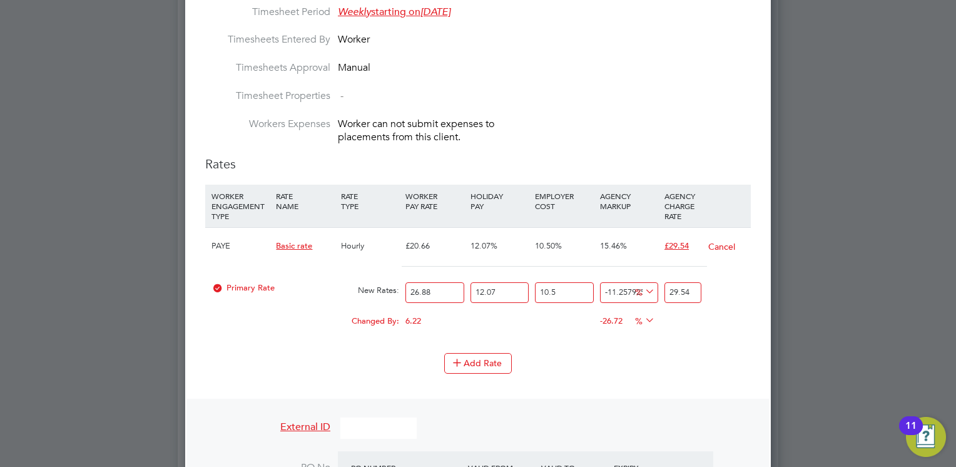
type input "29.54"
click at [607, 334] on li "WORKER ENGAGEMENT TYPE RATE NAME RATE TYPE WORKER PAY RATE HOLIDAY PAY EMPLOYER…" at bounding box center [478, 269] width 546 height 168
click at [526, 309] on div "0.00" at bounding box center [500, 315] width 64 height 13
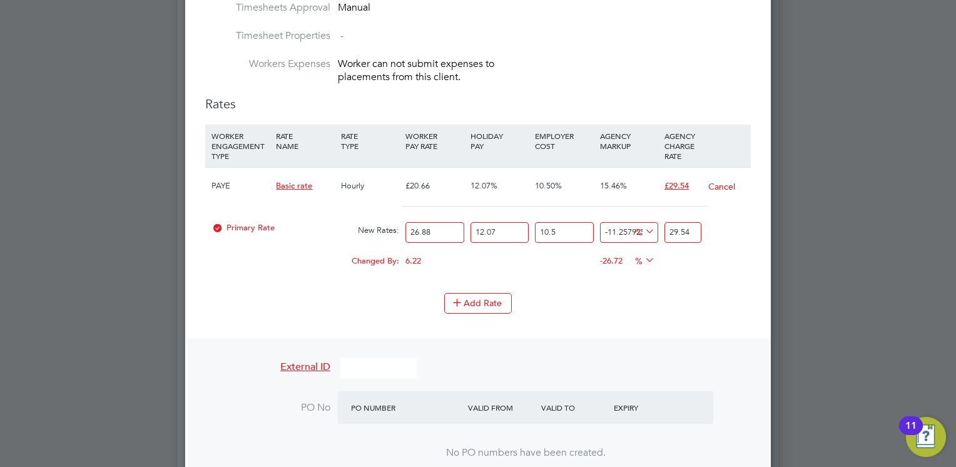
scroll to position [1051, 0]
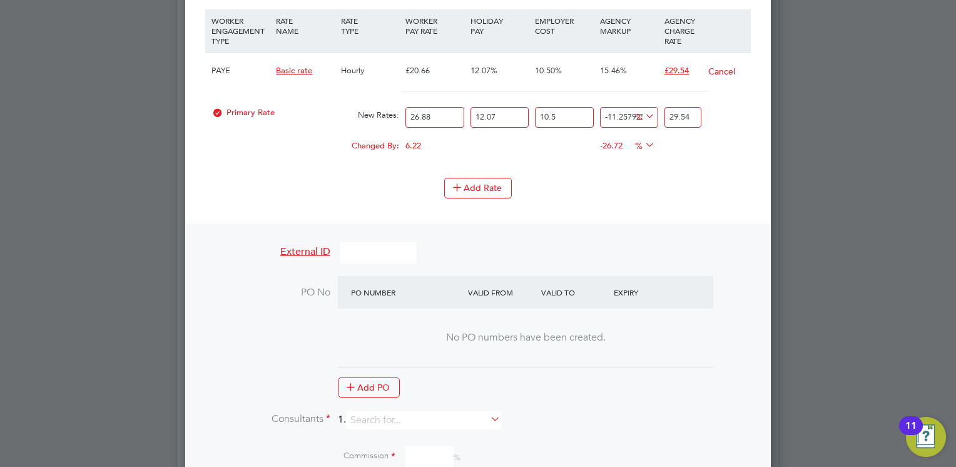
click at [717, 65] on button "Cancel" at bounding box center [722, 71] width 28 height 13
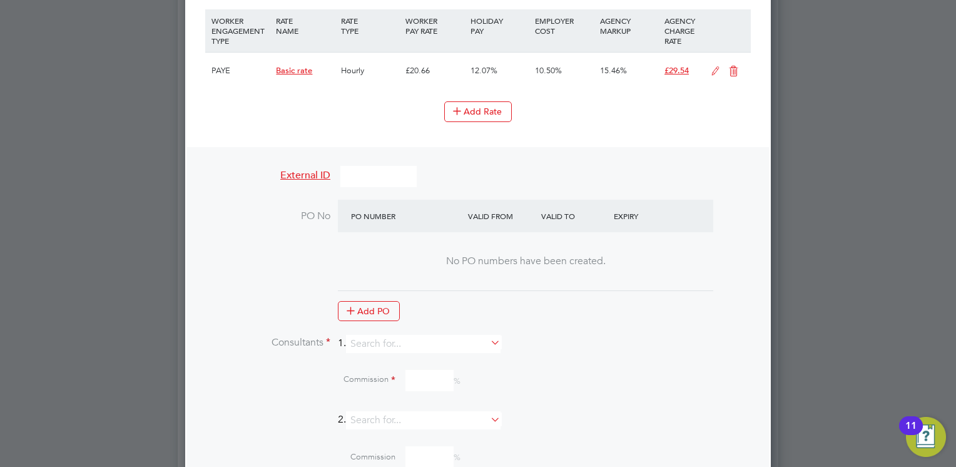
click at [735, 66] on icon at bounding box center [734, 71] width 16 height 10
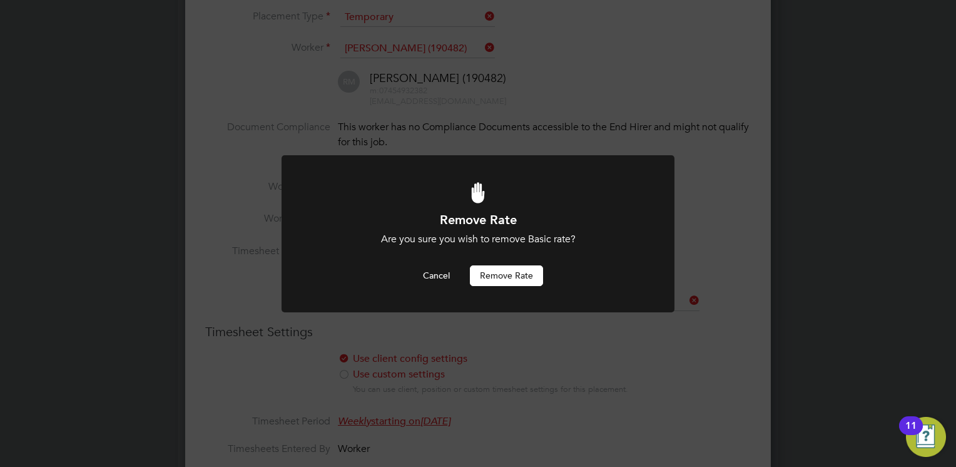
scroll to position [0, 0]
click at [494, 272] on button "Remove rate" at bounding box center [506, 275] width 73 height 20
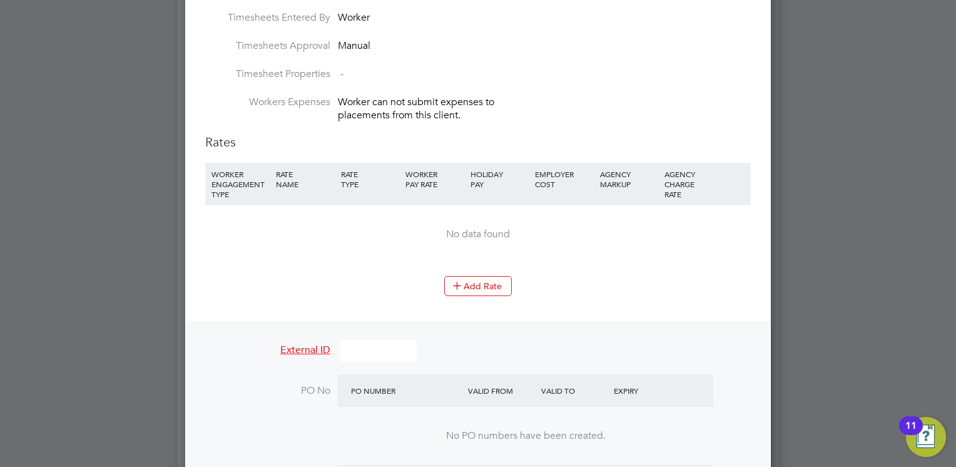
scroll to position [943, 0]
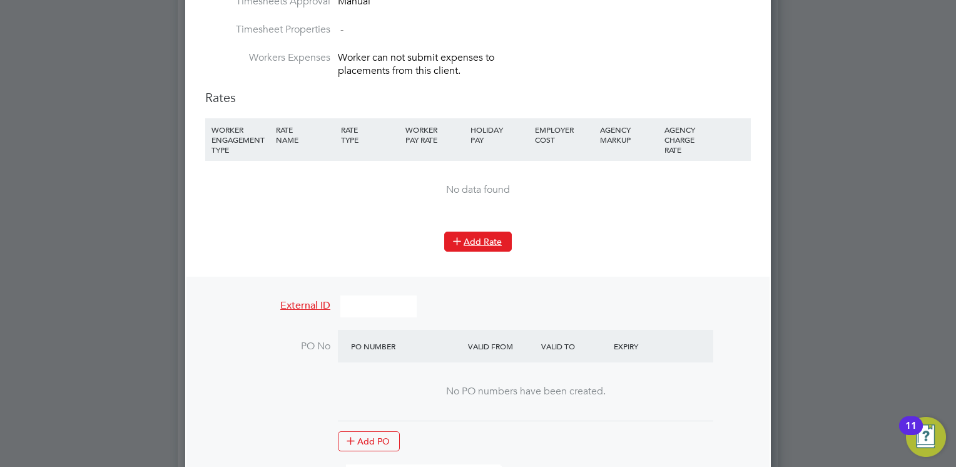
click at [466, 232] on button "Add Rate" at bounding box center [478, 242] width 68 height 20
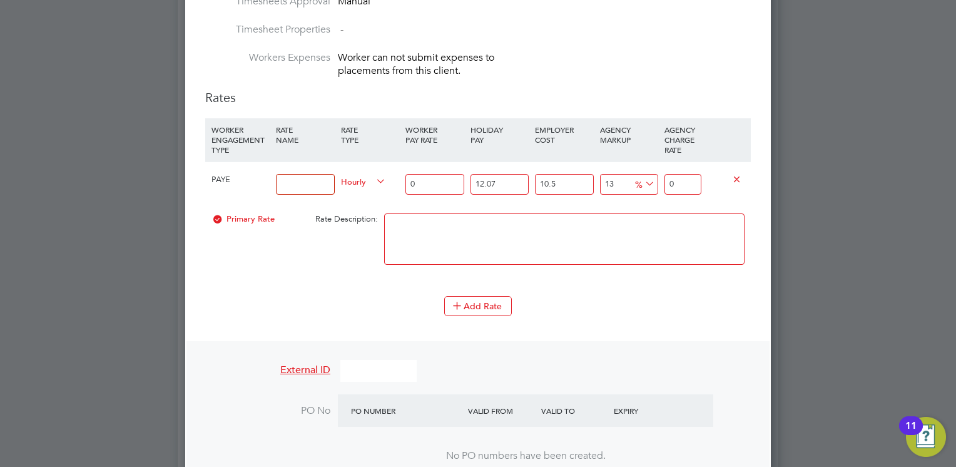
click at [304, 174] on input at bounding box center [305, 184] width 58 height 21
type input "Basic"
click at [414, 174] on input "0" at bounding box center [435, 184] width 58 height 21
click at [414, 174] on input "number" at bounding box center [435, 184] width 58 height 21
type input "2"
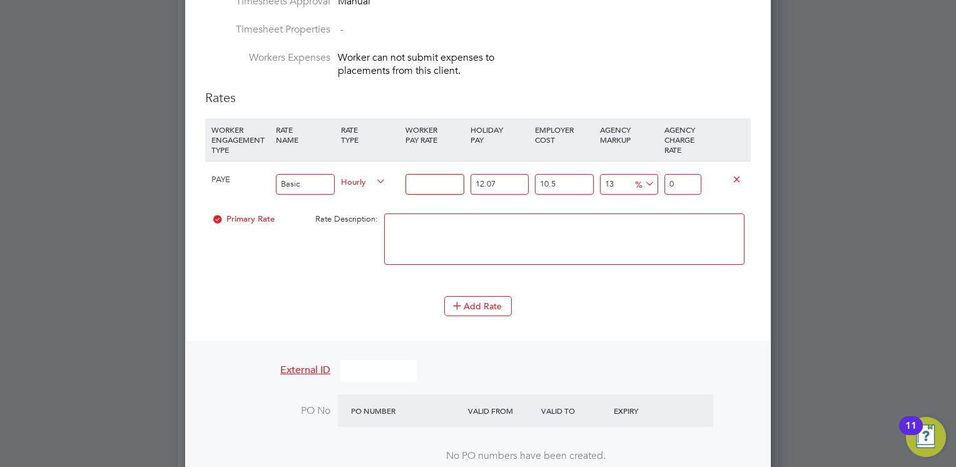
type input "2.79872411"
type input "26"
type input "36.38341343"
type input "26.8"
type input "37.502903074"
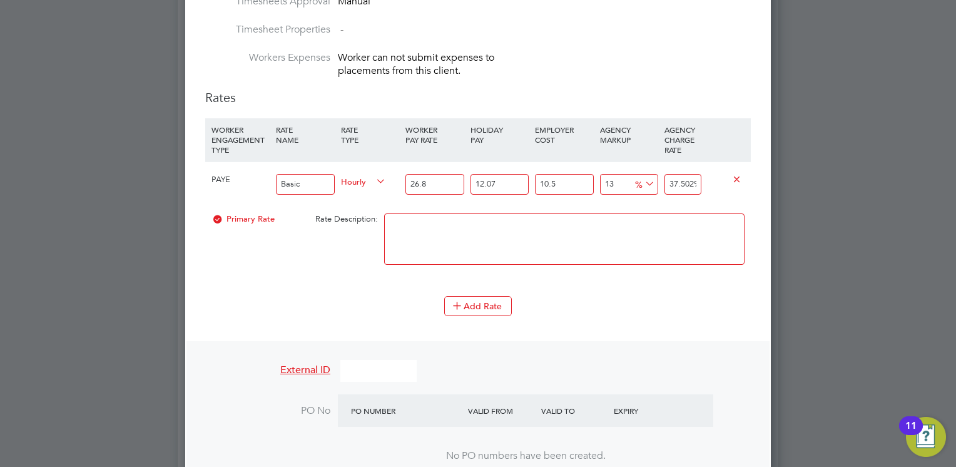
type input "26.88"
type input "37.6148520384"
type input "26.88"
drag, startPoint x: 696, startPoint y: 171, endPoint x: 661, endPoint y: 171, distance: 35.0
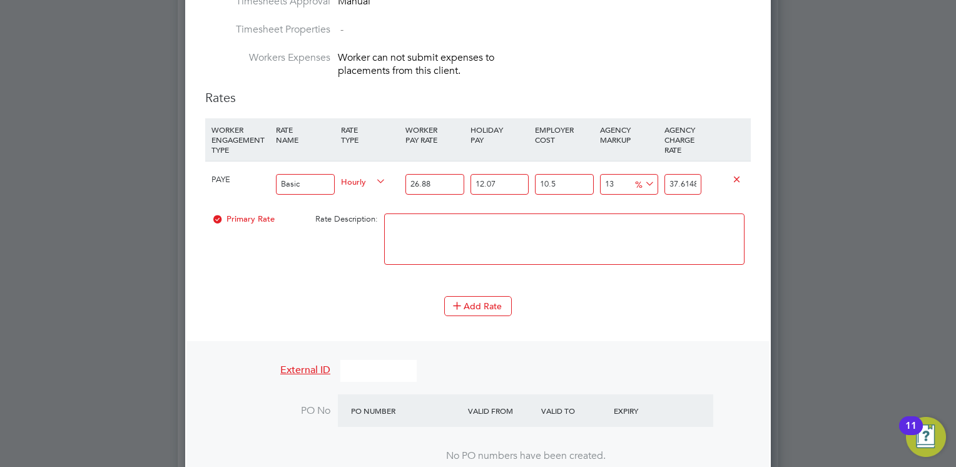
click at [661, 171] on div "PAYE Basic Hourly 26.88 12.07 n/a 10.5 n/a 13 4.3273723584 % 37.6148520384" at bounding box center [478, 184] width 546 height 46
type input "25596262.60212056"
type input "8520384"
drag, startPoint x: 698, startPoint y: 170, endPoint x: 656, endPoint y: 173, distance: 42.1
click at [656, 173] on div "PAYE Basic Hourly 26.88 12.07 n/a 10.5 n/a 25596262.60212056 8520350.71252032 %…" at bounding box center [478, 184] width 546 height 46
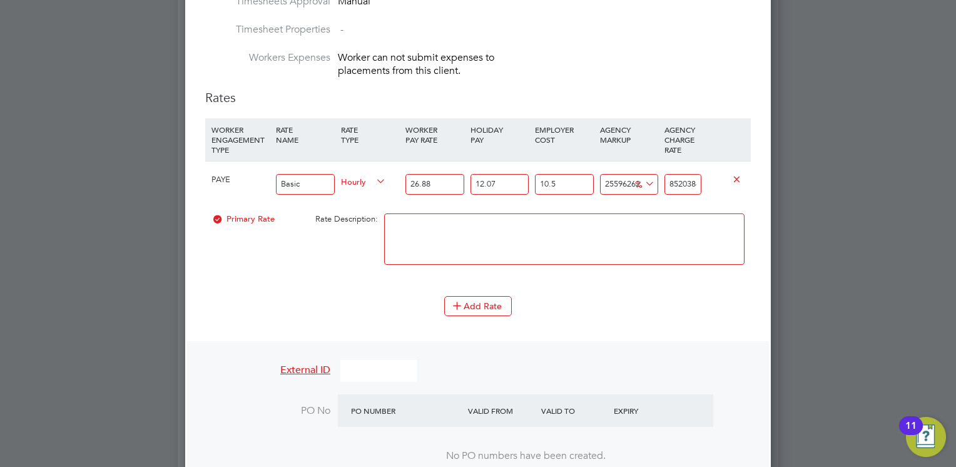
type input "-87.98346994589889"
type input "4"
type input "-27.90081967539334"
type input "24"
type input "783.2149589764316"
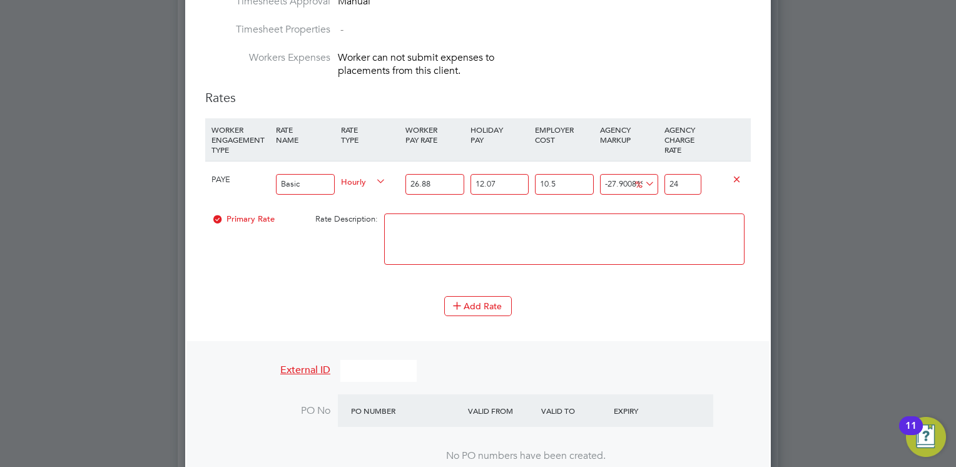
type input "294"
type input "-11.678504102356841"
type input "29.4"
type input "-11.257925550463302"
type input "29.54"
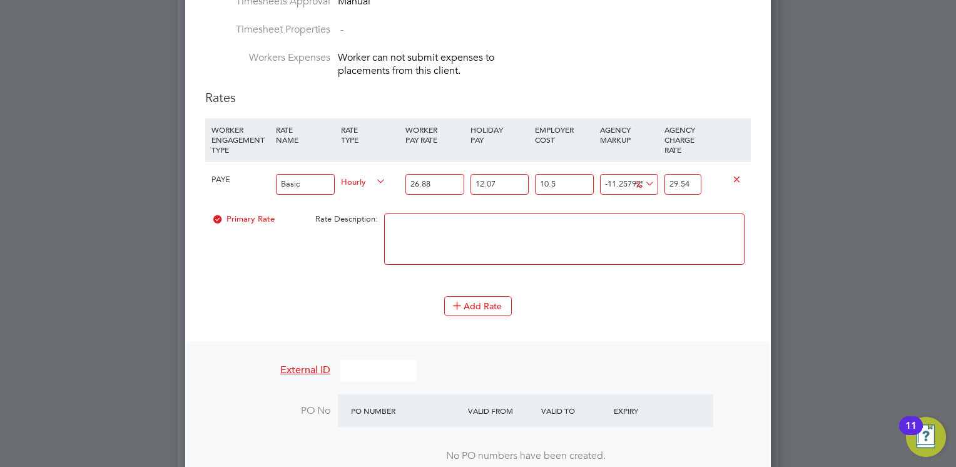
click at [615, 238] on textarea at bounding box center [564, 238] width 361 height 51
click at [591, 296] on div "Add Rate" at bounding box center [478, 306] width 546 height 20
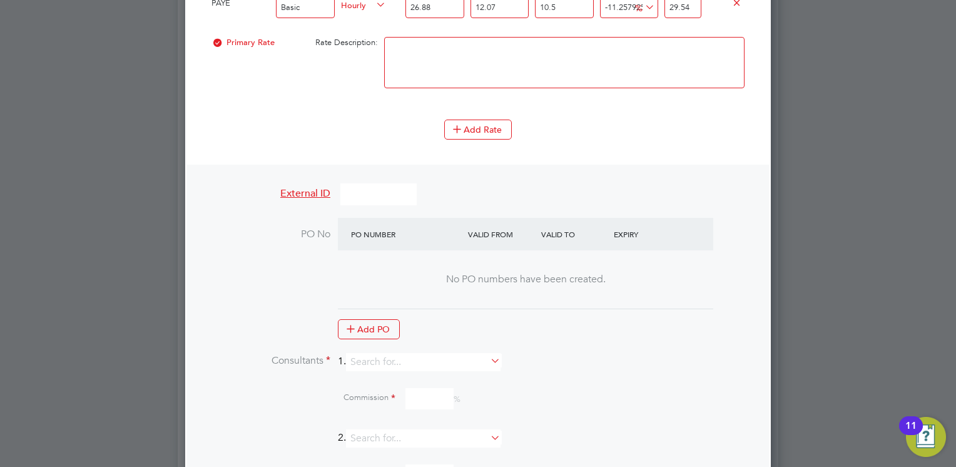
scroll to position [1143, 0]
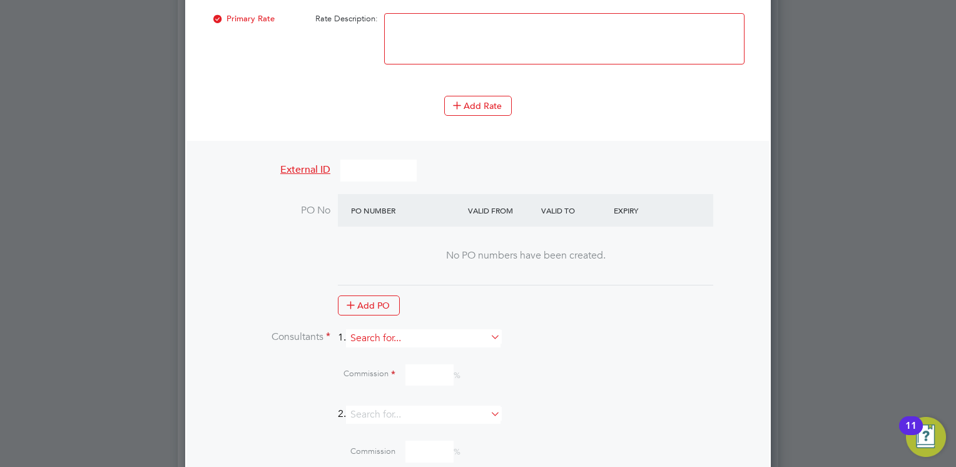
click at [457, 329] on input at bounding box center [423, 338] width 155 height 18
click at [401, 335] on li "Mi a [PERSON_NAME]" at bounding box center [429, 337] width 155 height 17
type input "[PERSON_NAME]"
click at [416, 411] on input at bounding box center [430, 422] width 48 height 22
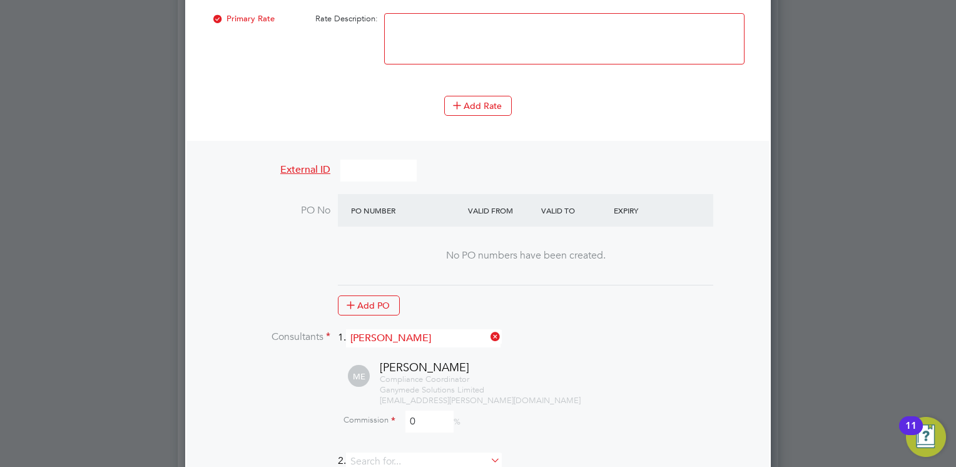
type input "0"
click at [612, 329] on li "Consultants 1. [PERSON_NAME]" at bounding box center [478, 344] width 546 height 31
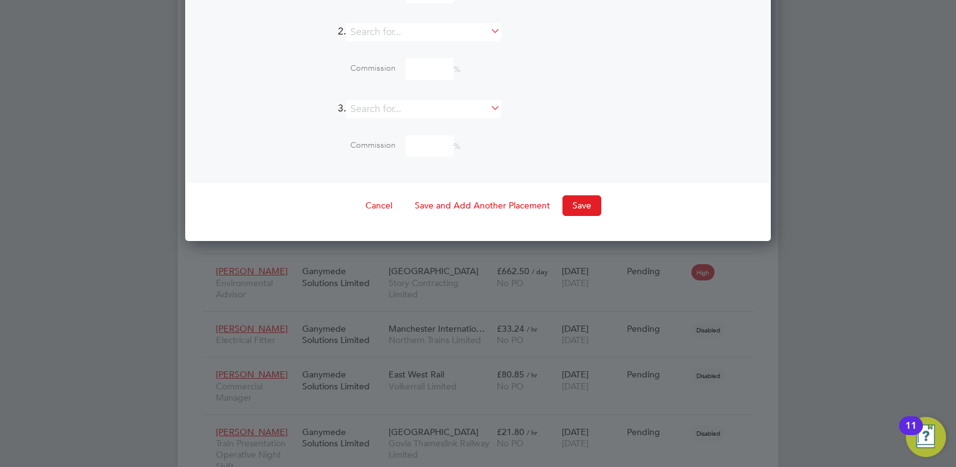
scroll to position [1619, 0]
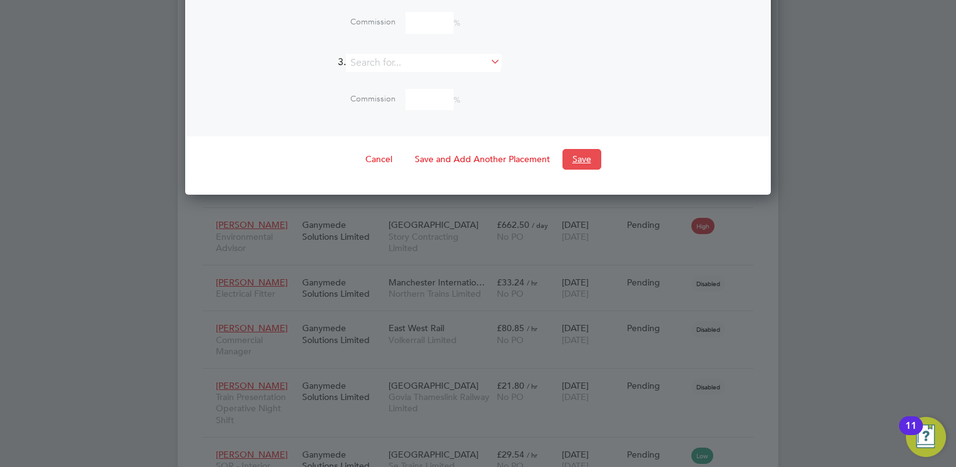
click at [574, 149] on button "Save" at bounding box center [582, 159] width 39 height 20
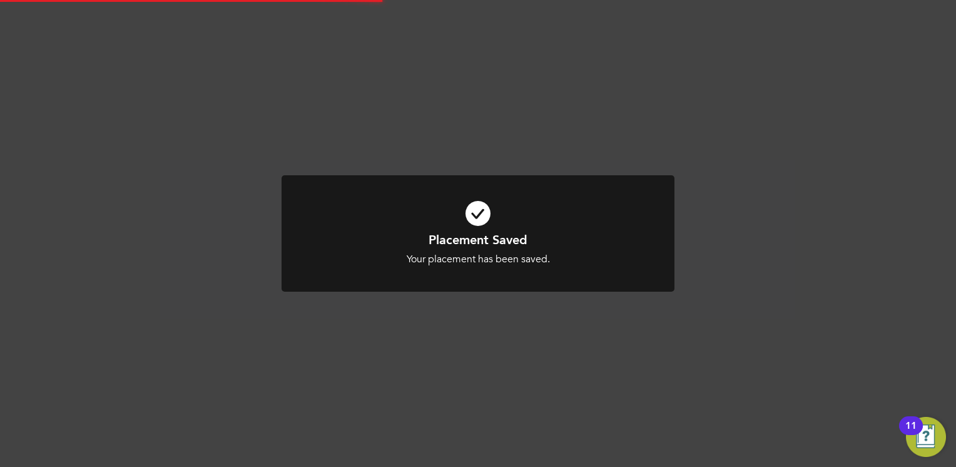
scroll to position [20, 247]
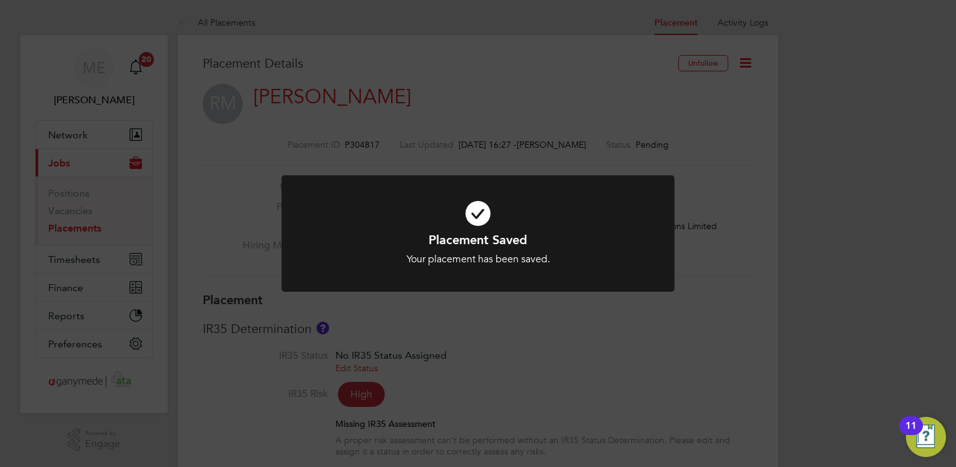
click at [393, 267] on div at bounding box center [478, 233] width 393 height 117
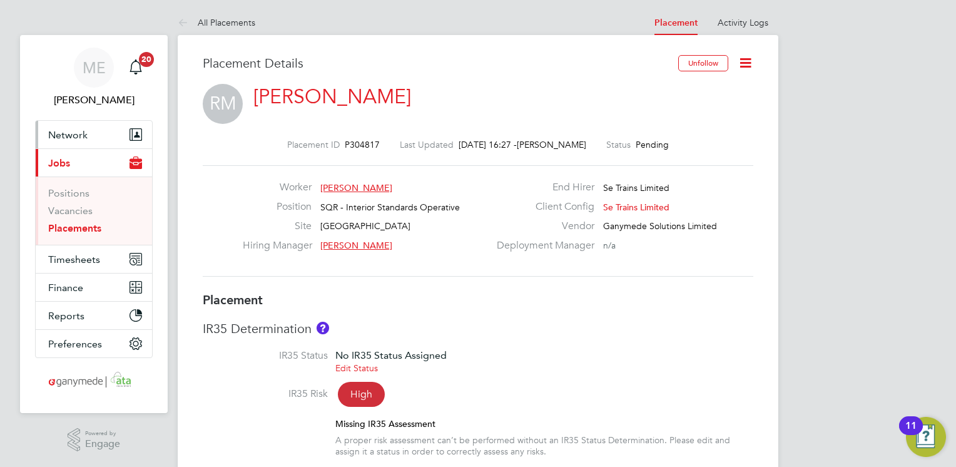
click at [88, 125] on button "Network" at bounding box center [94, 135] width 116 height 28
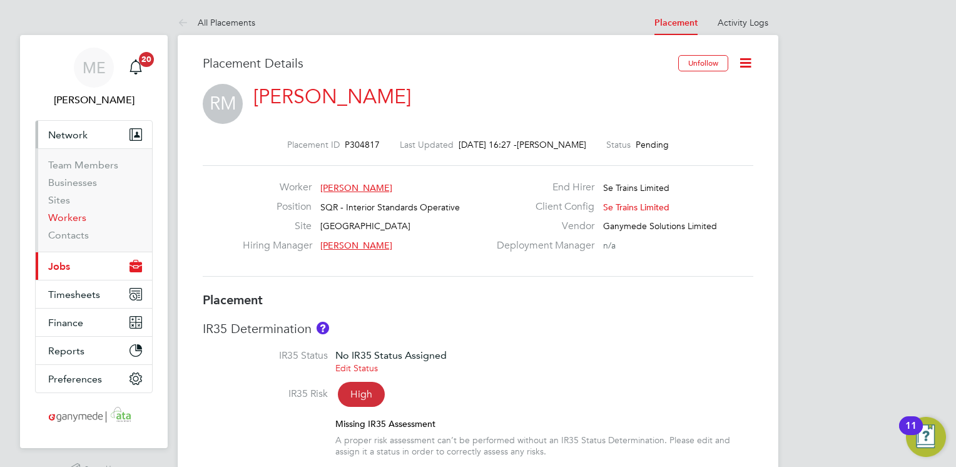
click at [66, 217] on link "Workers" at bounding box center [67, 218] width 38 height 12
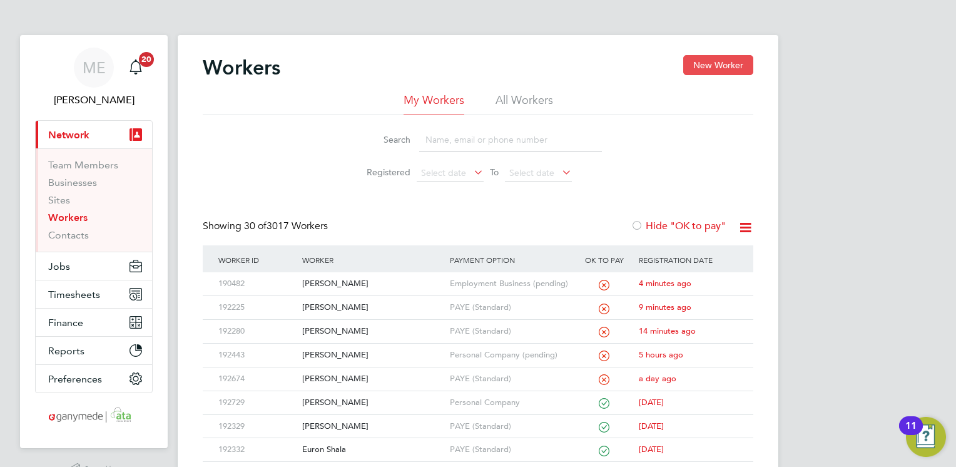
click at [727, 65] on button "New Worker" at bounding box center [718, 65] width 70 height 20
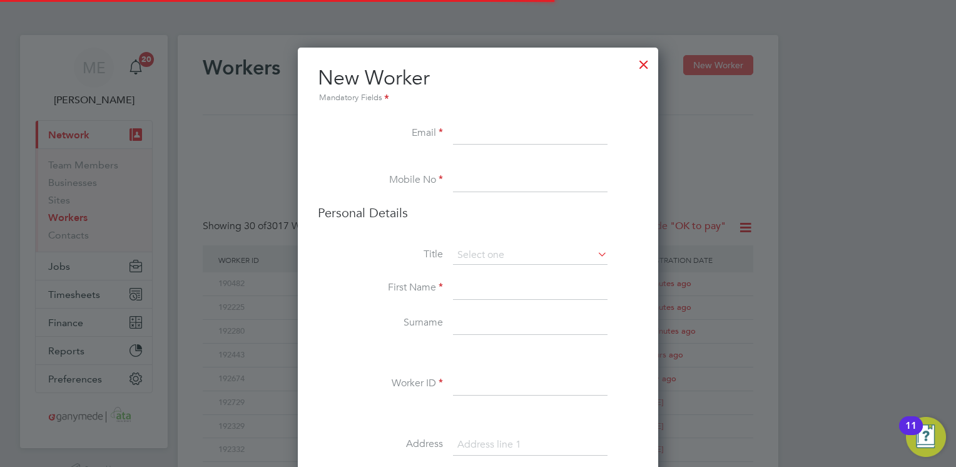
scroll to position [1394, 510]
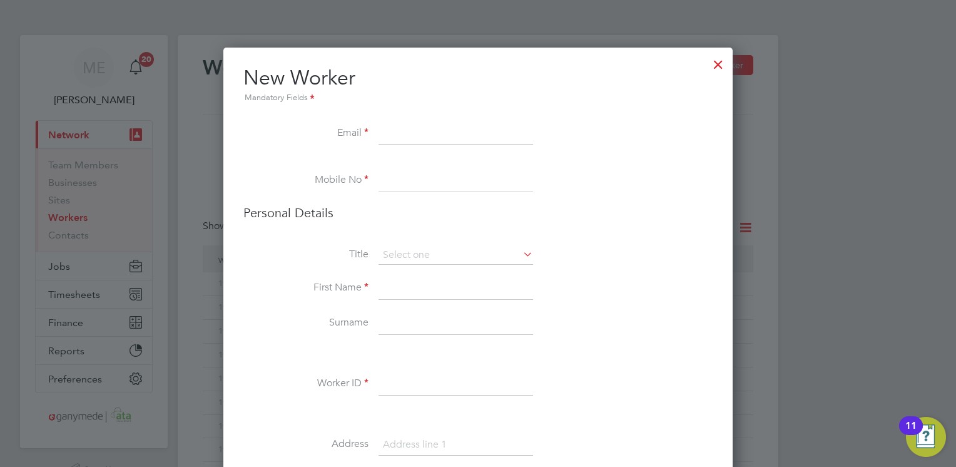
paste input "[EMAIL_ADDRESS][DOMAIN_NAME]"
type input "[EMAIL_ADDRESS][DOMAIN_NAME]"
click at [409, 184] on input at bounding box center [456, 181] width 155 height 23
paste input "07510295205"
type input "07510295205"
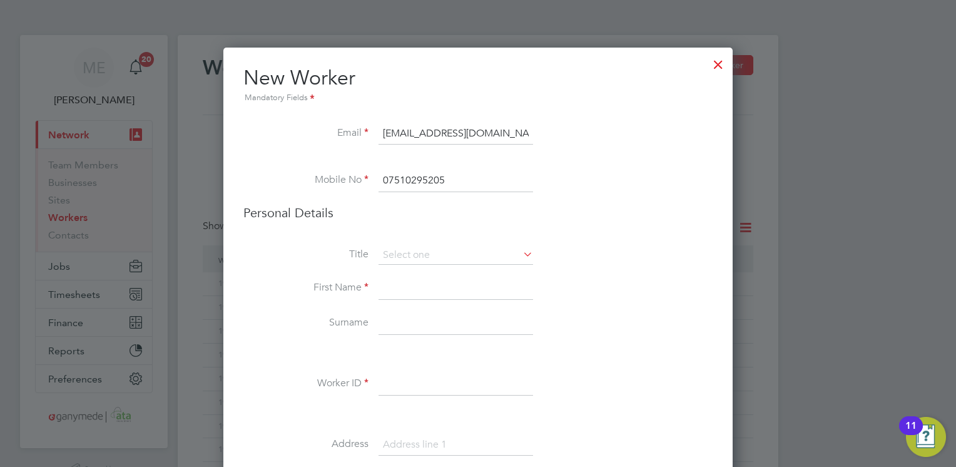
click at [379, 281] on input at bounding box center [456, 288] width 155 height 23
type input "[PERSON_NAME]"
click at [397, 315] on input at bounding box center [456, 323] width 155 height 23
type input "Bouya"
click at [386, 382] on input at bounding box center [456, 384] width 155 height 23
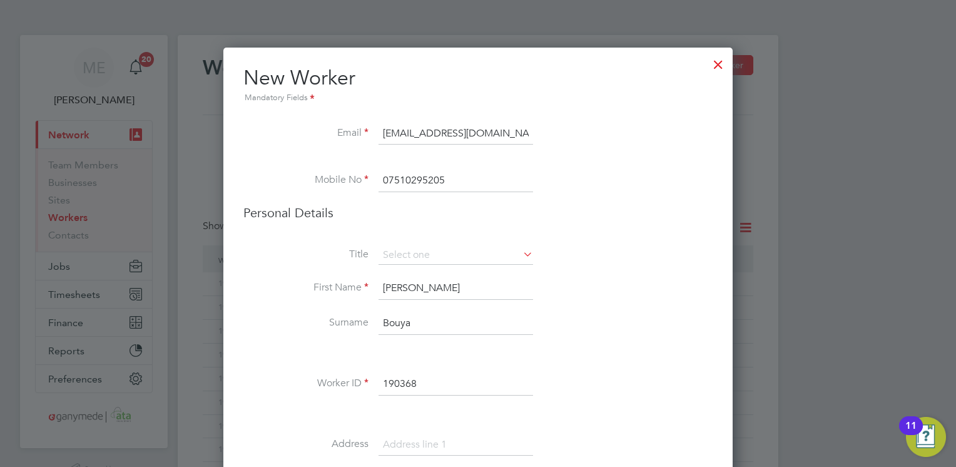
type input "190368"
click at [354, 344] on li "Surname [PERSON_NAME]" at bounding box center [477, 329] width 469 height 35
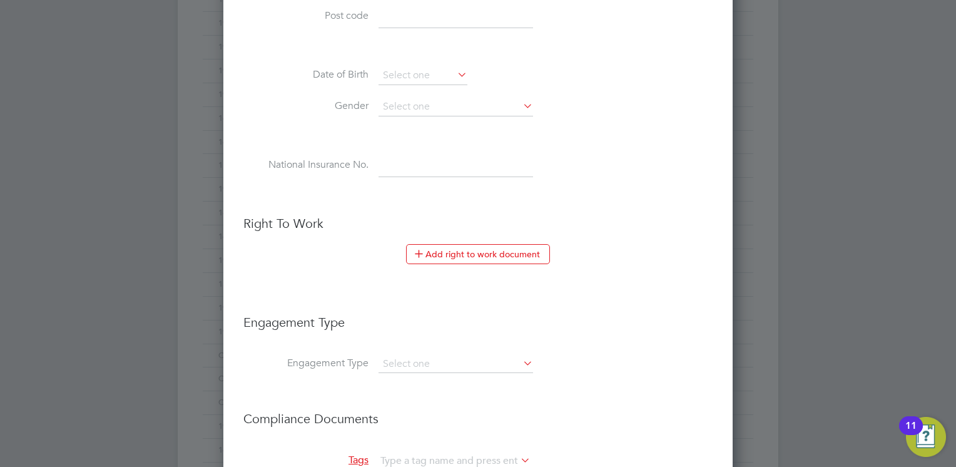
scroll to position [576, 0]
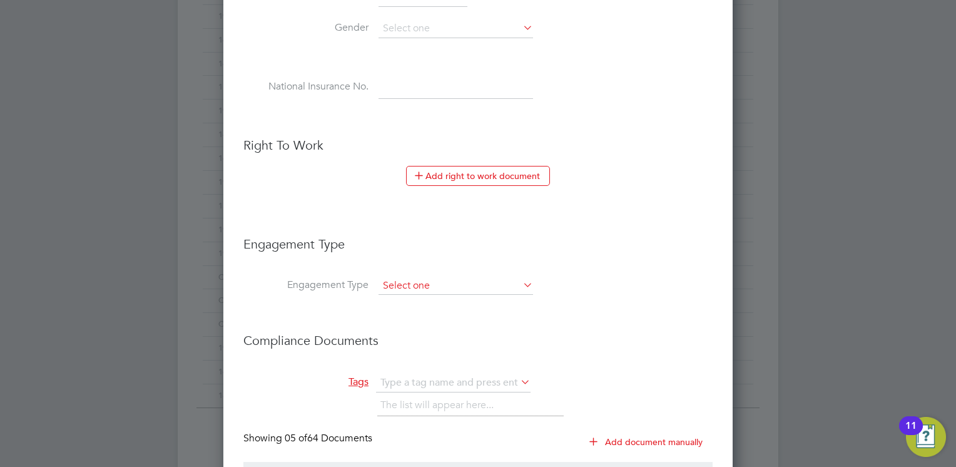
click at [419, 282] on input at bounding box center [456, 286] width 155 height 18
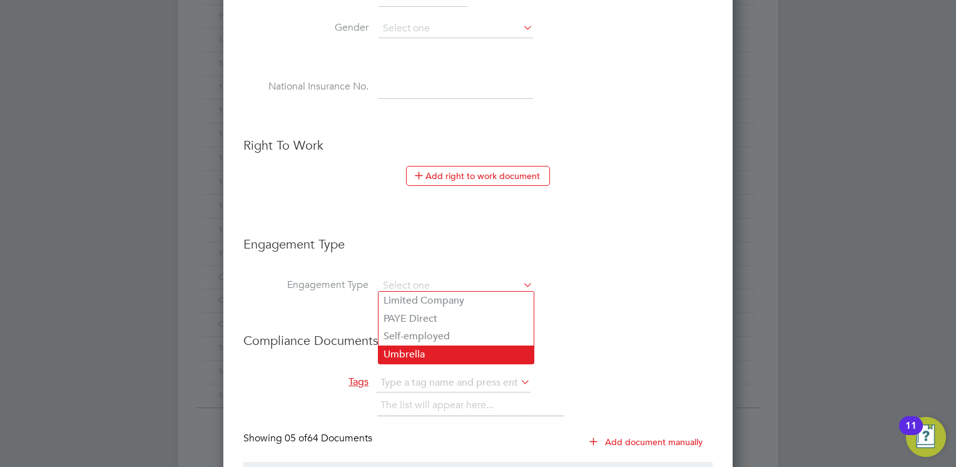
click at [406, 347] on li "Umbrella" at bounding box center [456, 354] width 155 height 18
type input "Umbrella"
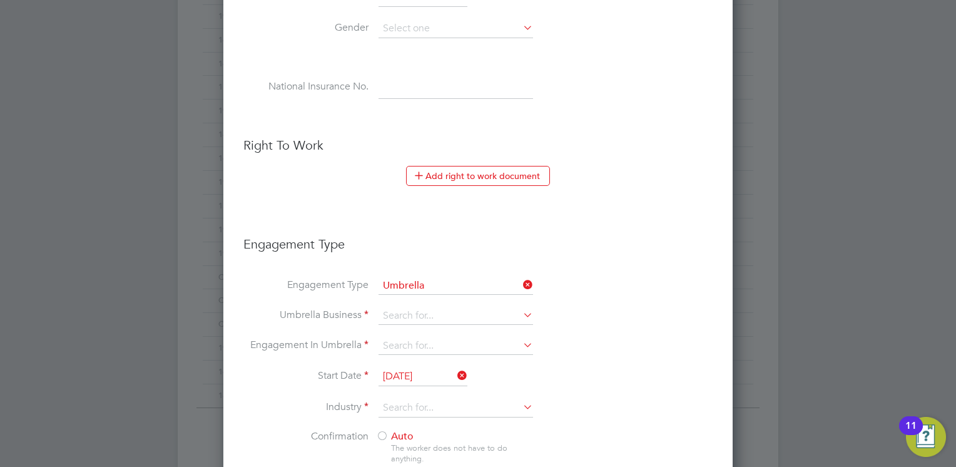
scroll to position [1670, 510]
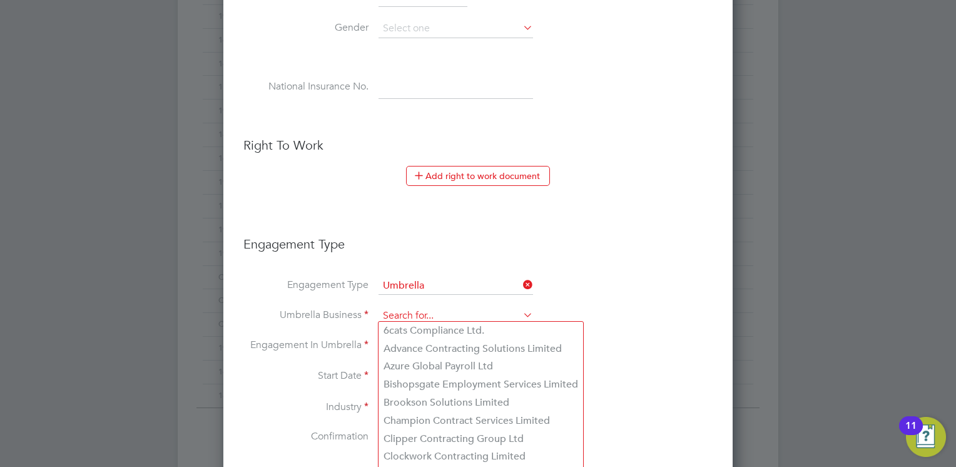
click at [400, 315] on input at bounding box center [456, 316] width 155 height 18
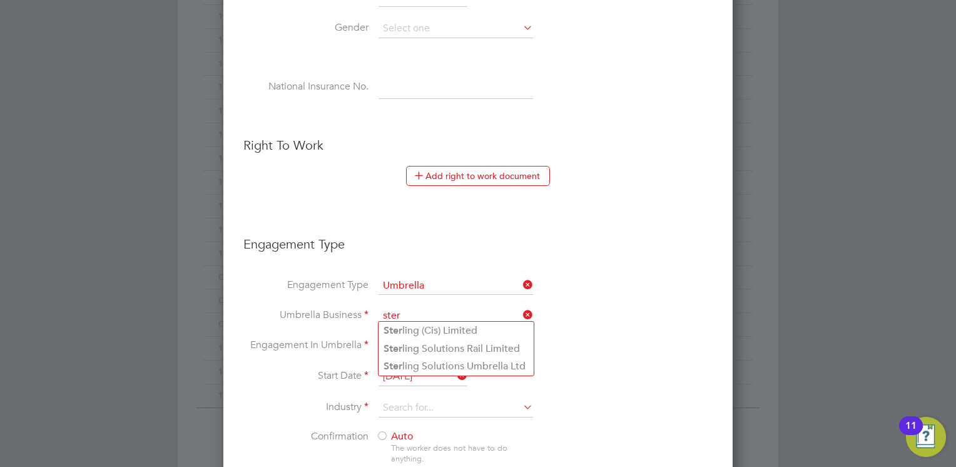
type input "Sterling Solutions Umbrella Ltd"
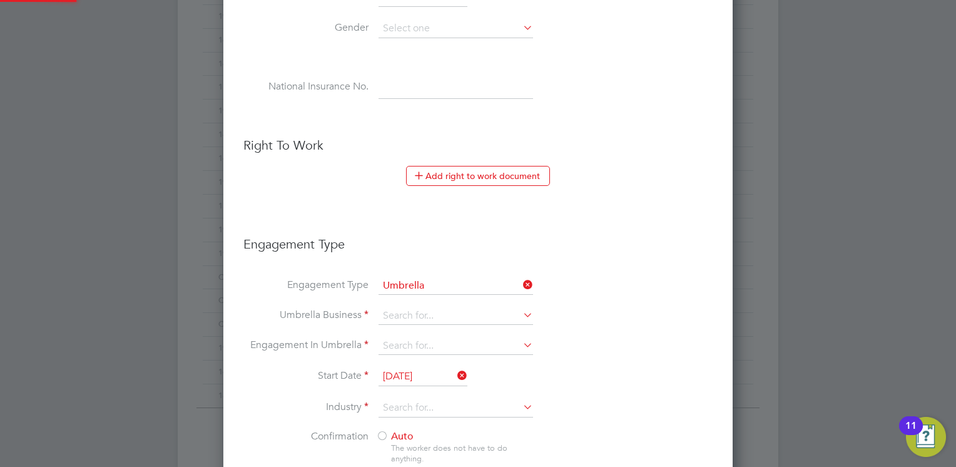
type input "Sterling Solutions Umbrella Ltd"
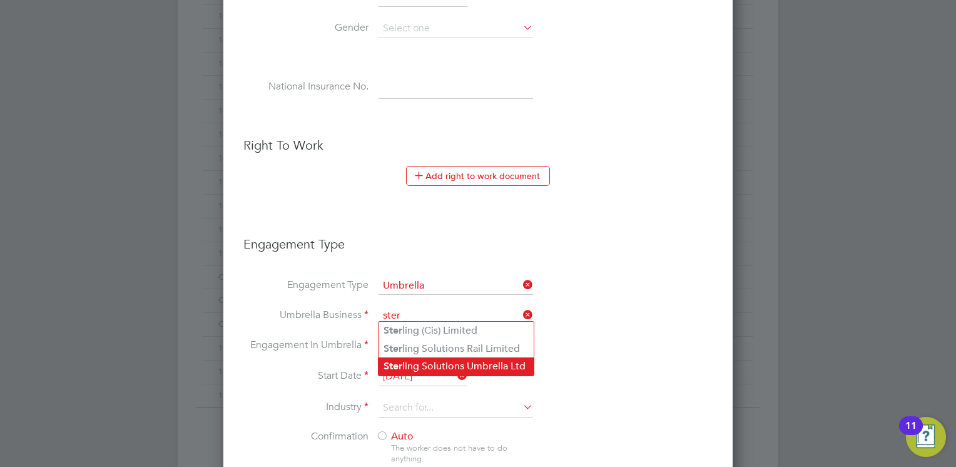
click at [448, 364] on li "Ster ling Solutions Umbrella Ltd" at bounding box center [456, 366] width 155 height 18
type input "Sterling Solutions Umbrella Ltd"
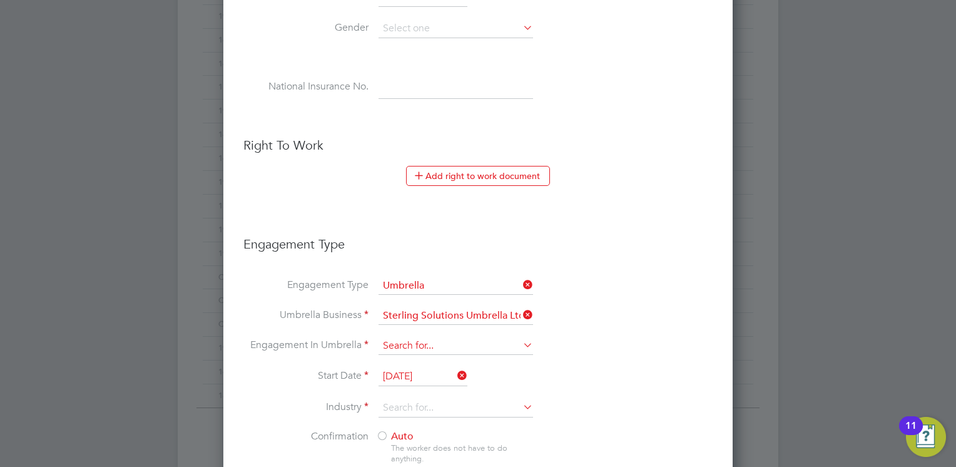
click at [424, 341] on input at bounding box center [456, 346] width 155 height 18
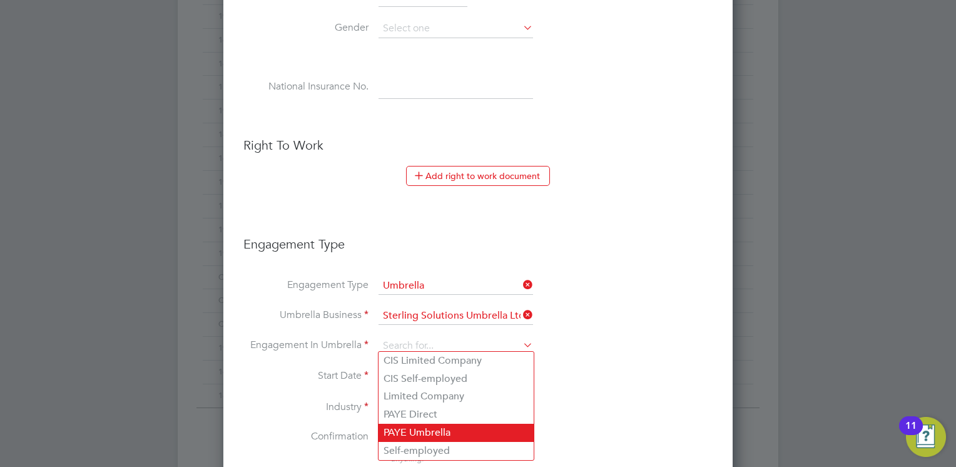
click at [397, 428] on li "PAYE Umbrella" at bounding box center [456, 433] width 155 height 18
type input "PAYE Umbrella"
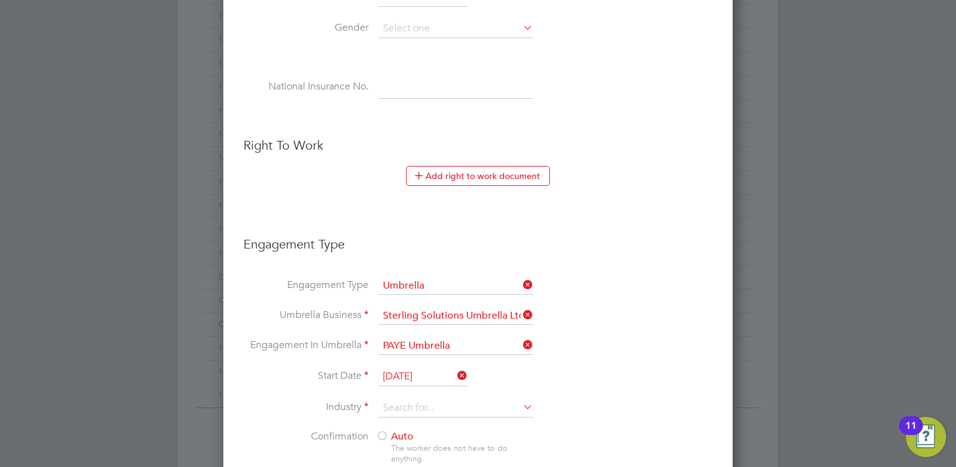
click at [270, 374] on label "Start Date" at bounding box center [305, 375] width 125 height 13
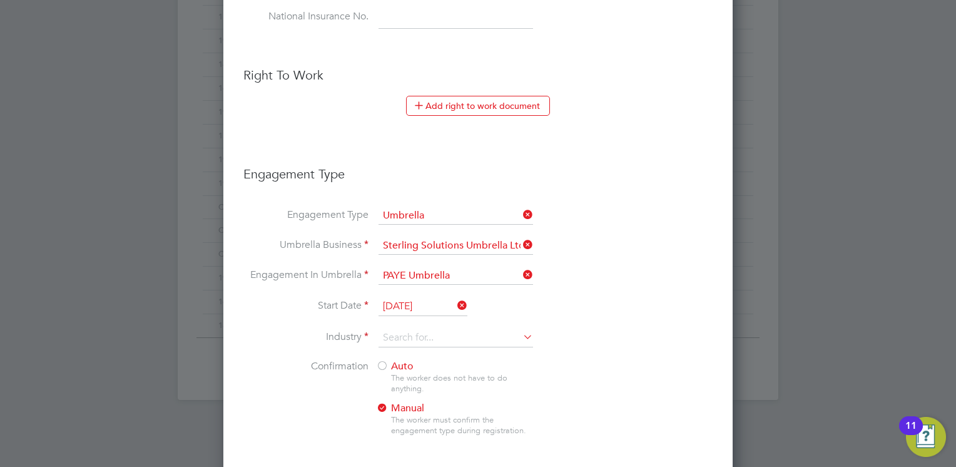
scroll to position [751, 0]
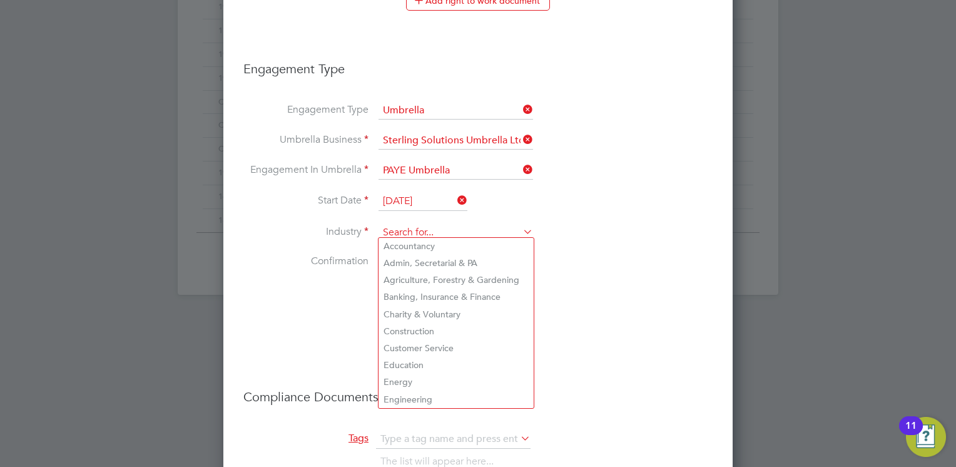
click at [404, 227] on input at bounding box center [456, 232] width 155 height 19
click at [394, 393] on li "Engineering" at bounding box center [456, 399] width 155 height 17
type input "Engineering"
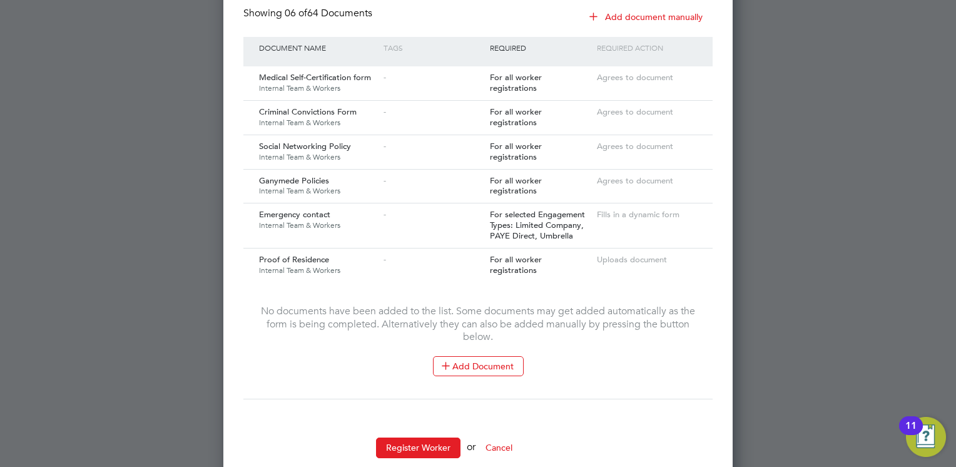
scroll to position [1250, 0]
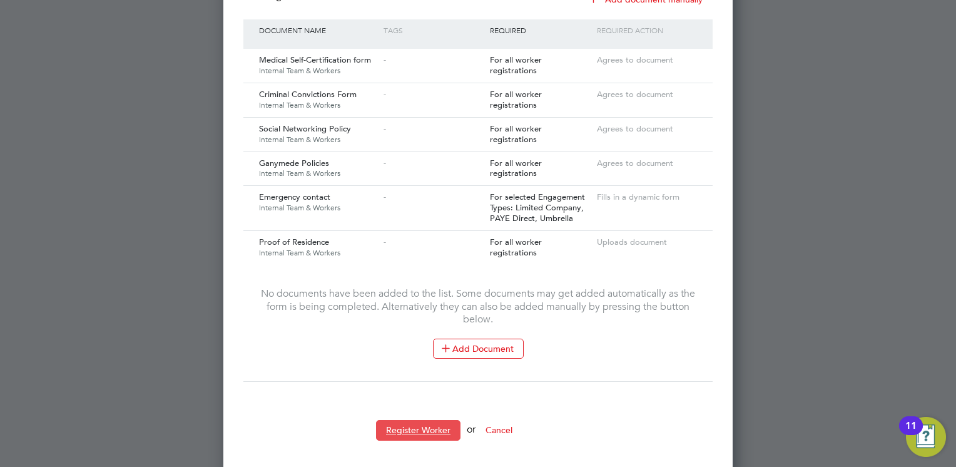
click at [392, 424] on button "Register Worker" at bounding box center [418, 430] width 84 height 20
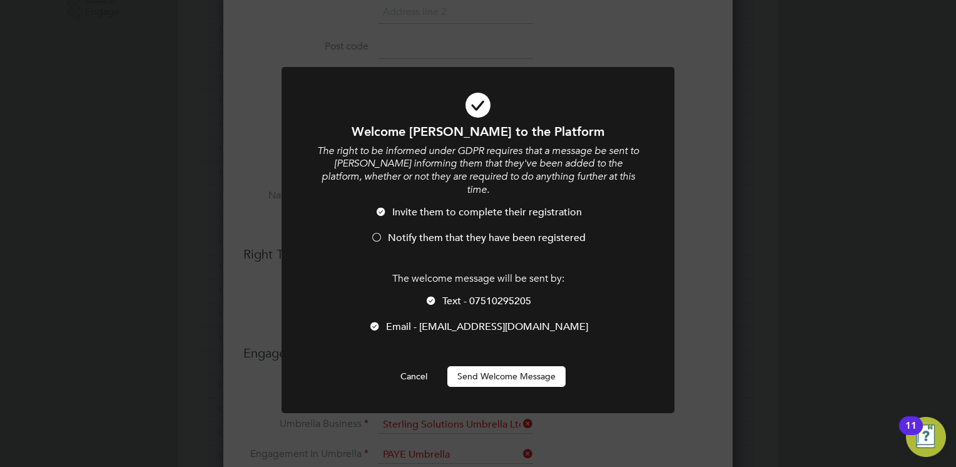
click at [473, 366] on button "Send Welcome Message" at bounding box center [507, 376] width 118 height 20
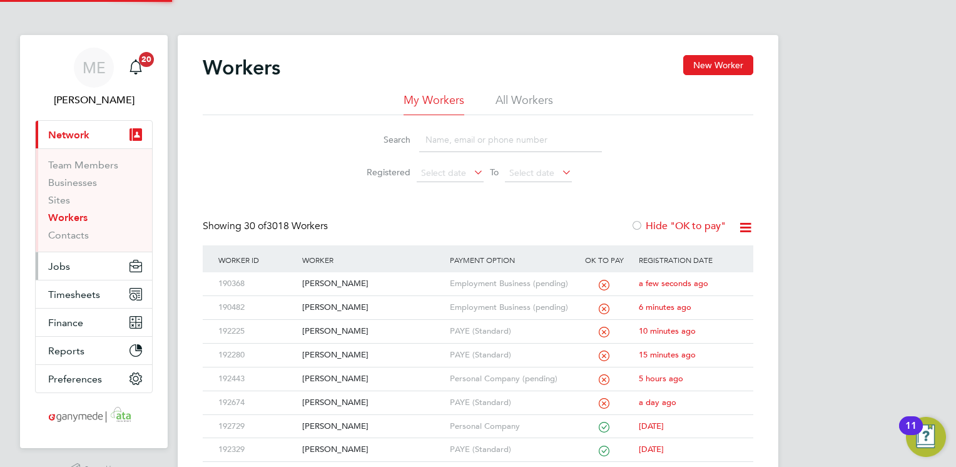
click at [73, 266] on button "Jobs" at bounding box center [94, 266] width 116 height 28
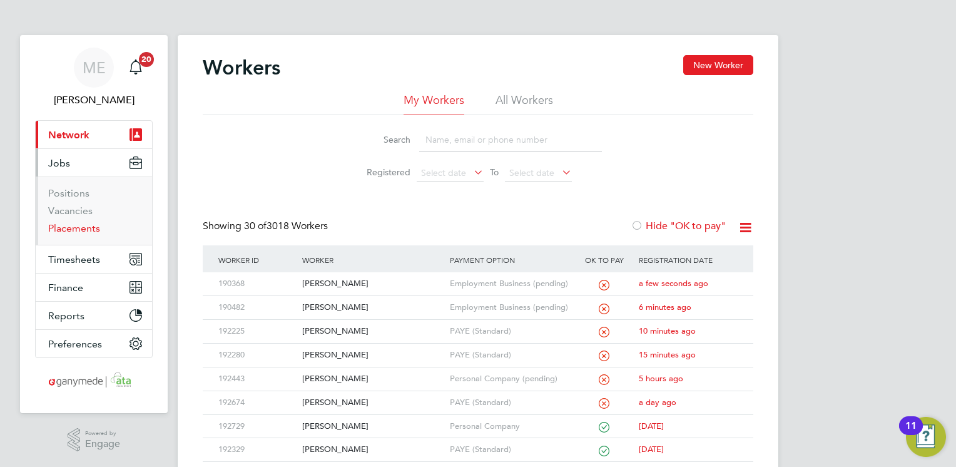
click at [75, 230] on link "Placements" at bounding box center [74, 228] width 52 height 12
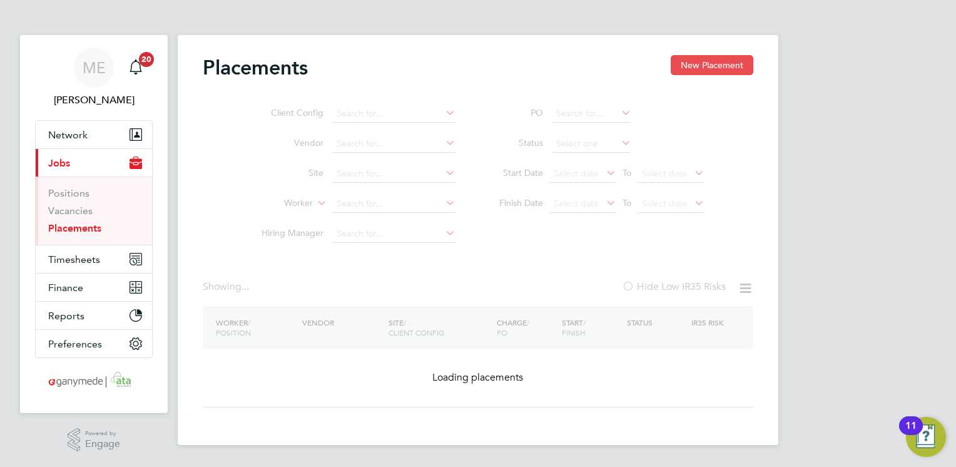
click at [702, 61] on button "New Placement" at bounding box center [712, 65] width 83 height 20
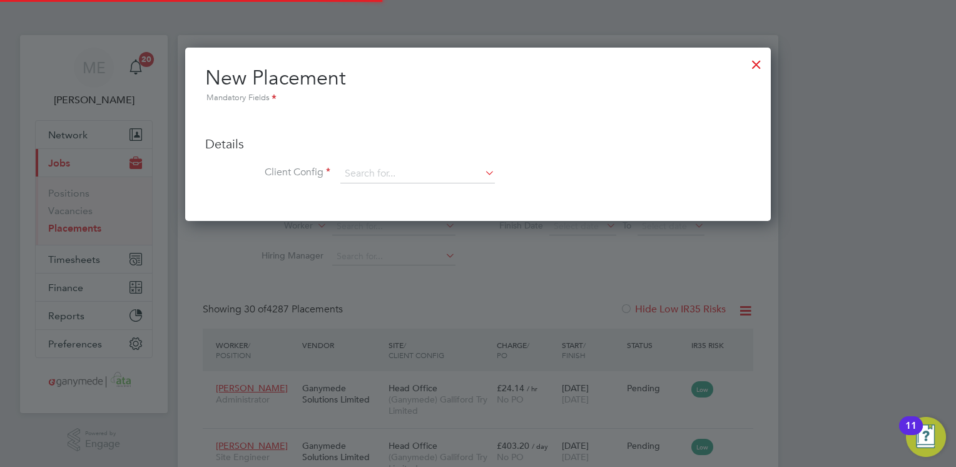
scroll to position [36, 87]
click at [370, 165] on input at bounding box center [417, 174] width 155 height 19
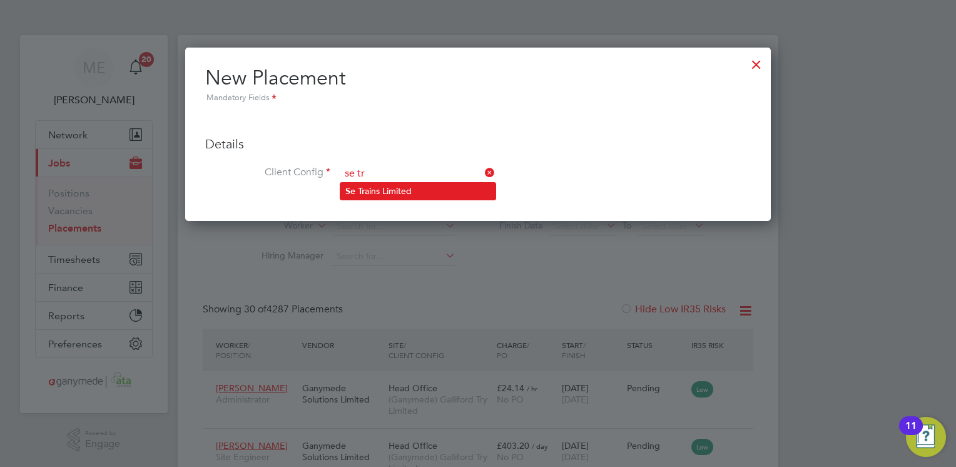
click at [367, 192] on li "Se Tr ains Limited" at bounding box center [417, 191] width 155 height 17
type input "Se Trains Limited"
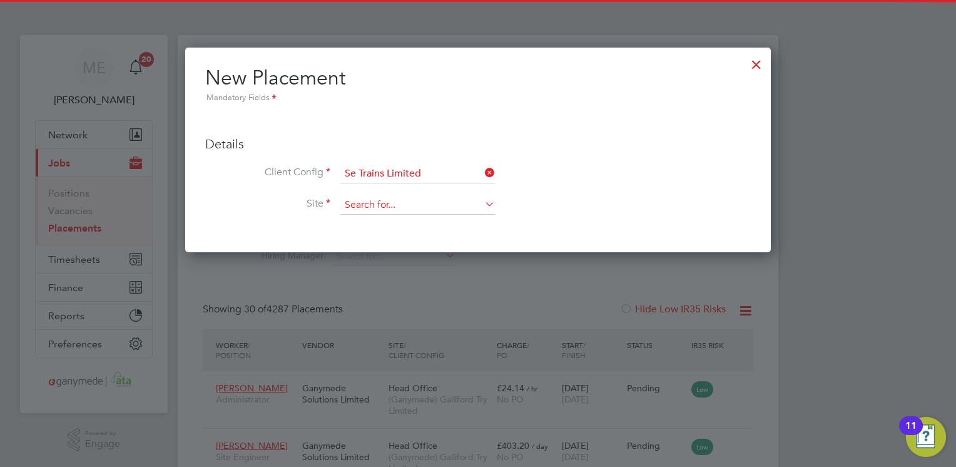
click at [366, 199] on input at bounding box center [417, 205] width 155 height 19
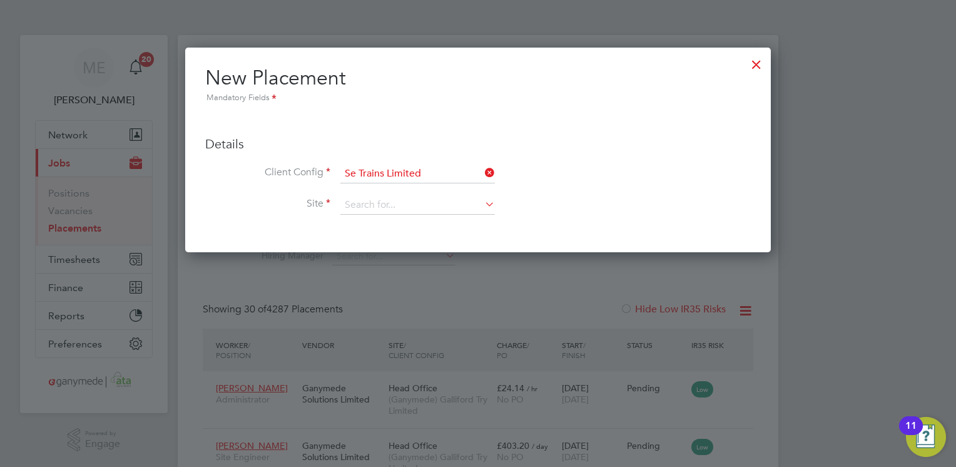
click at [367, 253] on li "[GEOGRAPHIC_DATA]" at bounding box center [436, 255] width 193 height 17
type input "[GEOGRAPHIC_DATA]"
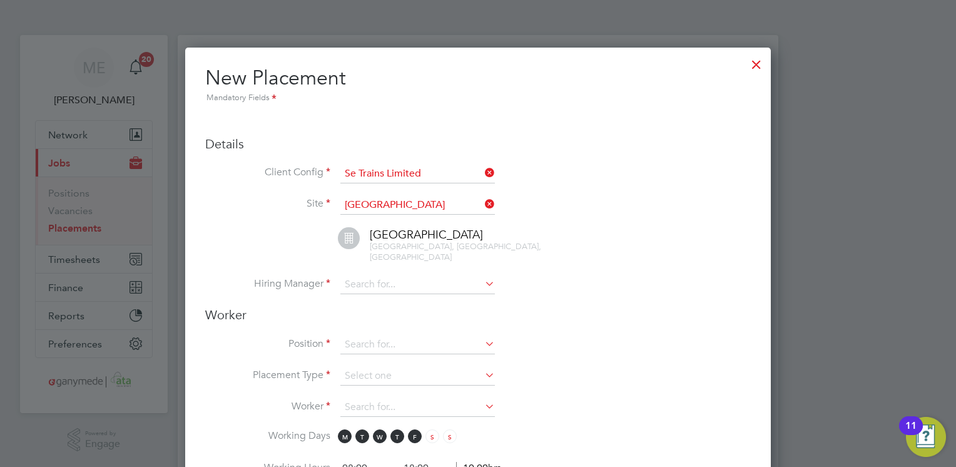
click at [372, 262] on li "[GEOGRAPHIC_DATA], [GEOGRAPHIC_DATA], [GEOGRAPHIC_DATA]" at bounding box center [494, 251] width 514 height 49
click at [369, 275] on input at bounding box center [417, 284] width 155 height 19
click at [369, 377] on li "[PERSON_NAME]" at bounding box center [417, 375] width 155 height 17
type input "[PERSON_NAME]"
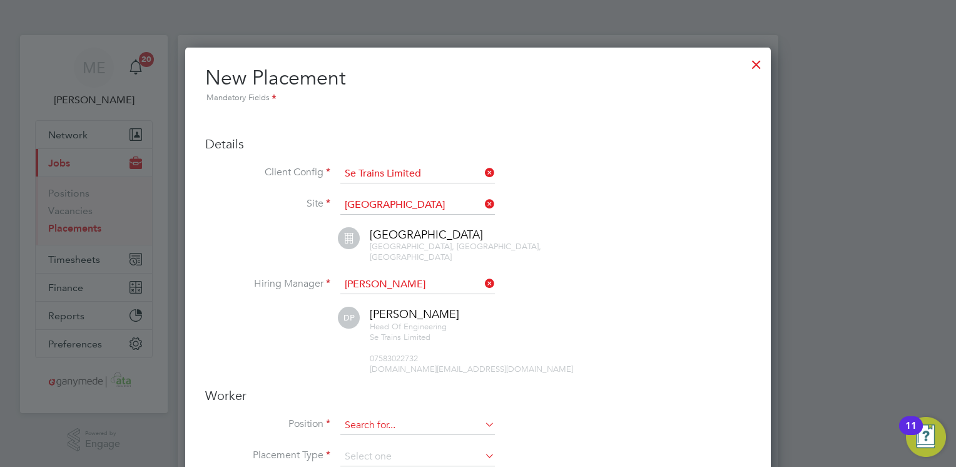
click at [365, 416] on input at bounding box center [417, 425] width 155 height 19
click at [367, 429] on li "SQR - Interior Standards Operative" at bounding box center [417, 429] width 155 height 17
type input "SQR - Interior Standards Operative"
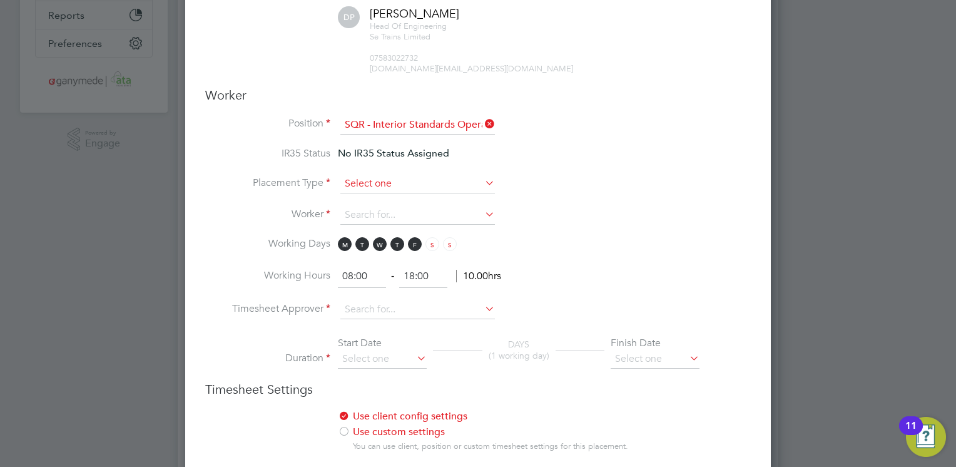
click at [363, 175] on input at bounding box center [417, 184] width 155 height 19
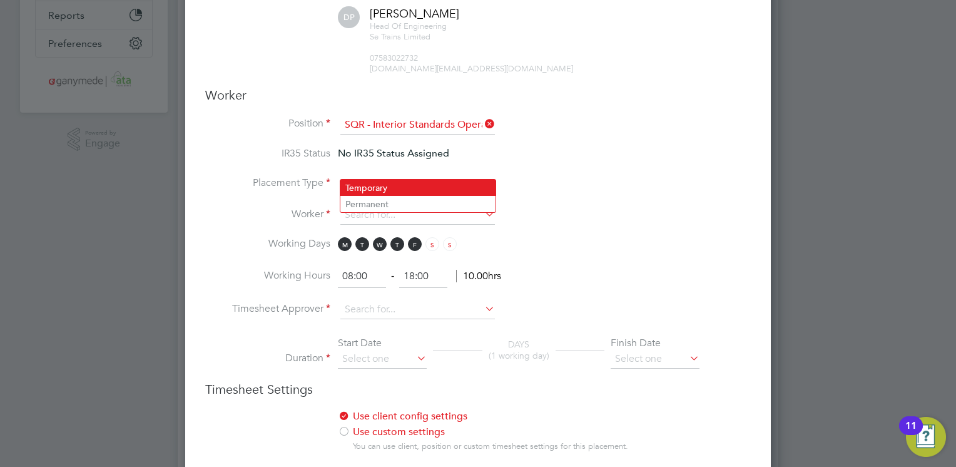
click at [361, 187] on li "Temporary" at bounding box center [417, 188] width 155 height 16
type input "Temporary"
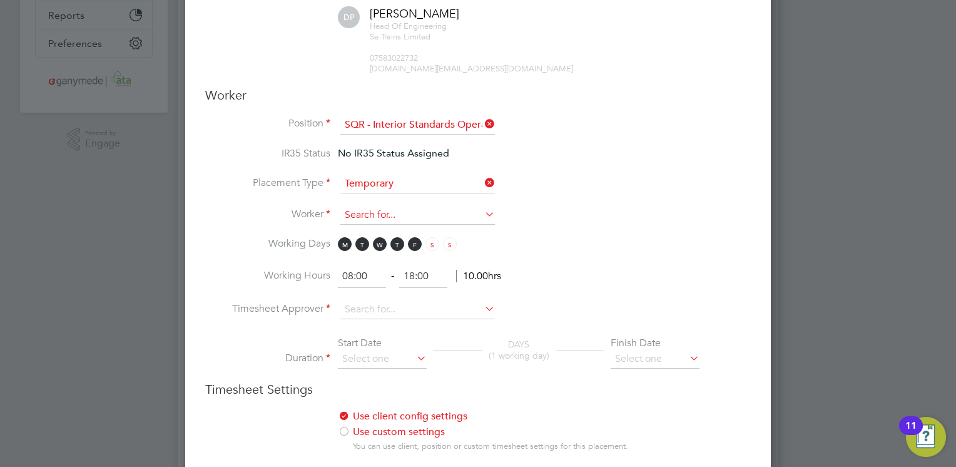
click at [359, 206] on input at bounding box center [417, 215] width 155 height 19
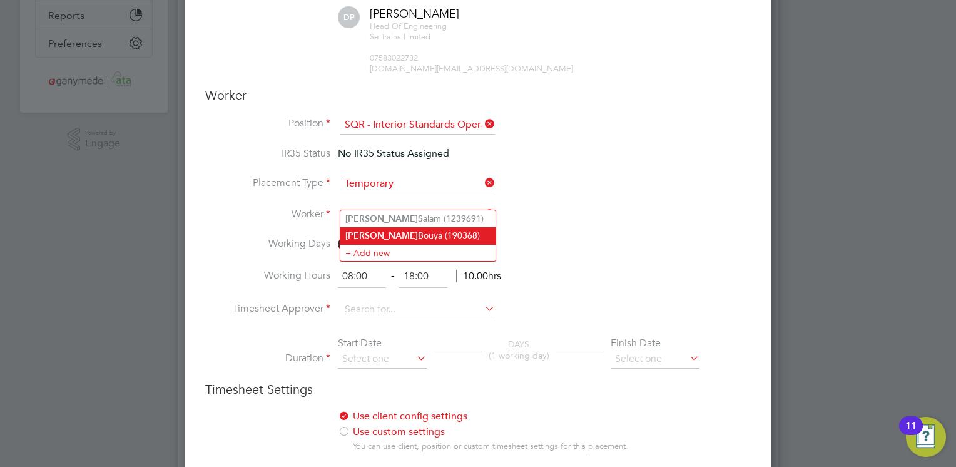
click at [371, 238] on li "[PERSON_NAME] (190368)" at bounding box center [417, 235] width 155 height 17
type input "[PERSON_NAME] (190368)"
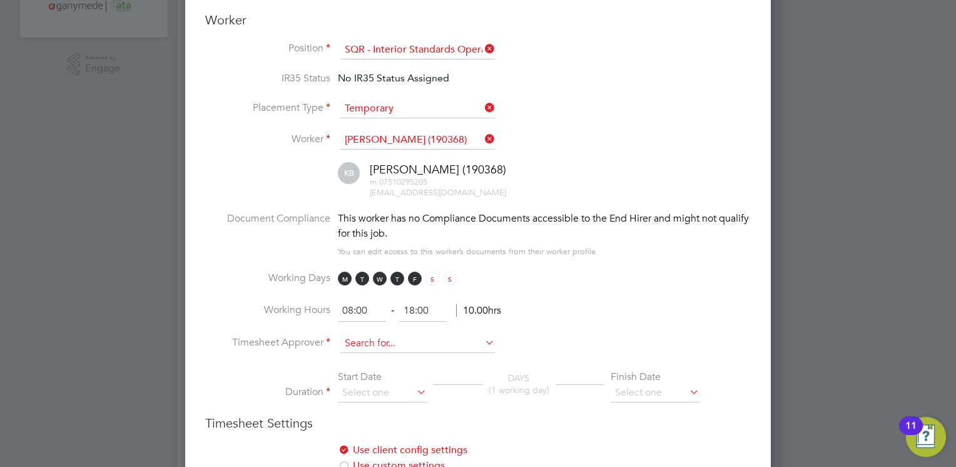
click at [371, 334] on input at bounding box center [417, 343] width 155 height 19
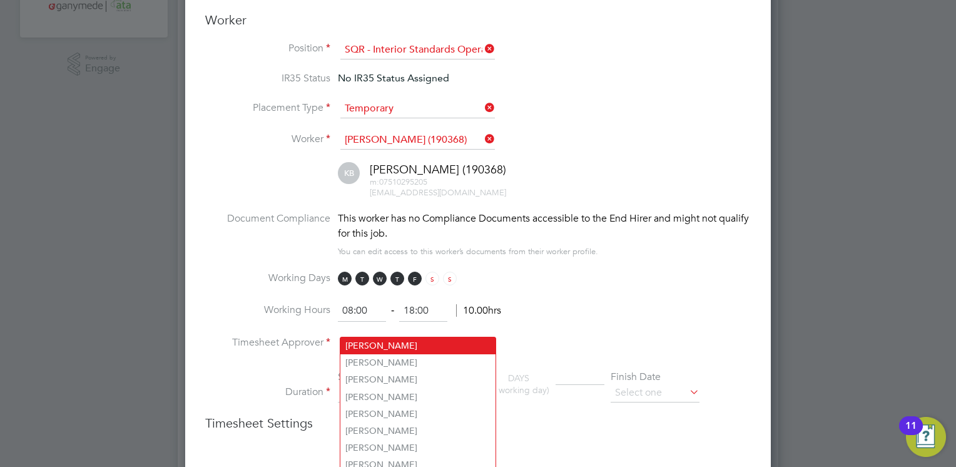
click at [290, 334] on li "Timesheet Approver" at bounding box center [478, 349] width 546 height 31
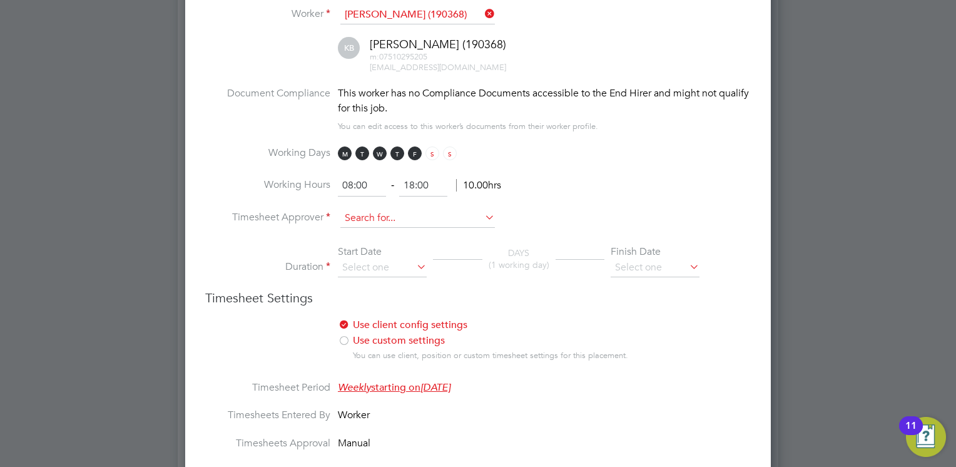
click at [361, 209] on input at bounding box center [417, 218] width 155 height 19
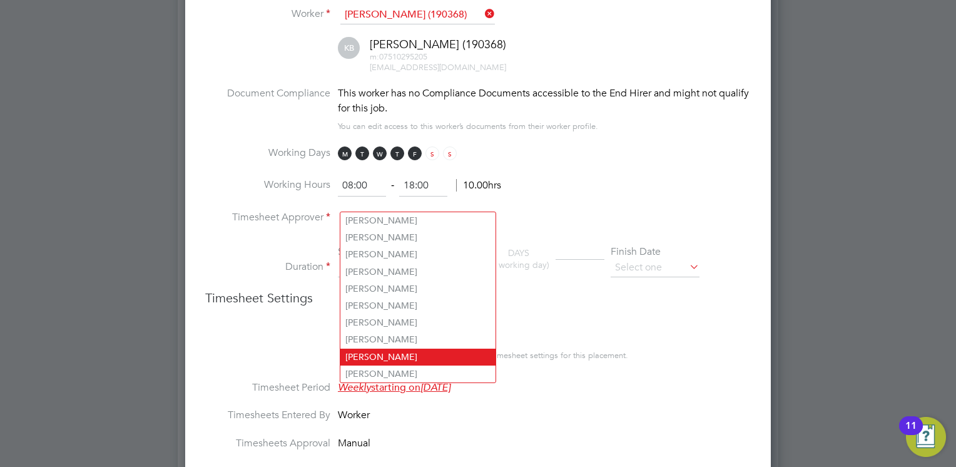
click at [367, 357] on li "[PERSON_NAME]" at bounding box center [417, 357] width 155 height 17
type input "[PERSON_NAME]"
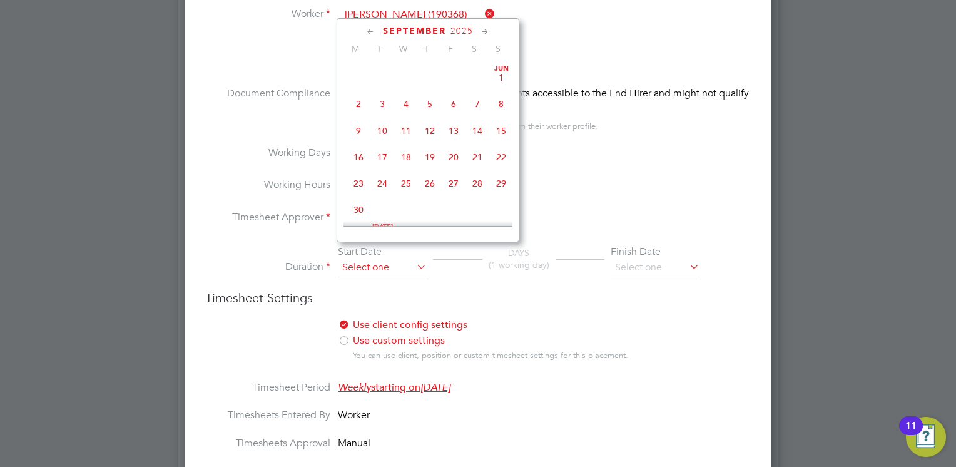
click at [366, 258] on input at bounding box center [382, 267] width 89 height 19
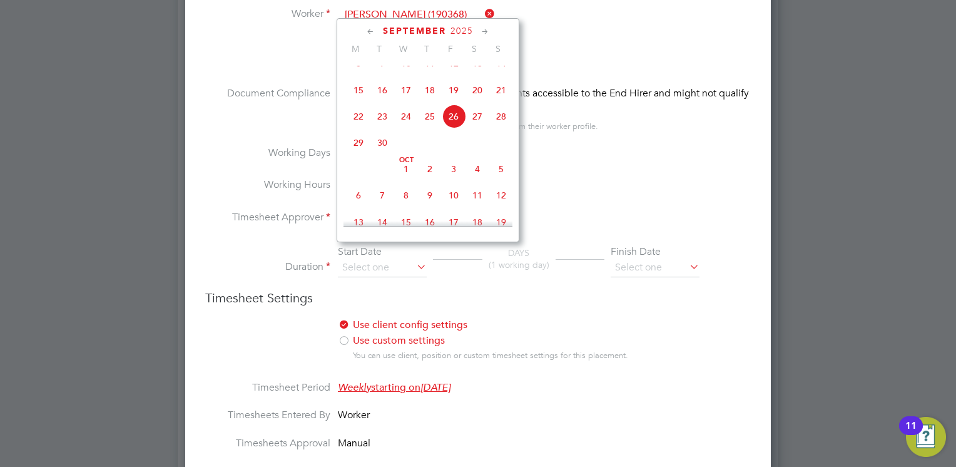
click at [427, 180] on span "2" at bounding box center [430, 169] width 24 height 24
type input "[DATE]"
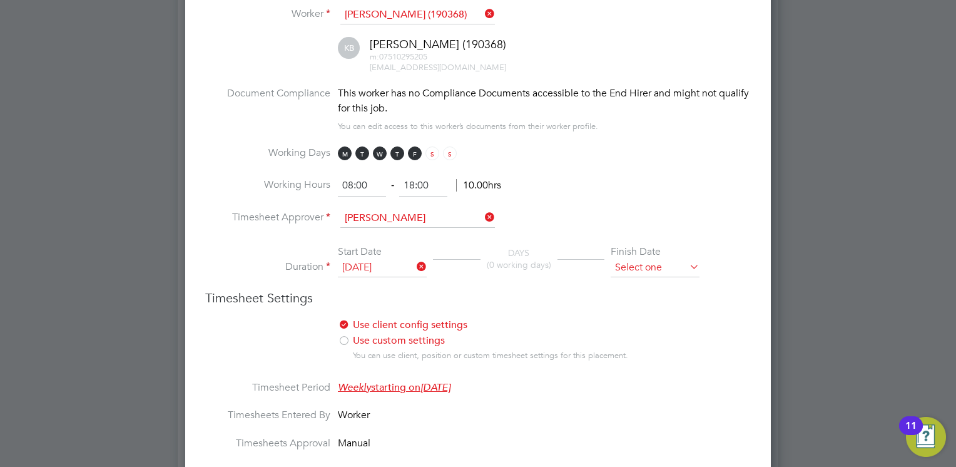
click at [622, 258] on input at bounding box center [655, 267] width 89 height 19
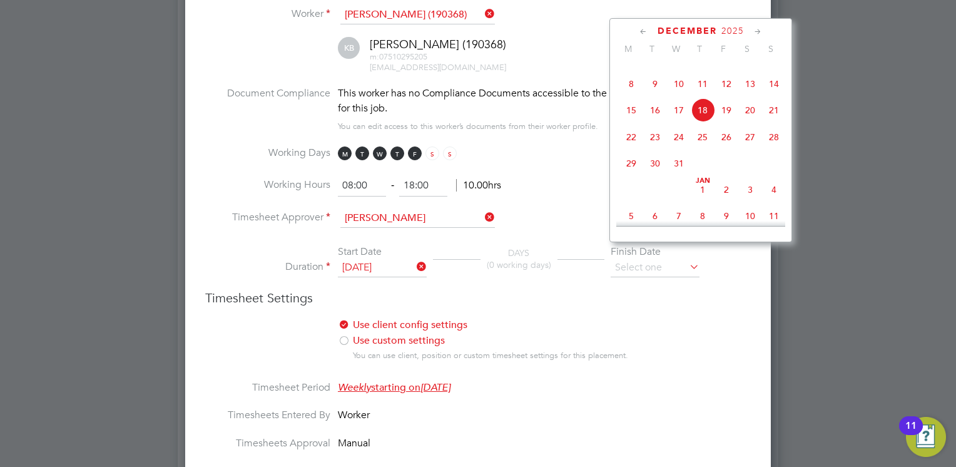
scroll to position [707, 0]
click at [723, 175] on span "2" at bounding box center [727, 163] width 24 height 24
type input "[DATE]"
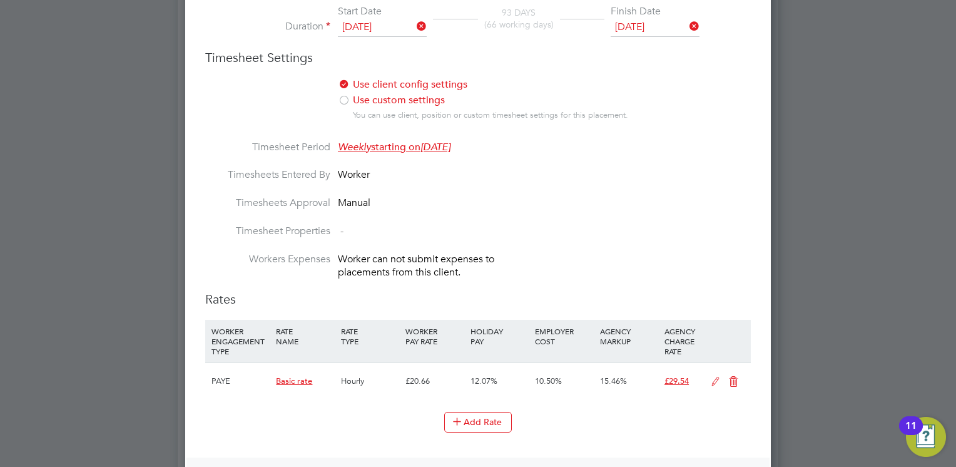
scroll to position [776, 0]
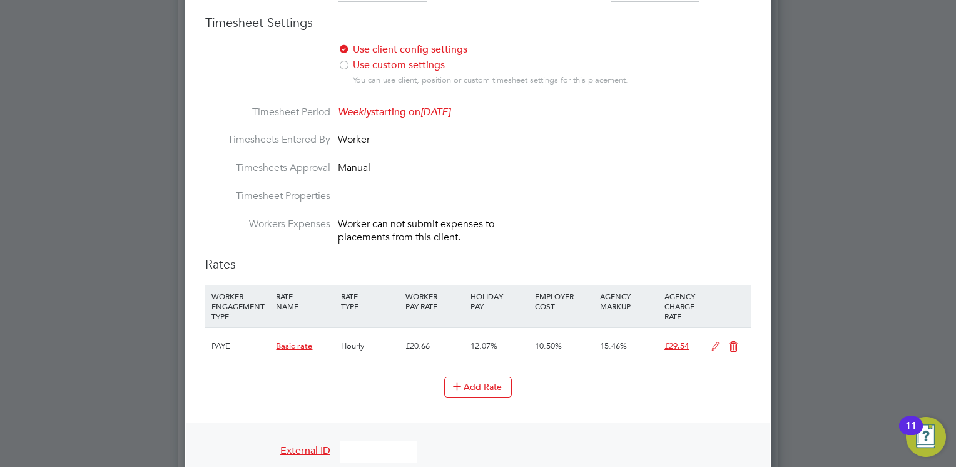
drag, startPoint x: 710, startPoint y: 334, endPoint x: 663, endPoint y: 339, distance: 47.2
click at [663, 339] on div "£29.54" at bounding box center [683, 346] width 43 height 36
click at [716, 342] on icon at bounding box center [716, 347] width 16 height 10
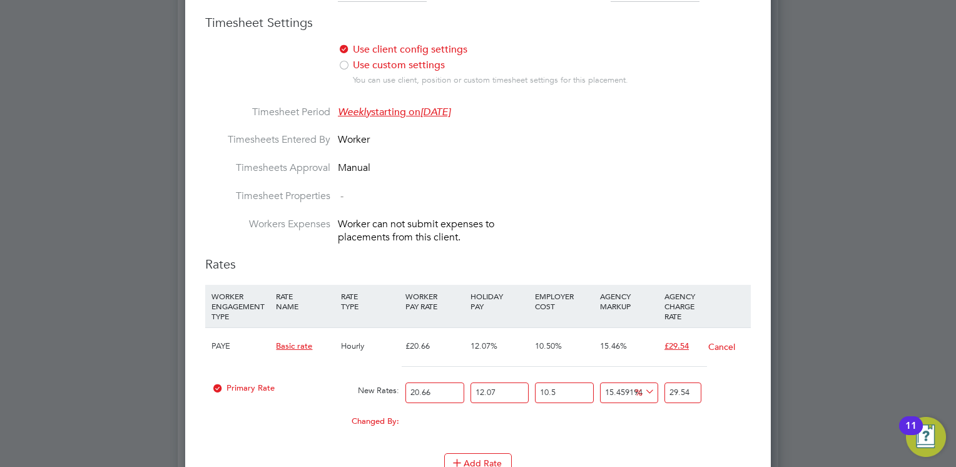
click at [447, 382] on input "20.66" at bounding box center [435, 392] width 58 height 21
type input "20.6"
type input "29.454211035818005"
type input "20"
type input "28.596321393998064"
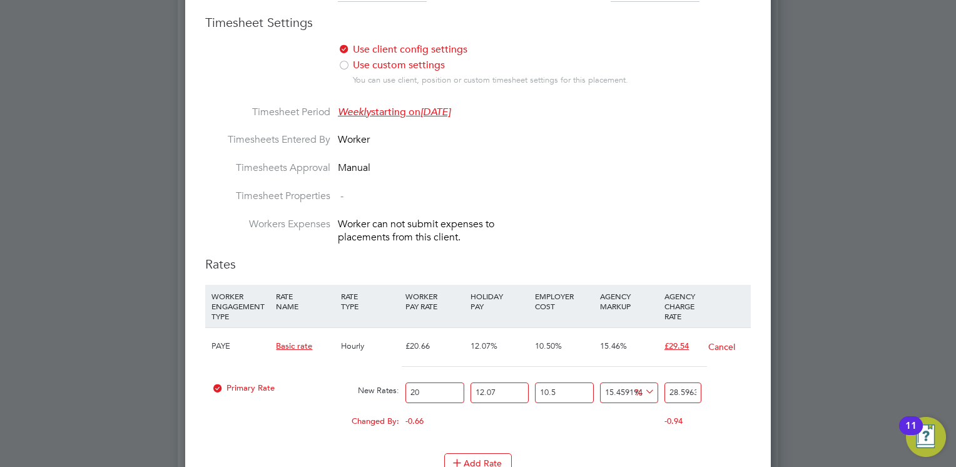
type input "2"
type input "2.8596321393998063"
type input "26"
type input "37.17521781219748"
type input "26.8"
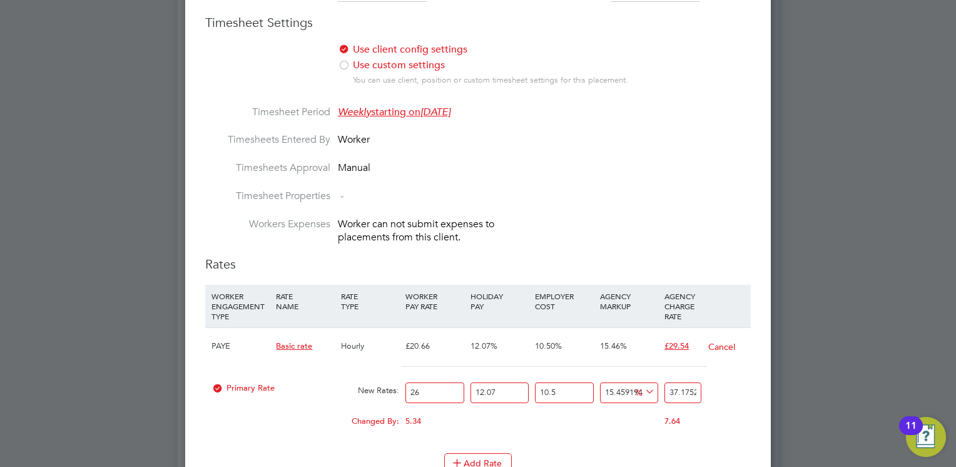
type input "38.319070667957405"
type input "26.88"
type input "38.4334559535334"
type input "26.88"
click at [289, 453] on div "Add Rate" at bounding box center [478, 463] width 546 height 20
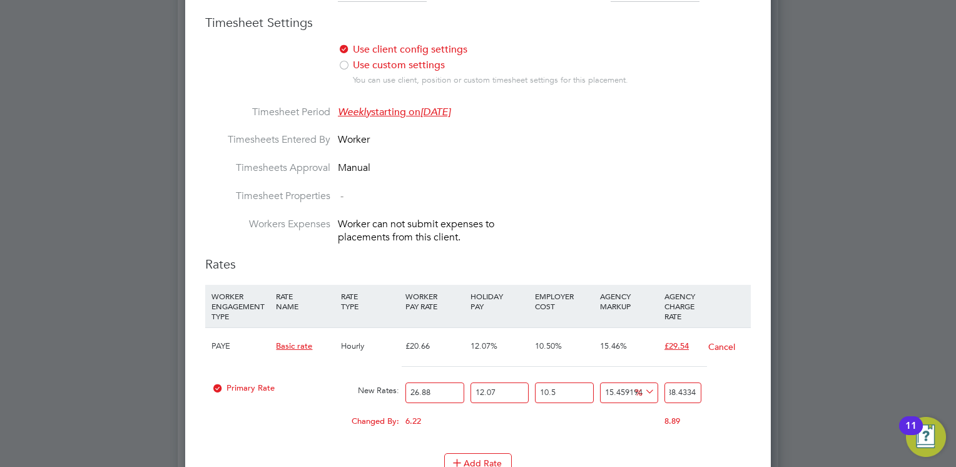
scroll to position [0, 0]
drag, startPoint x: 698, startPoint y: 374, endPoint x: 658, endPoint y: 379, distance: 39.7
click at [658, 379] on div "Primary Rate New Rates: 26.88 12.07 n/a 10.5 n/a 15.459194637151327 5.145976273…" at bounding box center [478, 392] width 546 height 33
type input "1680918189.3356256"
type input "559535334"
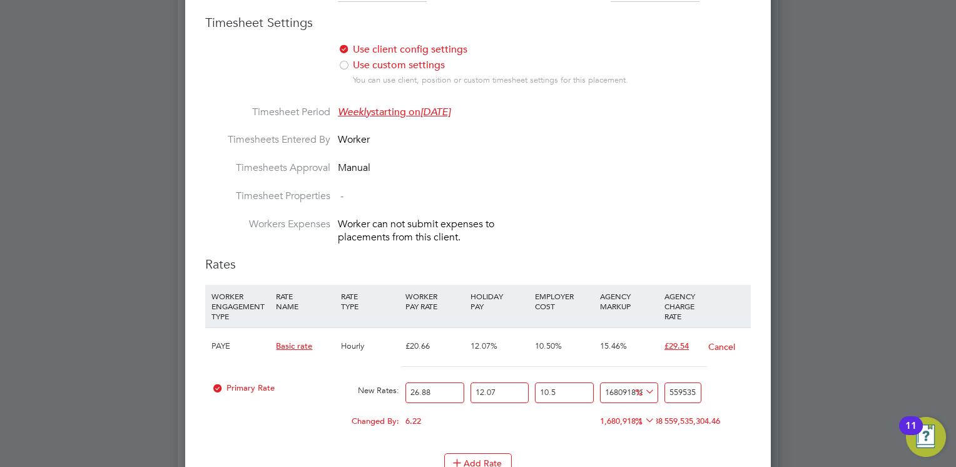
drag, startPoint x: 697, startPoint y: 376, endPoint x: 662, endPoint y: 377, distance: 35.1
click at [662, 377] on div "559535334" at bounding box center [683, 392] width 43 height 33
type input "903.3802595174427"
type input "334"
click at [699, 382] on input "334" at bounding box center [683, 392] width 37 height 21
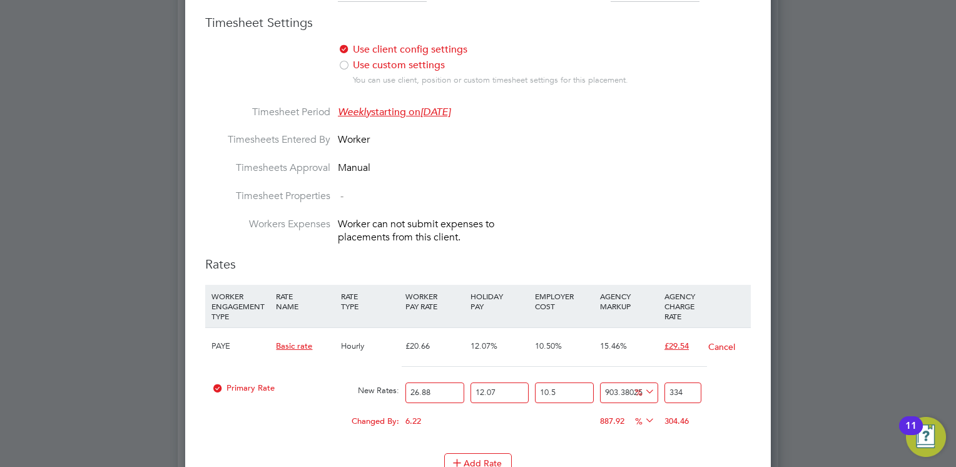
type input "-0.8636270536658425"
type input "33"
type input "-90.98760245942417"
type input "3"
type input "-93.99173497294944"
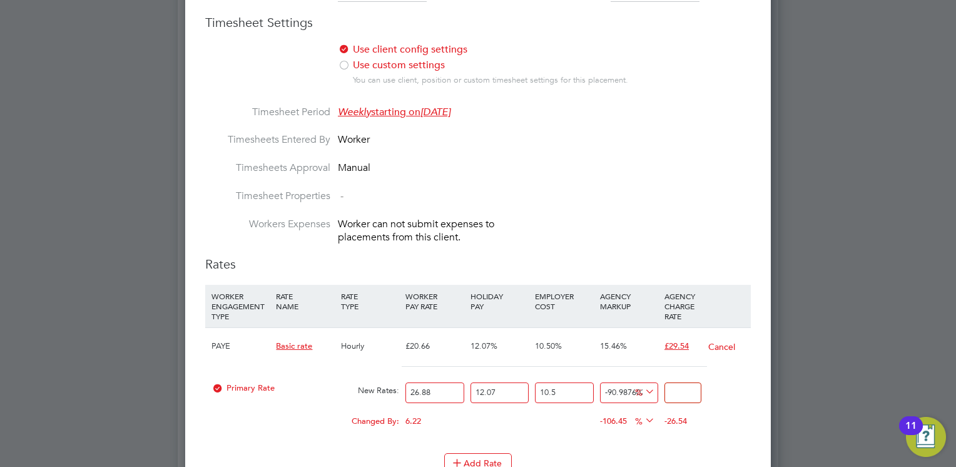
type input "2"
type input "-12.880157107766953"
type input "29"
type input "-11.378090851004314"
type input "29.5"
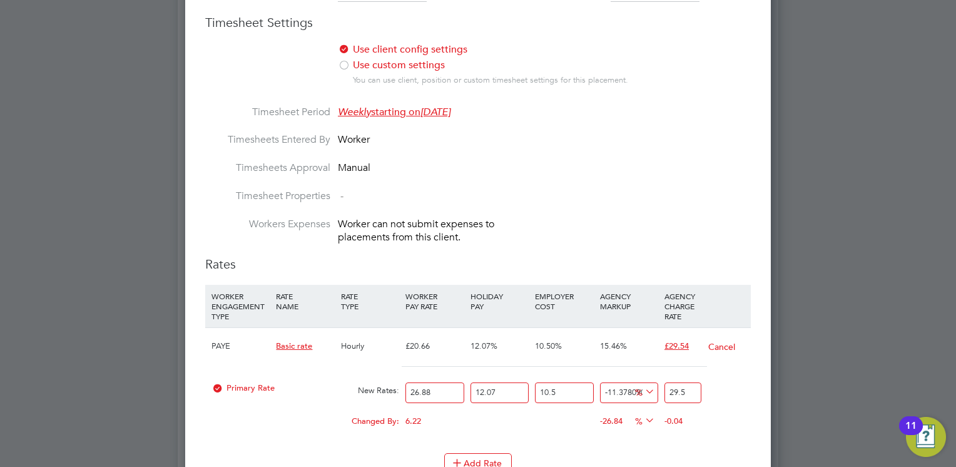
type input "-11.257925550463302"
type input "29.54"
click at [661, 432] on li "WORKER ENGAGEMENT TYPE RATE NAME RATE TYPE WORKER PAY RATE HOLIDAY PAY EMPLOYER…" at bounding box center [478, 369] width 546 height 168
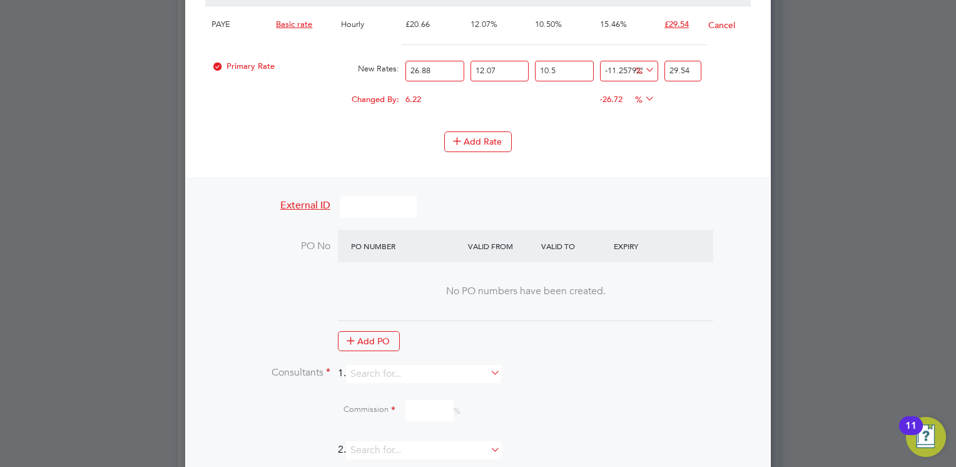
scroll to position [1102, 0]
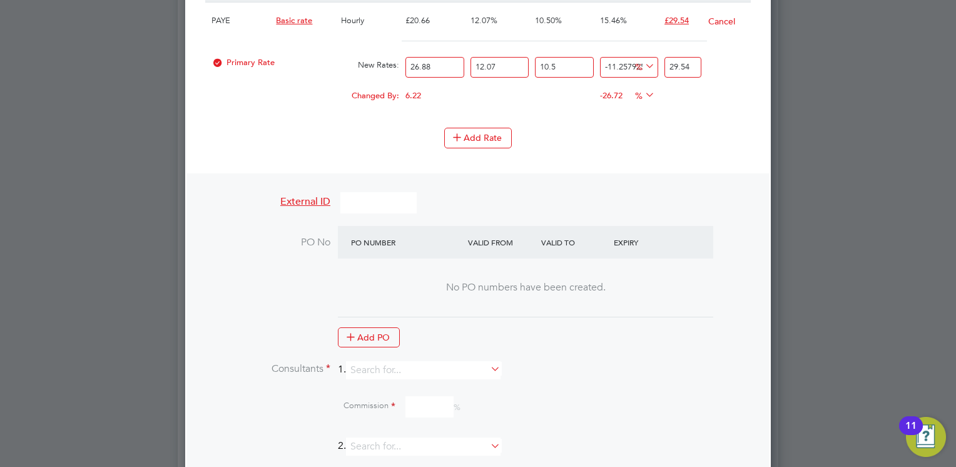
click at [439, 362] on li "Consultants 1." at bounding box center [478, 376] width 546 height 31
click at [438, 361] on input at bounding box center [423, 370] width 155 height 18
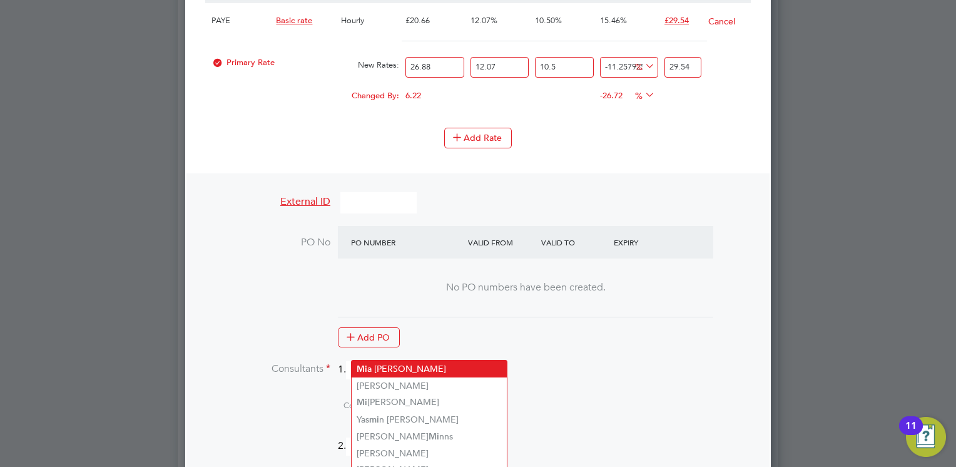
click at [399, 361] on li "Mi a [PERSON_NAME]" at bounding box center [429, 369] width 155 height 17
type input "[PERSON_NAME]"
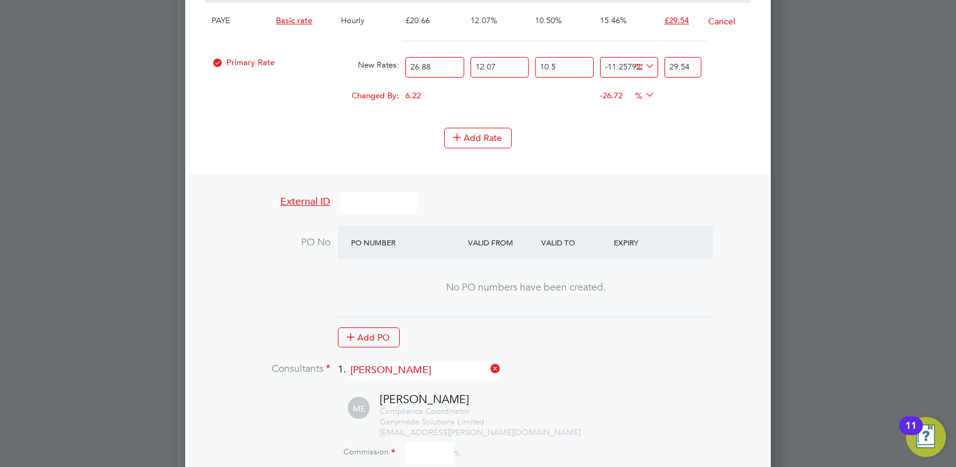
click at [421, 443] on input at bounding box center [430, 454] width 48 height 22
type input "o"
type input "0"
click at [538, 406] on div "Compliance Coordinator Ganymede Solutions Limited [EMAIL_ADDRESS][PERSON_NAME][…" at bounding box center [565, 422] width 371 height 32
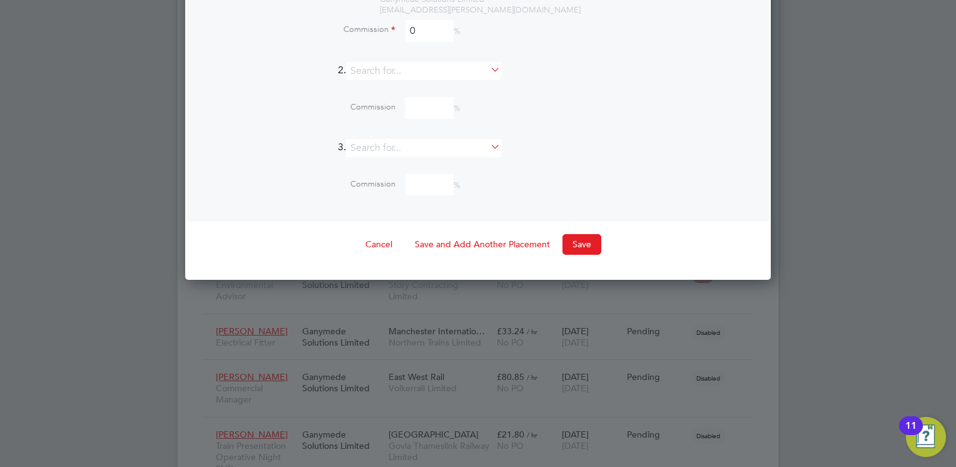
scroll to position [1527, 0]
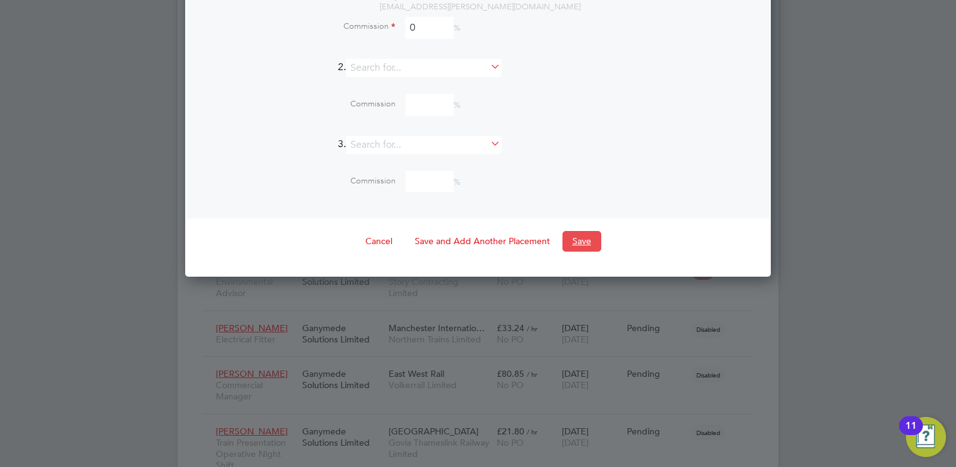
click at [581, 231] on button "Save" at bounding box center [582, 241] width 39 height 20
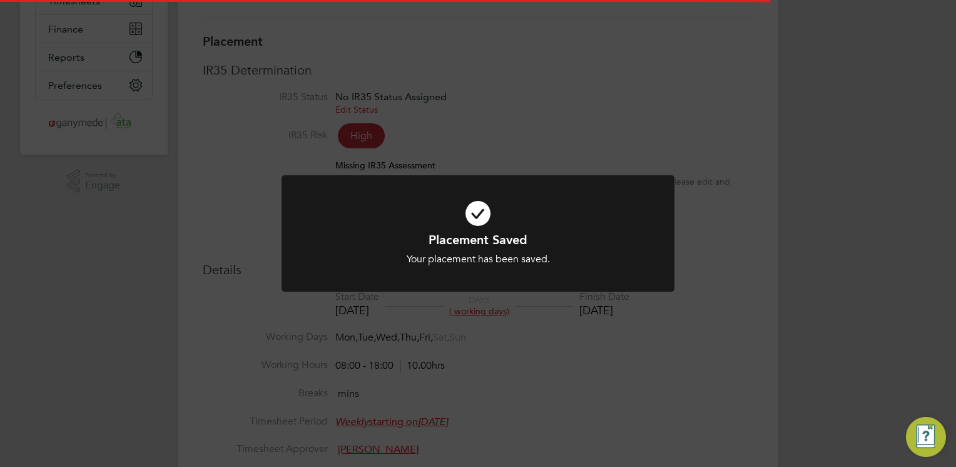
scroll to position [6, 6]
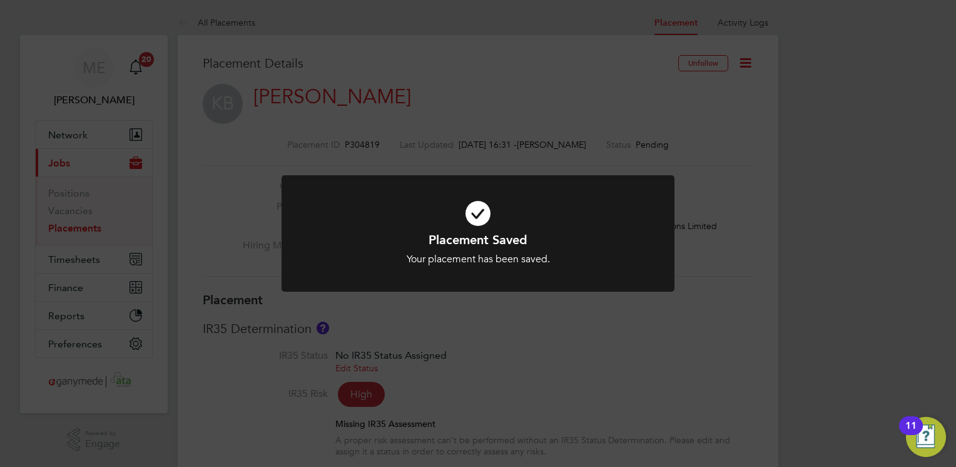
click at [503, 349] on div "Placement Saved Your placement has been saved. Cancel Okay" at bounding box center [478, 233] width 956 height 467
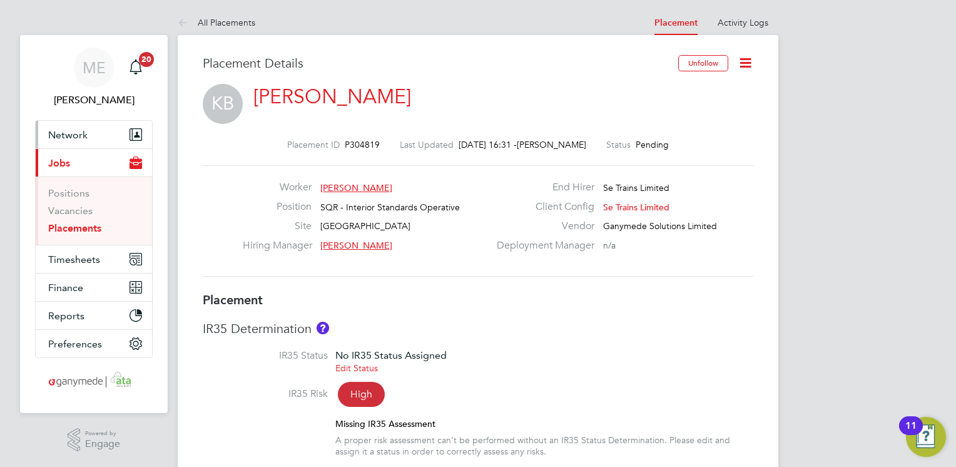
click at [90, 129] on button "Network" at bounding box center [94, 135] width 116 height 28
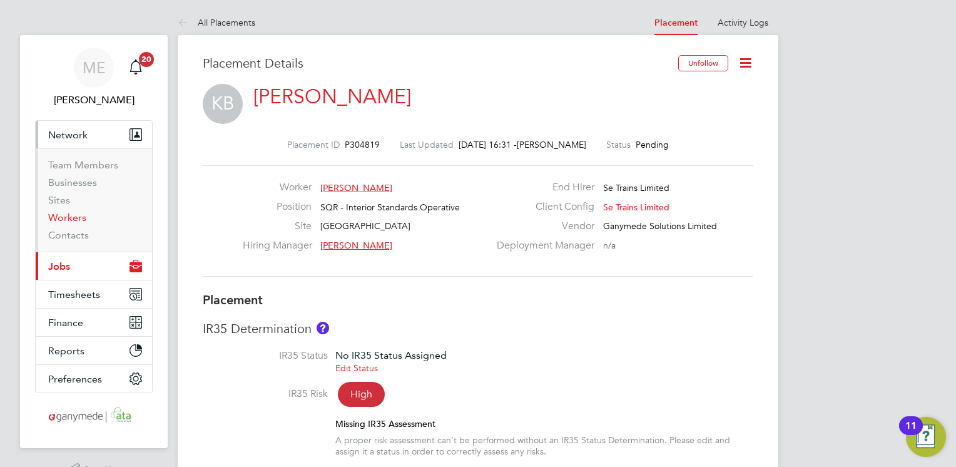
click at [64, 222] on link "Workers" at bounding box center [67, 218] width 38 height 12
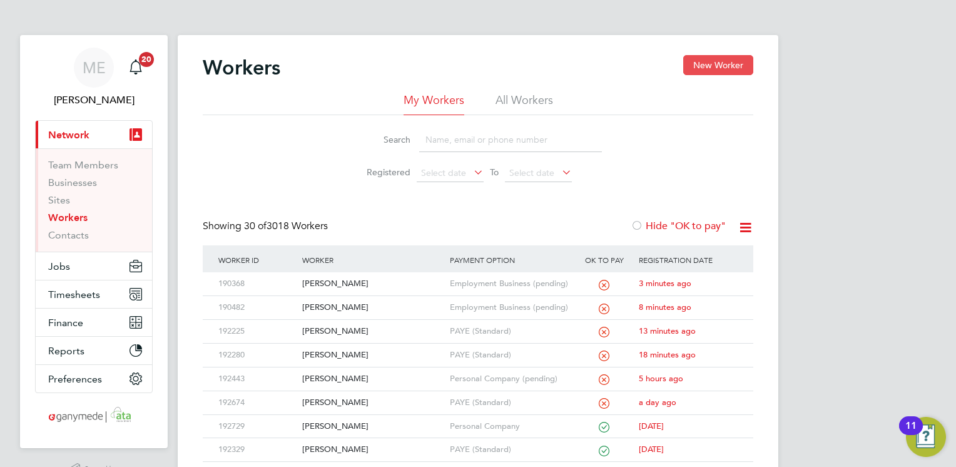
click at [718, 66] on button "New Worker" at bounding box center [718, 65] width 70 height 20
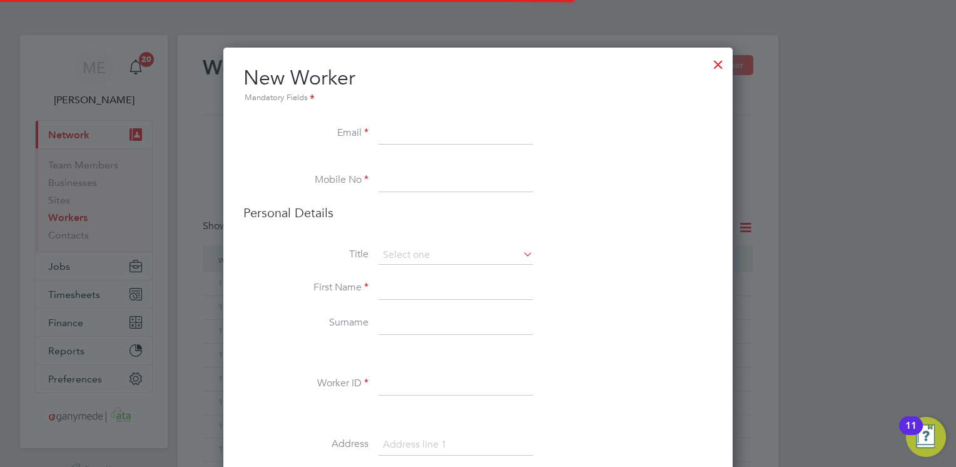
scroll to position [1394, 510]
paste input "07510295205"
type input "0"
paste input "[EMAIL_ADDRESS][DOMAIN_NAME]"
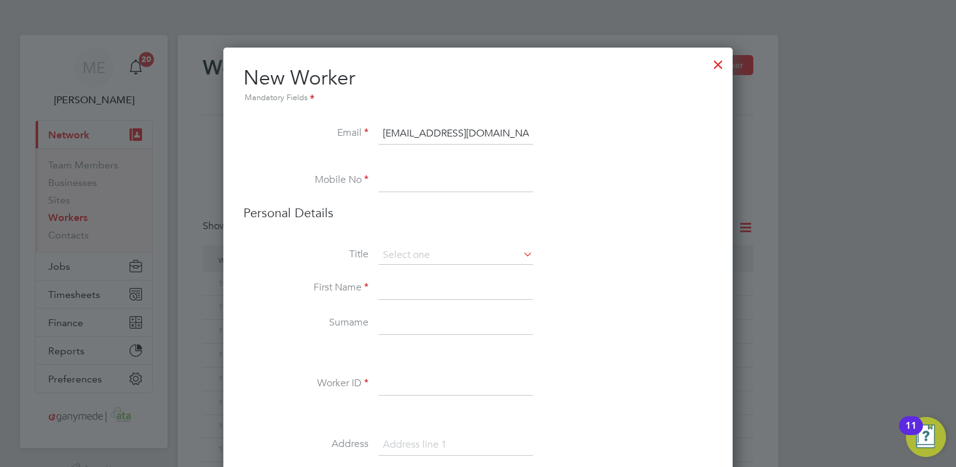
type input "[EMAIL_ADDRESS][DOMAIN_NAME]"
click at [382, 178] on input at bounding box center [456, 181] width 155 height 23
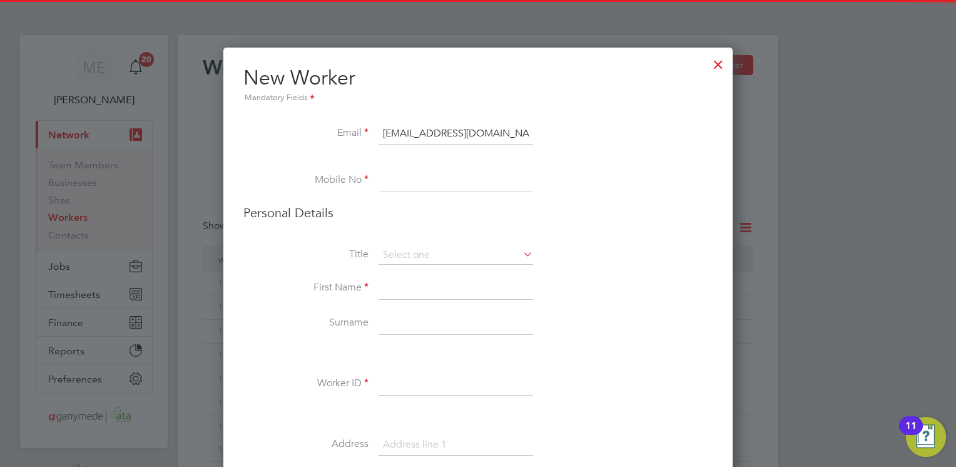
paste input "07950629358"
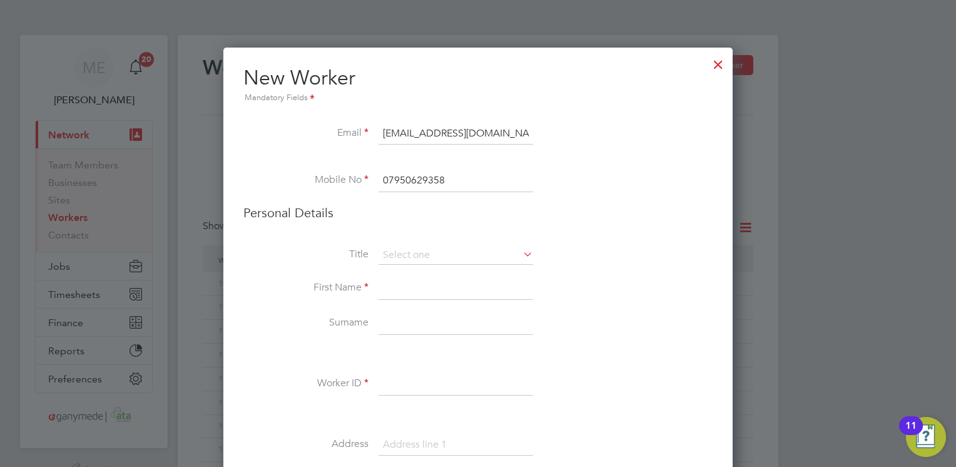
type input "07950629358"
click at [401, 292] on input at bounding box center [456, 288] width 155 height 23
type input "[PERSON_NAME]"
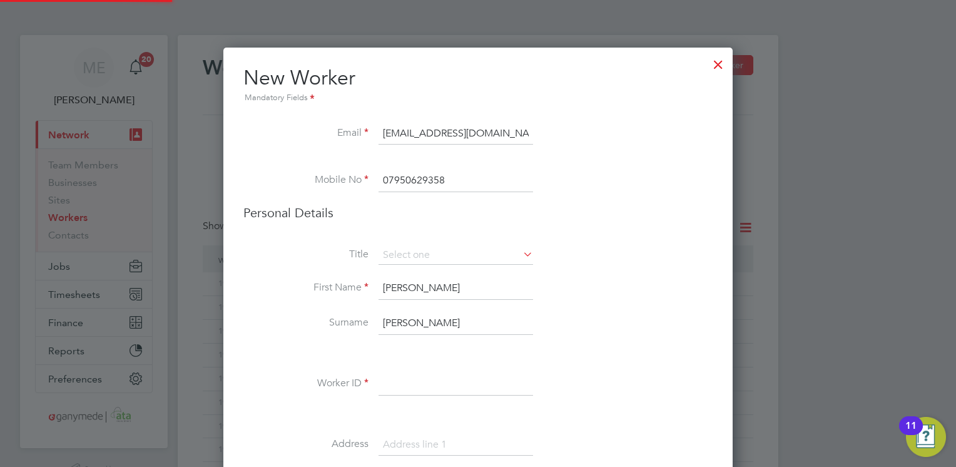
click at [386, 388] on input at bounding box center [456, 384] width 155 height 23
type input "147279"
click at [290, 347] on li at bounding box center [477, 353] width 469 height 13
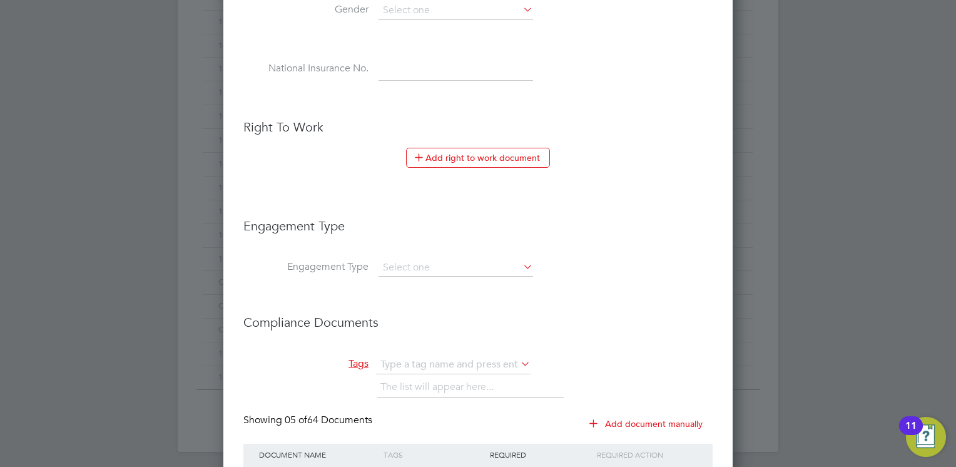
scroll to position [626, 0]
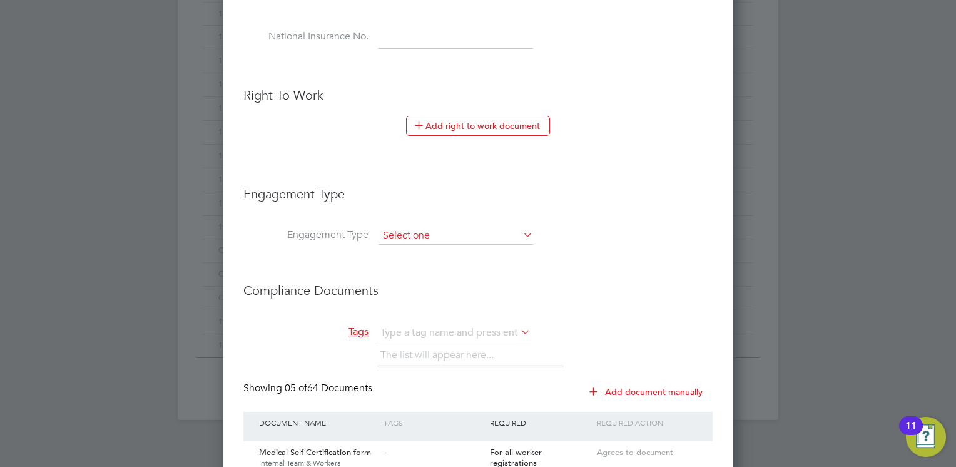
click at [411, 230] on input at bounding box center [456, 236] width 155 height 18
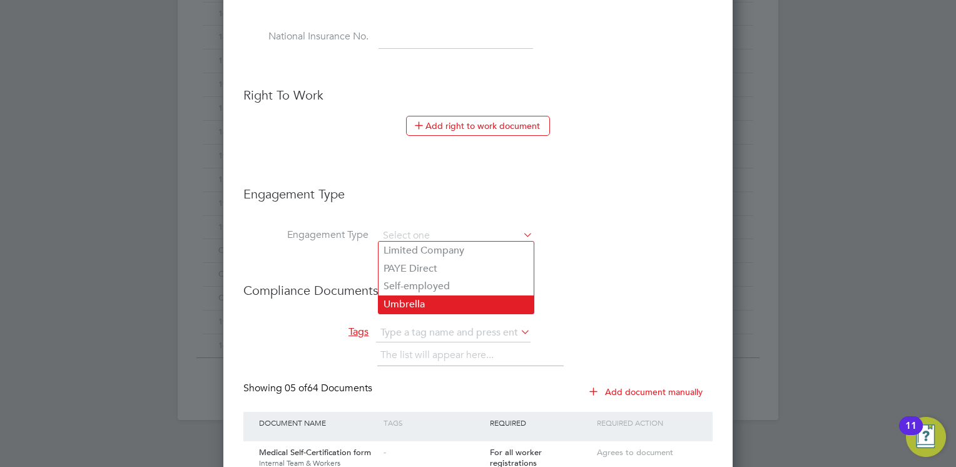
click at [393, 300] on li "Umbrella" at bounding box center [456, 304] width 155 height 18
type input "Umbrella"
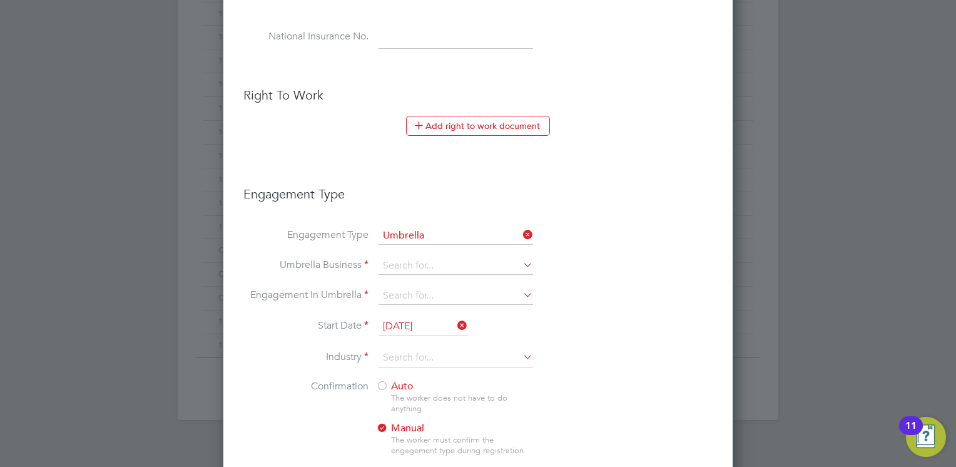
scroll to position [1670, 510]
drag, startPoint x: 401, startPoint y: 253, endPoint x: 396, endPoint y: 259, distance: 8.0
click at [396, 259] on ul "New Worker Mandatory Fields Email [EMAIL_ADDRESS][DOMAIN_NAME] Mobile No 079506…" at bounding box center [477, 258] width 469 height 1638
click at [401, 264] on input at bounding box center [456, 266] width 155 height 18
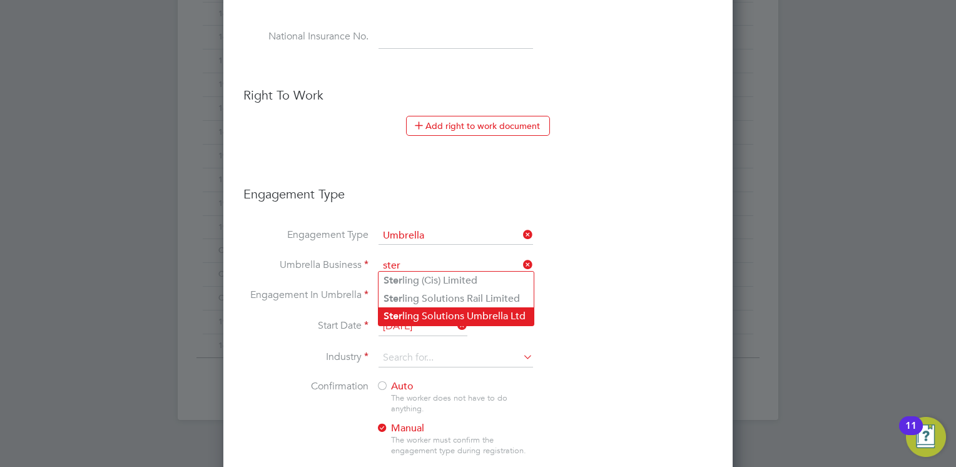
click at [421, 309] on li "Ster ling Solutions Umbrella Ltd" at bounding box center [456, 316] width 155 height 18
type input "Sterling Solutions Umbrella Ltd"
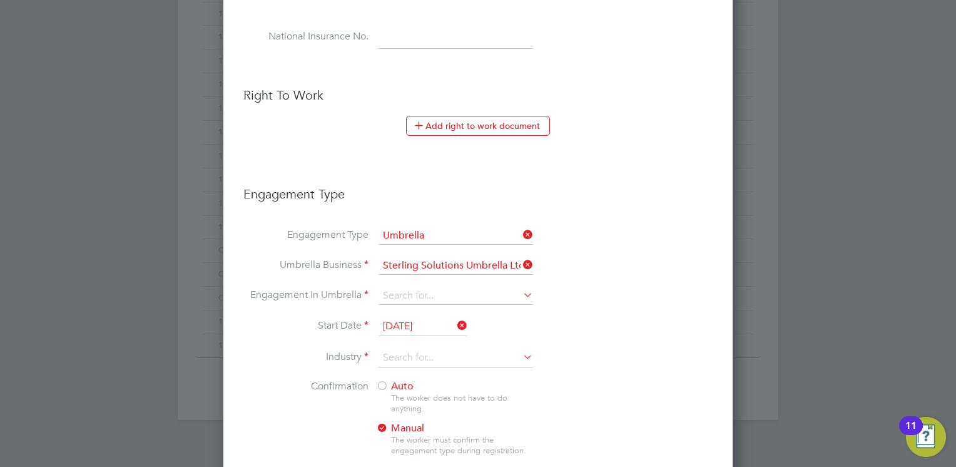
click at [386, 287] on li "Engagement In Umbrella" at bounding box center [477, 302] width 469 height 30
click at [388, 287] on input at bounding box center [456, 296] width 155 height 18
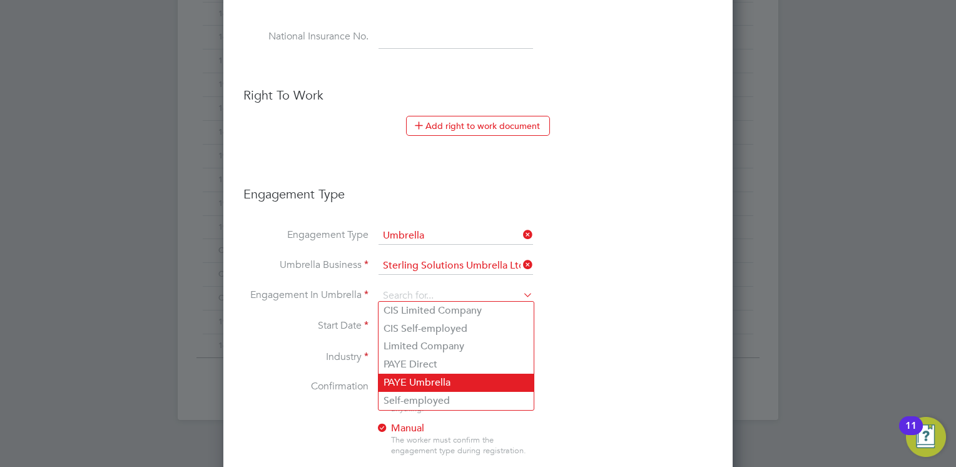
click at [401, 384] on li "PAYE Umbrella" at bounding box center [456, 383] width 155 height 18
type input "PAYE Umbrella"
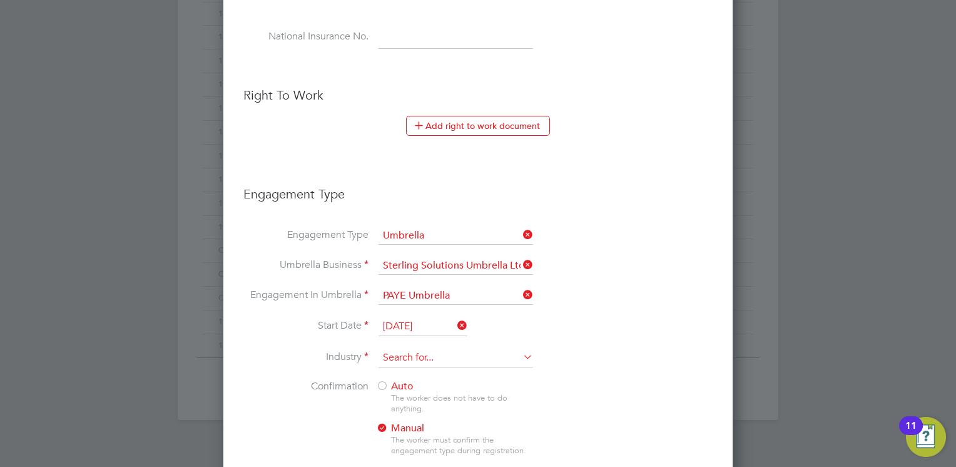
click at [399, 356] on input at bounding box center [456, 358] width 155 height 19
click at [315, 380] on label "Confirmation" at bounding box center [305, 386] width 125 height 13
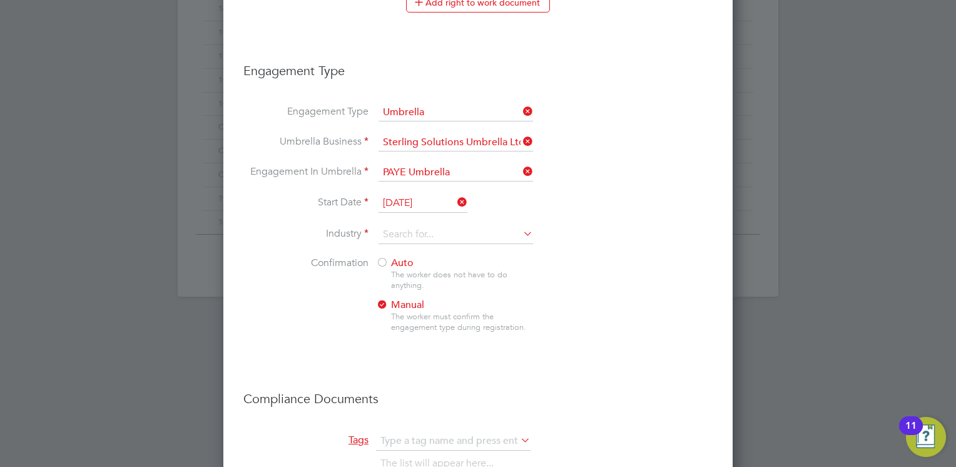
scroll to position [751, 0]
click at [397, 230] on input at bounding box center [456, 232] width 155 height 19
click at [396, 401] on li "Engineering" at bounding box center [456, 399] width 155 height 17
type input "Engineering"
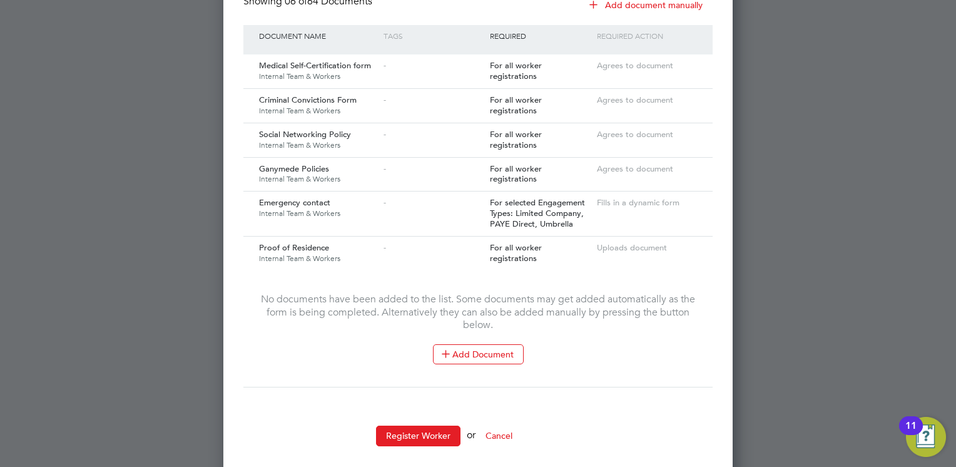
scroll to position [1250, 0]
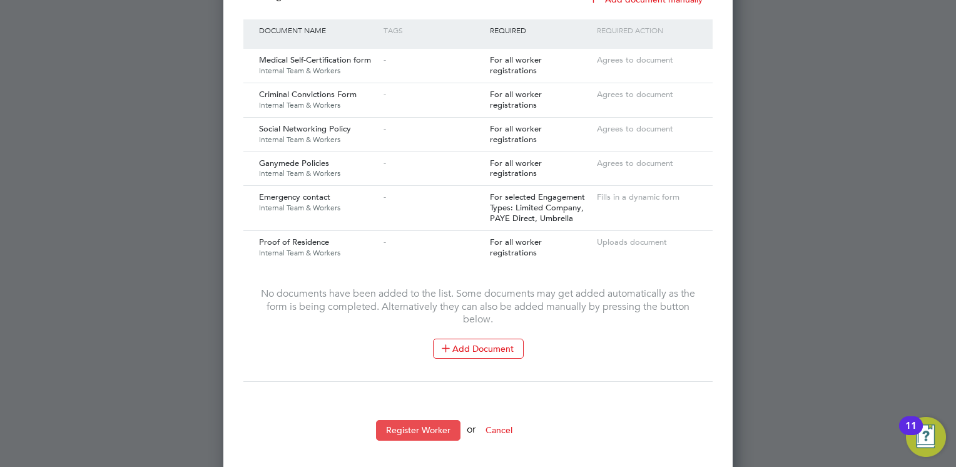
click at [396, 420] on button "Register Worker" at bounding box center [418, 430] width 84 height 20
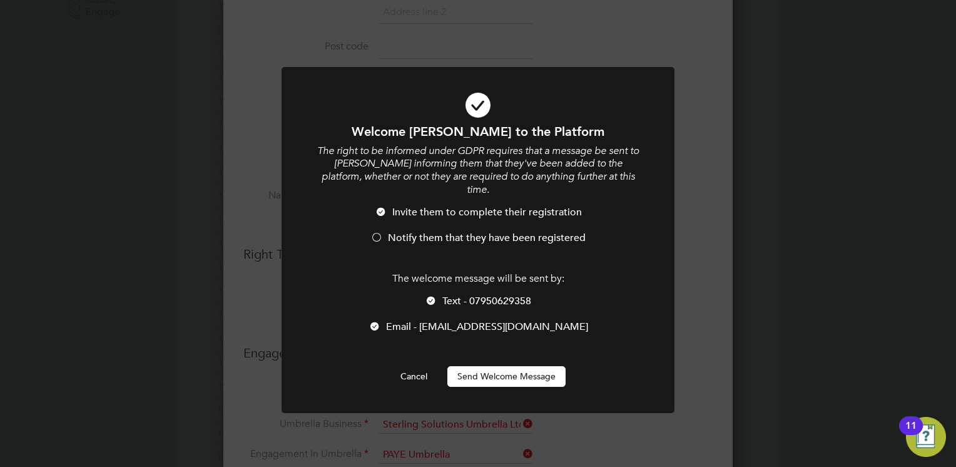
click at [473, 366] on button "Send Welcome Message" at bounding box center [507, 376] width 118 height 20
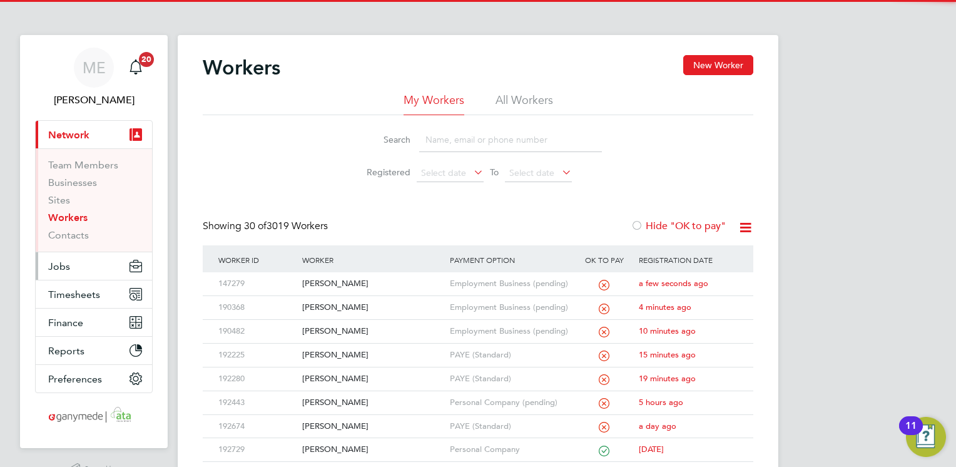
click at [81, 257] on button "Jobs" at bounding box center [94, 266] width 116 height 28
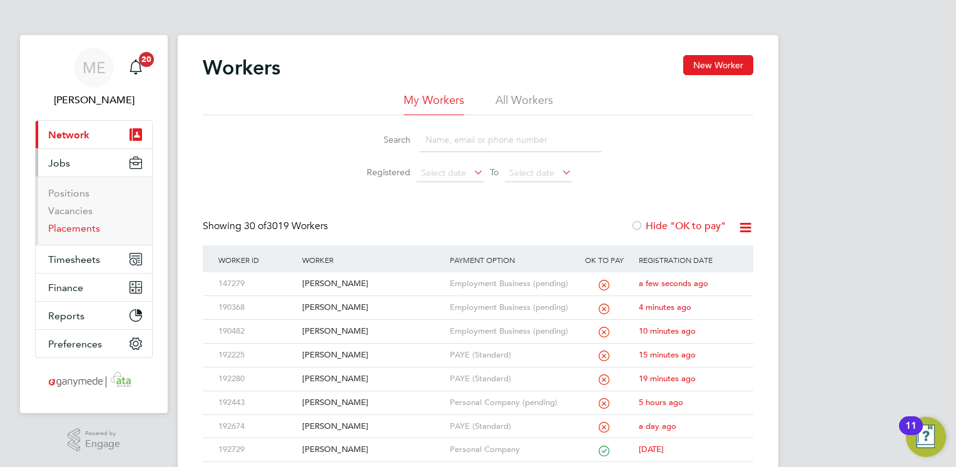
click at [74, 230] on link "Placements" at bounding box center [74, 228] width 52 height 12
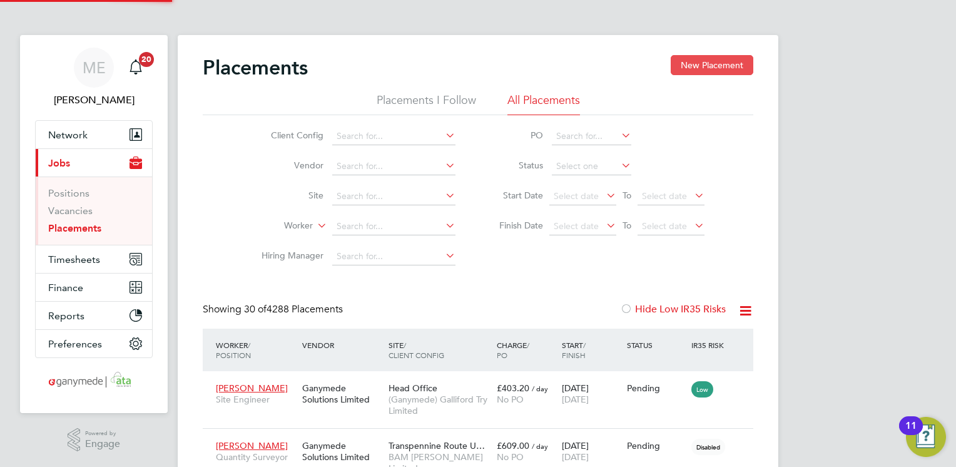
scroll to position [47, 87]
drag, startPoint x: 683, startPoint y: 65, endPoint x: 673, endPoint y: 68, distance: 9.7
click at [673, 68] on button "New Placement" at bounding box center [712, 65] width 83 height 20
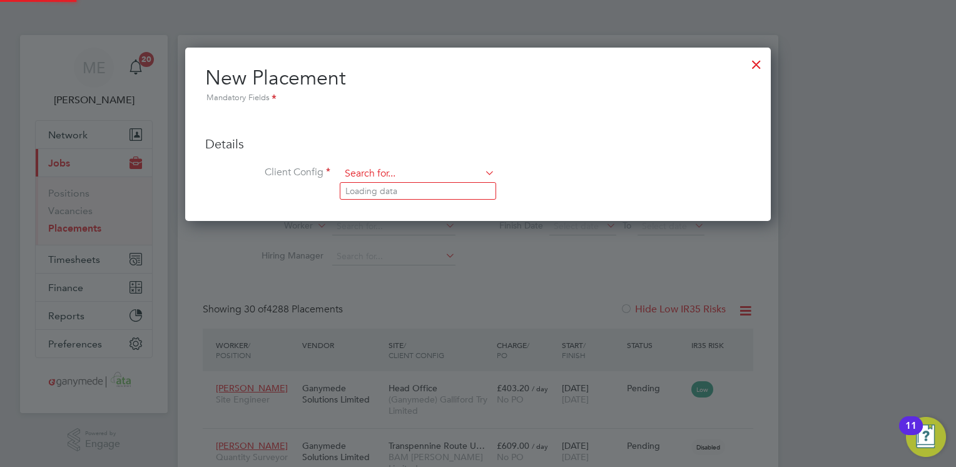
click at [434, 166] on input at bounding box center [417, 174] width 155 height 19
click at [394, 193] on li "Se Tr ains Limited" at bounding box center [417, 191] width 155 height 17
type input "Se Trains Limited"
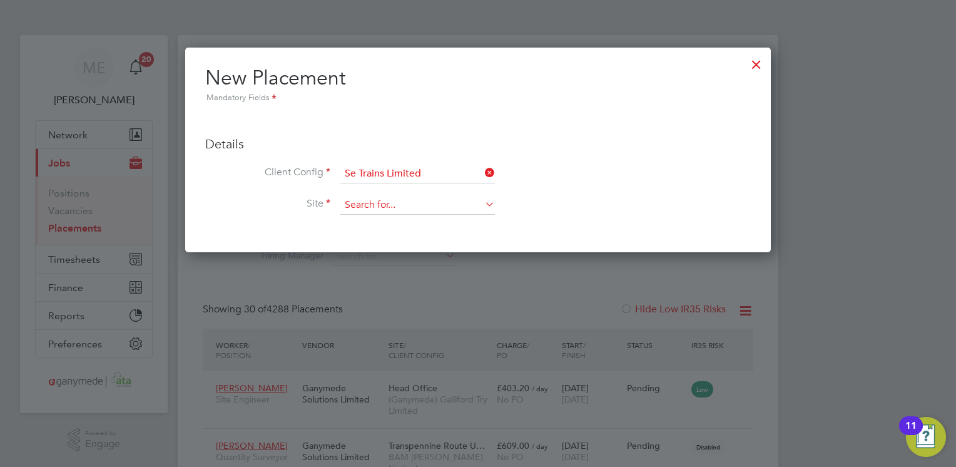
click at [371, 209] on input at bounding box center [417, 205] width 155 height 19
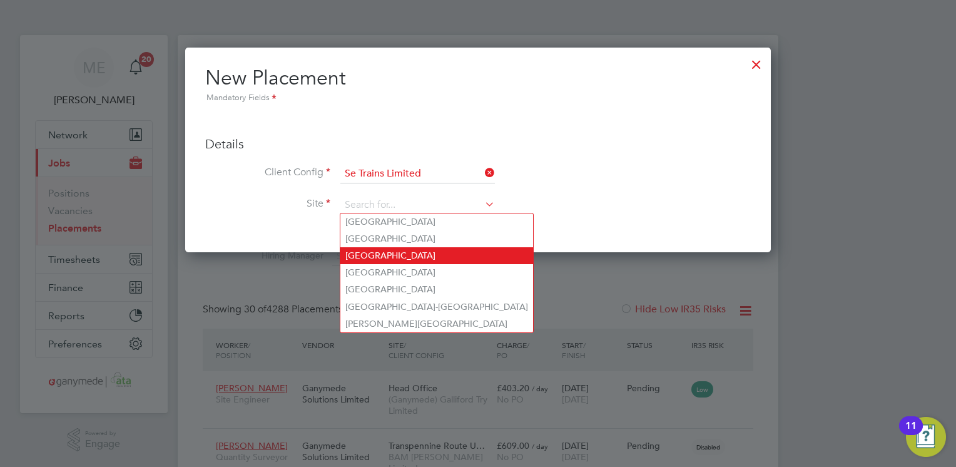
click at [371, 256] on li "[GEOGRAPHIC_DATA]" at bounding box center [436, 255] width 193 height 17
type input "[GEOGRAPHIC_DATA]"
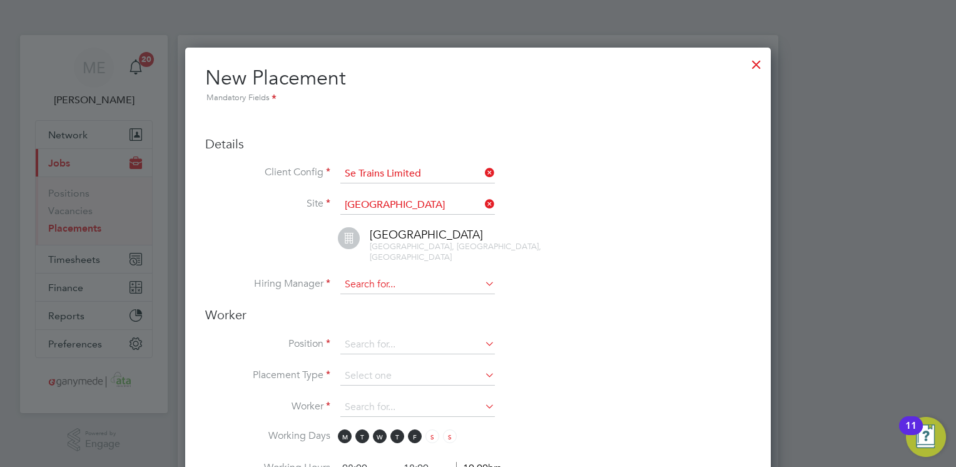
click at [376, 275] on input at bounding box center [417, 284] width 155 height 19
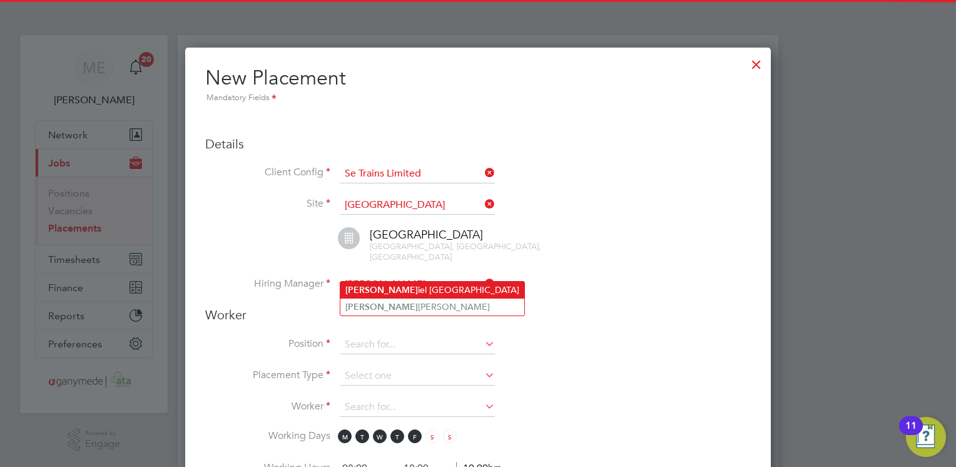
click at [370, 282] on li "[PERSON_NAME] iel [GEOGRAPHIC_DATA]" at bounding box center [432, 290] width 184 height 17
type input "[PERSON_NAME]"
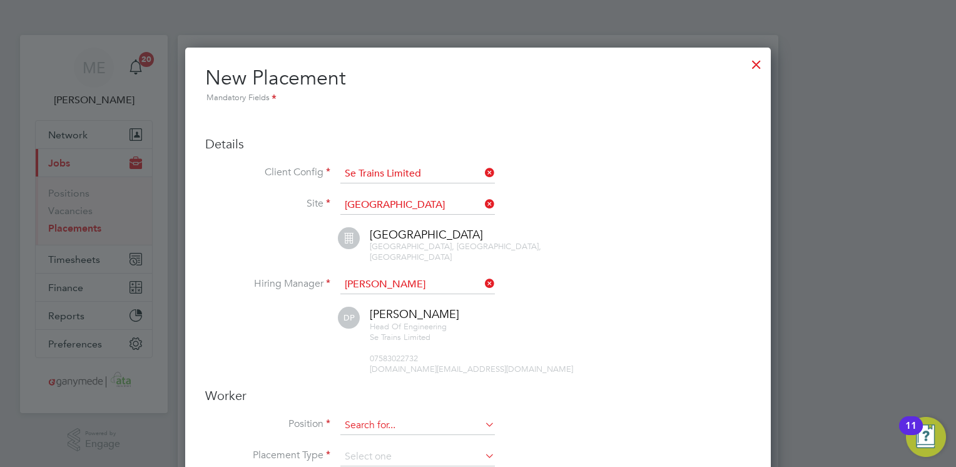
click at [352, 416] on input at bounding box center [417, 425] width 155 height 19
click at [360, 422] on li "SQR - Interior Standards Operative" at bounding box center [417, 429] width 155 height 17
type input "SQR - Interior Standards Operative"
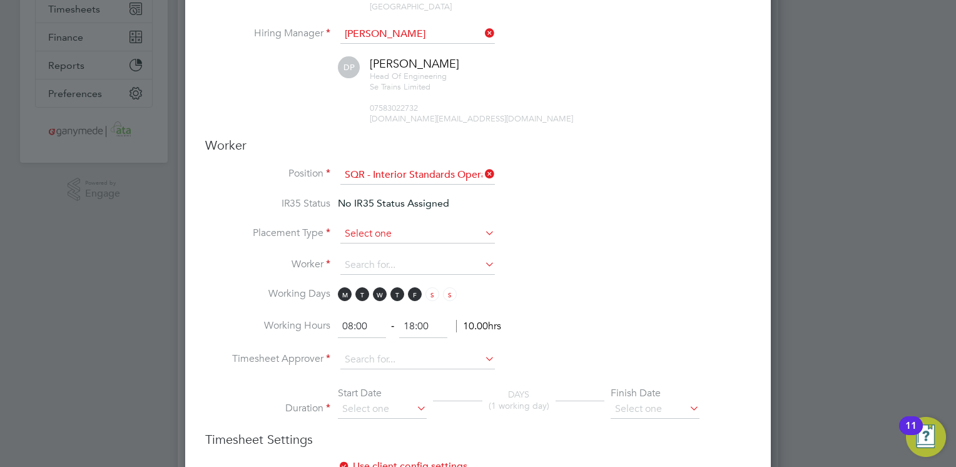
click at [384, 225] on input at bounding box center [417, 234] width 155 height 19
click at [368, 233] on li "Temporary" at bounding box center [417, 238] width 155 height 16
type input "Temporary"
click at [365, 256] on input at bounding box center [417, 265] width 155 height 19
click at [356, 263] on b "Dwi" at bounding box center [353, 268] width 16 height 11
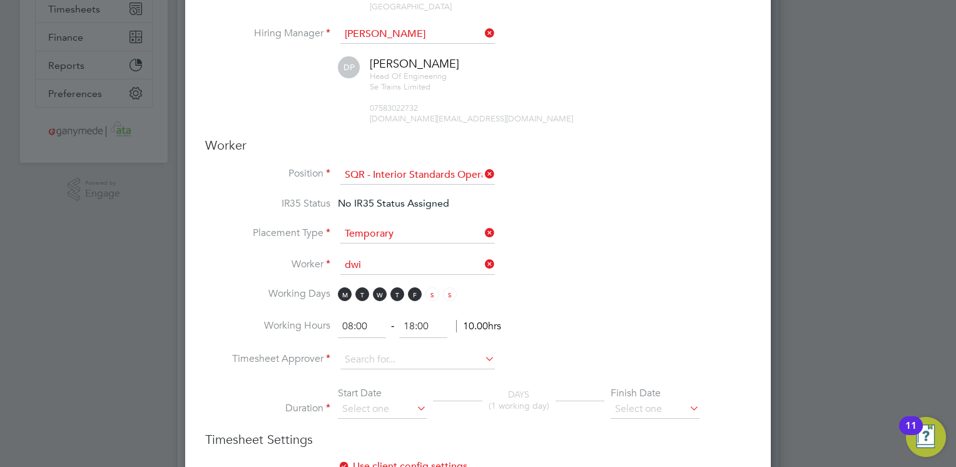
type input "[PERSON_NAME] (147279)"
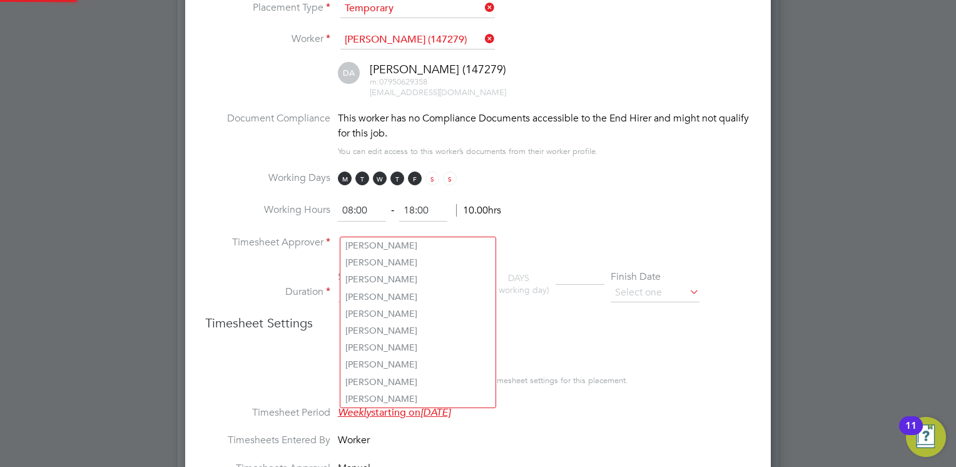
click at [356, 234] on input at bounding box center [417, 243] width 155 height 19
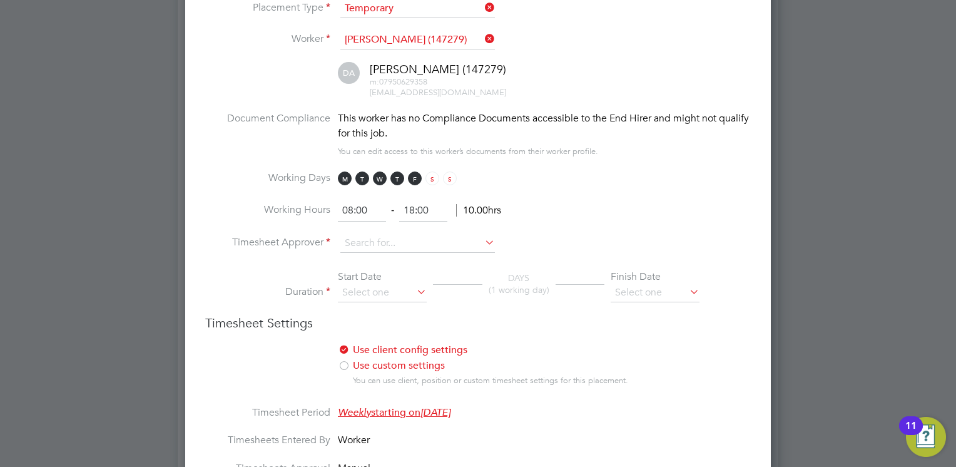
click at [383, 385] on li "[PERSON_NAME]" at bounding box center [417, 382] width 155 height 17
type input "[PERSON_NAME]"
click at [392, 284] on input at bounding box center [382, 293] width 89 height 19
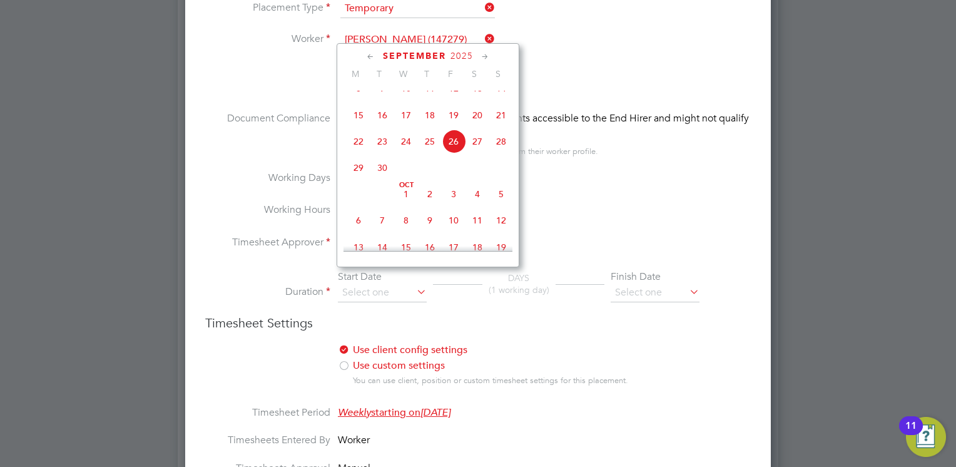
click at [423, 206] on span "2" at bounding box center [430, 194] width 24 height 24
type input "[DATE]"
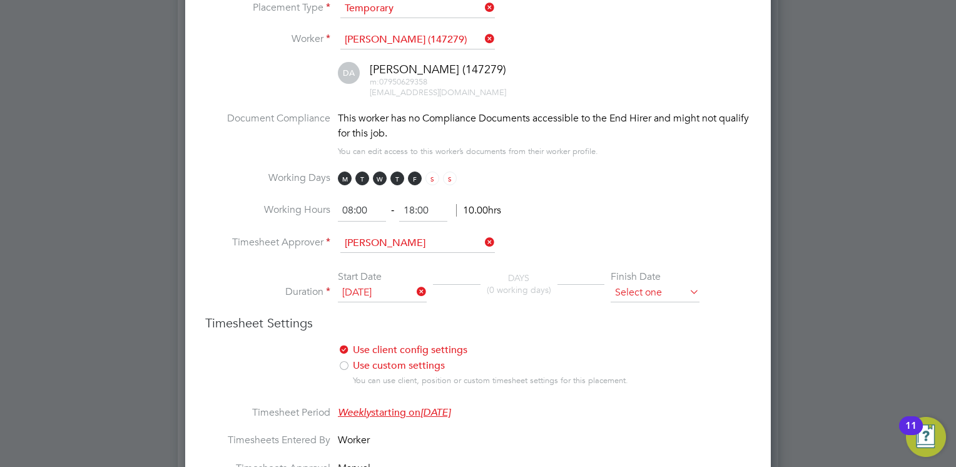
click at [623, 284] on input at bounding box center [655, 293] width 89 height 19
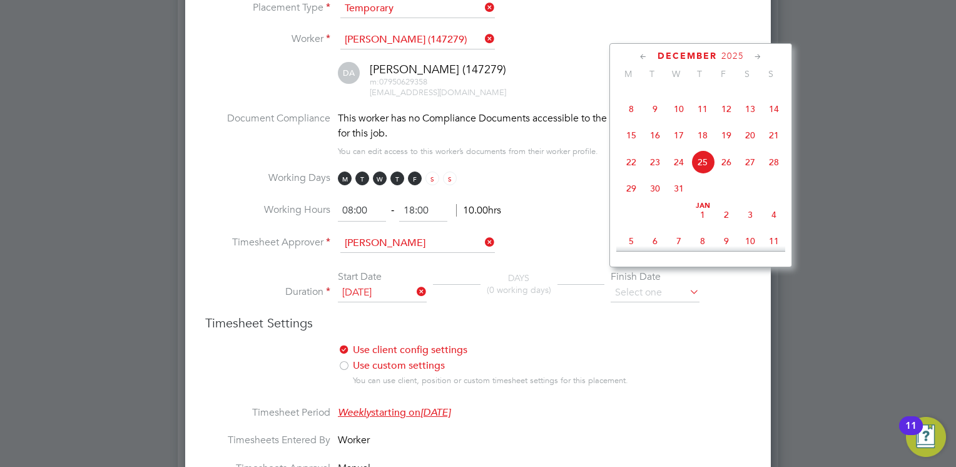
scroll to position [707, 0]
click at [723, 200] on span "2" at bounding box center [727, 188] width 24 height 24
type input "[DATE]"
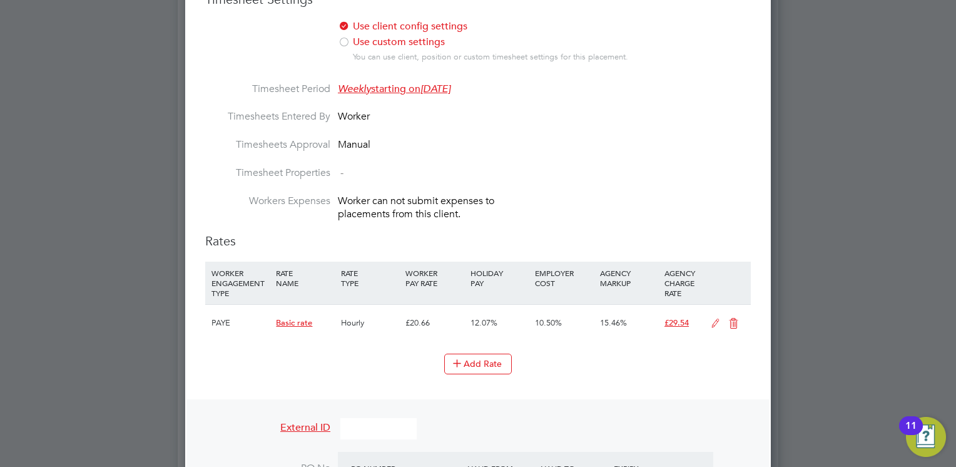
scroll to position [801, 0]
click at [715, 317] on icon at bounding box center [716, 322] width 16 height 10
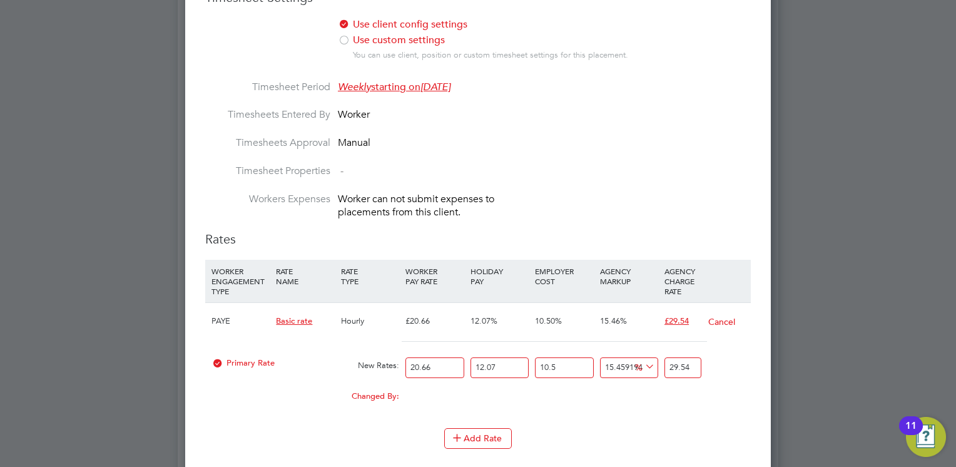
drag, startPoint x: 444, startPoint y: 344, endPoint x: 402, endPoint y: 349, distance: 42.9
click at [402, 351] on div "Primary Rate New Rates: 20.66 12.07 n/a 10.5 n/a 15.459194637151327 0 % 29.54" at bounding box center [478, 367] width 546 height 33
type input "2"
type input "2.8596321393998063"
type input "26"
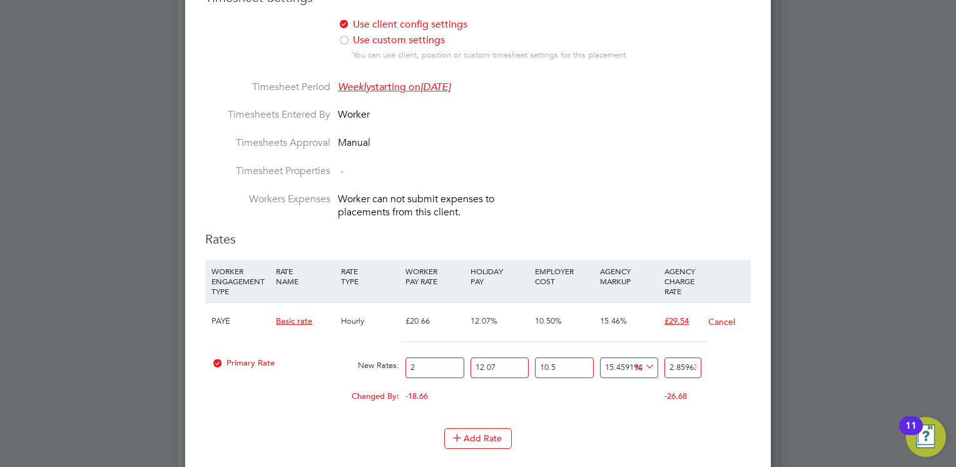
type input "37.17521781219748"
type input "26.8"
type input "38.319070667957405"
type input "26.88"
type input "38.4334559535334"
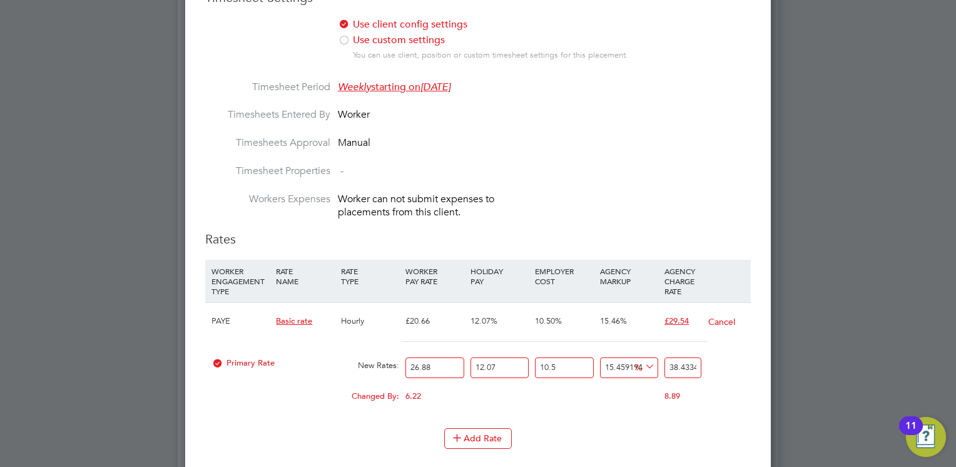
type input "26.88"
drag, startPoint x: 697, startPoint y: 350, endPoint x: 658, endPoint y: 359, distance: 40.4
click at [658, 359] on div "Primary Rate New Rates: 26.88 12.07 n/a 10.5 n/a 15.459194637151327 5.145976273…" at bounding box center [478, 367] width 546 height 33
type input "1680918189.3356256"
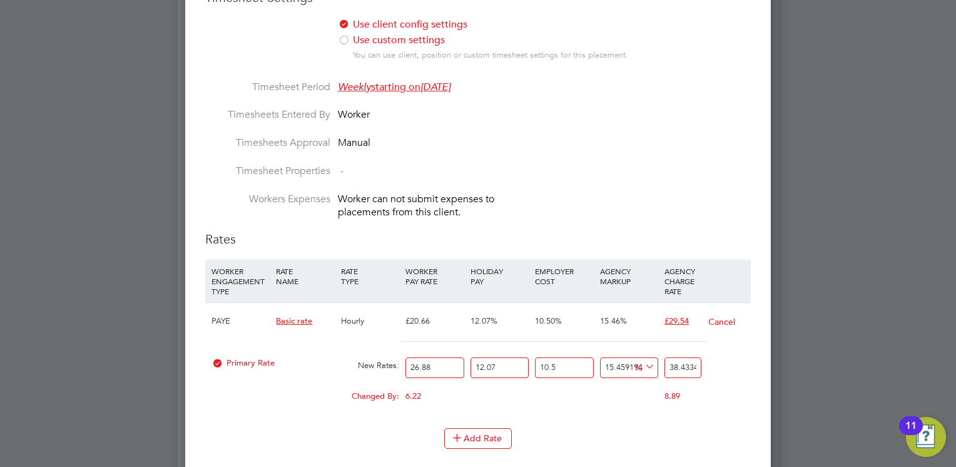
type input "559535334"
drag, startPoint x: 698, startPoint y: 354, endPoint x: 658, endPoint y: 355, distance: 40.1
click at [658, 355] on div "Primary Rate New Rates: 26.88 12.07 n/a 10.5 n/a 1680918189.3356256 559535300.7…" at bounding box center [478, 367] width 546 height 33
type input "903.3802595174427"
type input "334"
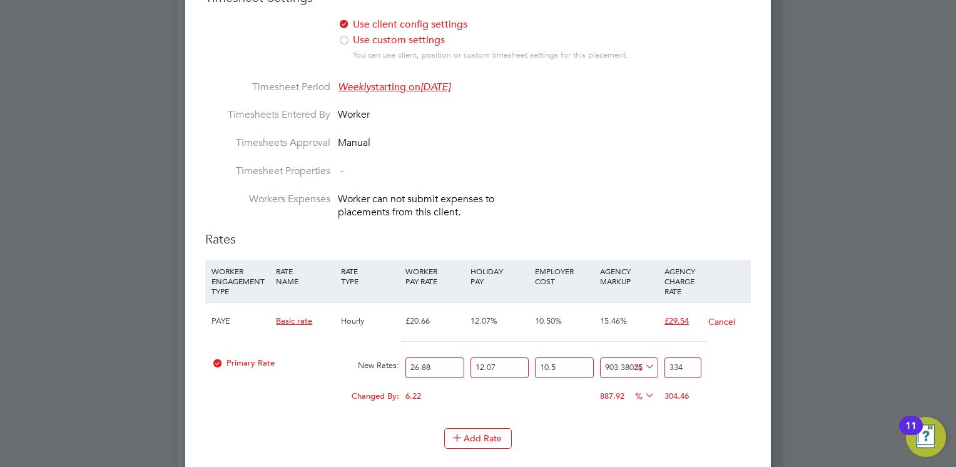
click at [686, 357] on input "334" at bounding box center [683, 367] width 37 height 21
type input "-0.8636270536658425"
type input "33"
click at [639, 428] on div "Add Rate" at bounding box center [478, 438] width 546 height 20
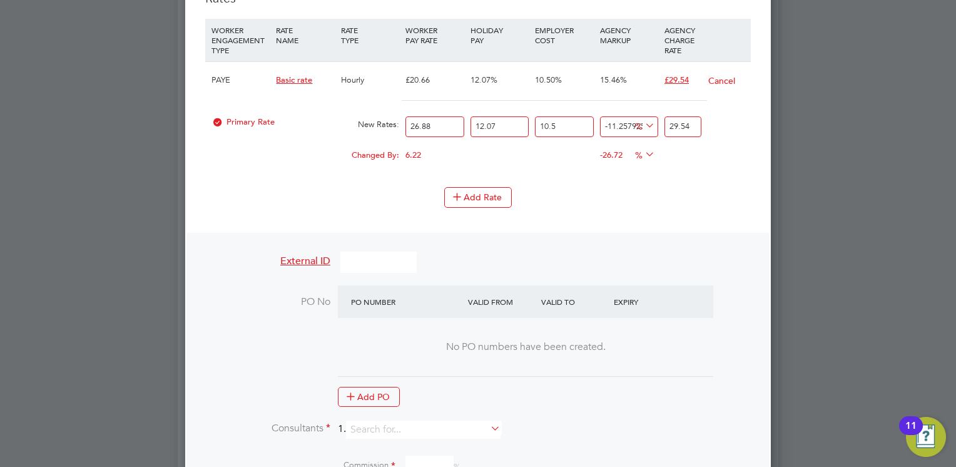
scroll to position [1077, 0]
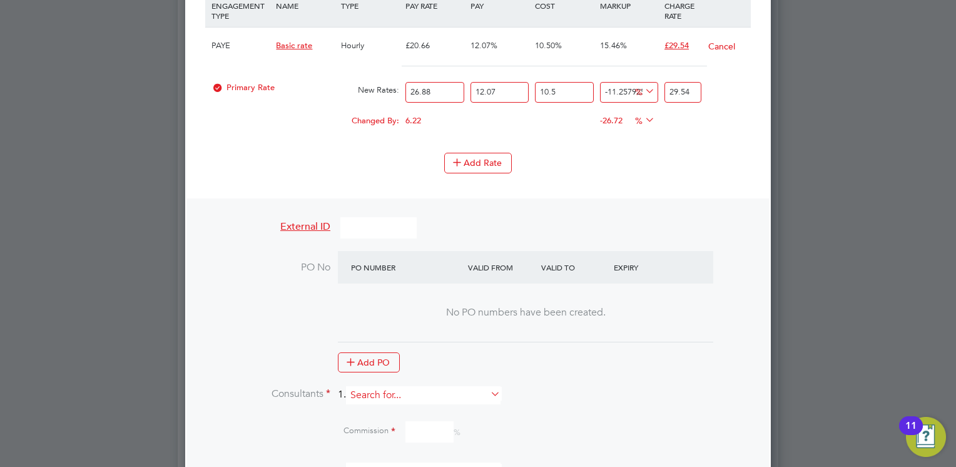
click at [439, 386] on input at bounding box center [423, 395] width 155 height 18
click at [399, 401] on li "Mi a [PERSON_NAME]" at bounding box center [429, 394] width 155 height 17
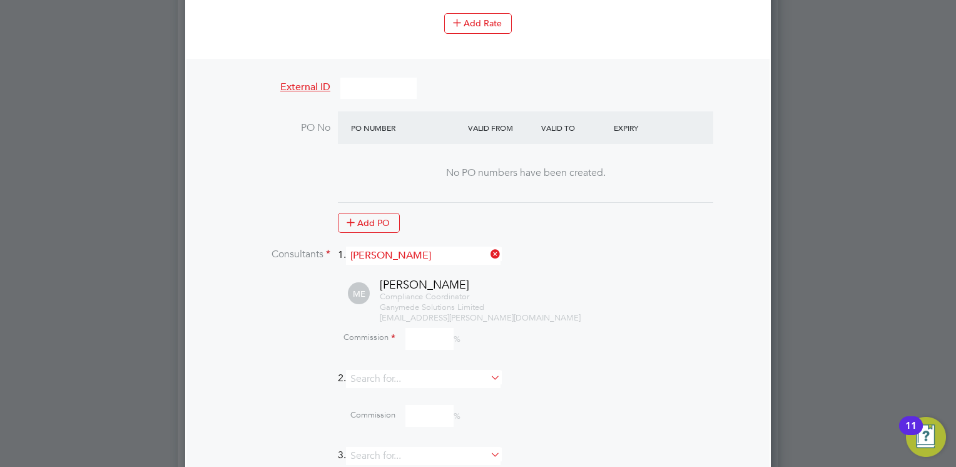
scroll to position [1227, 0]
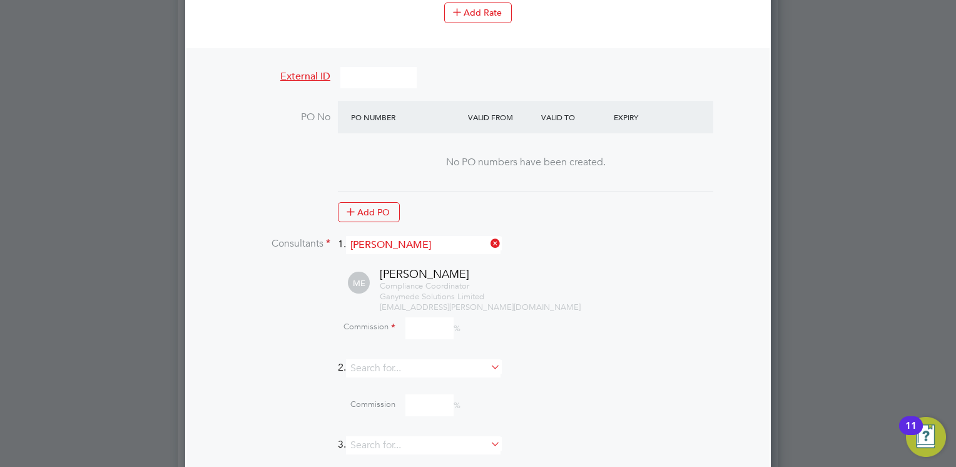
click at [418, 317] on input at bounding box center [430, 328] width 48 height 22
click at [241, 319] on li "ME [PERSON_NAME] Compliance Coordinator Ganymede Solutions Limited [EMAIL_ADDRE…" at bounding box center [494, 313] width 514 height 93
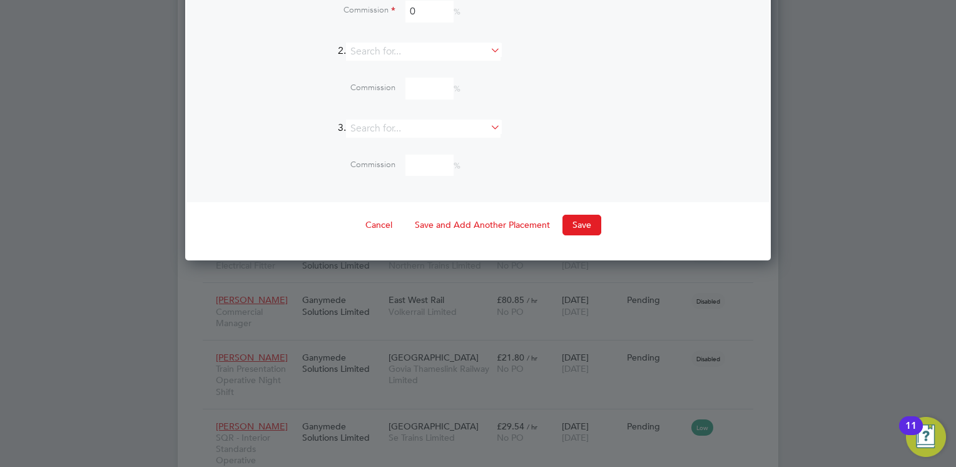
scroll to position [1602, 0]
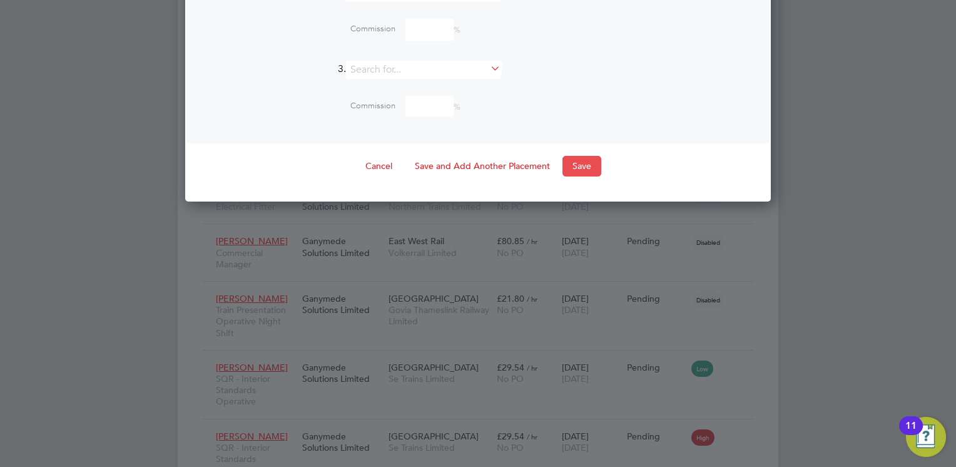
click at [583, 156] on button "Save" at bounding box center [582, 166] width 39 height 20
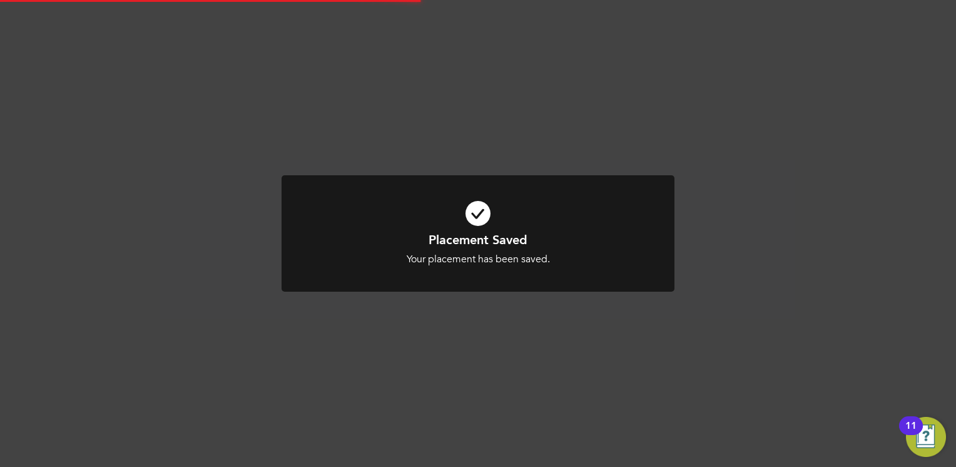
scroll to position [12, 91]
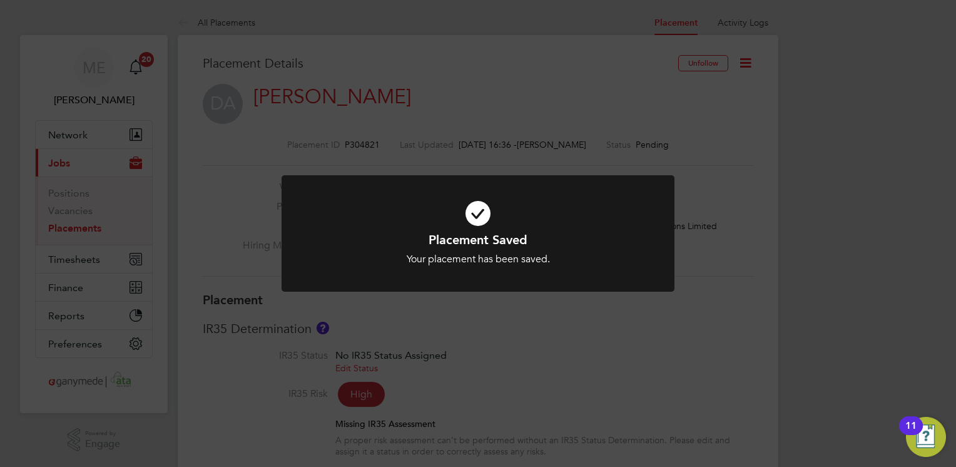
click at [382, 244] on h1 "Placement Saved" at bounding box center [477, 240] width 325 height 16
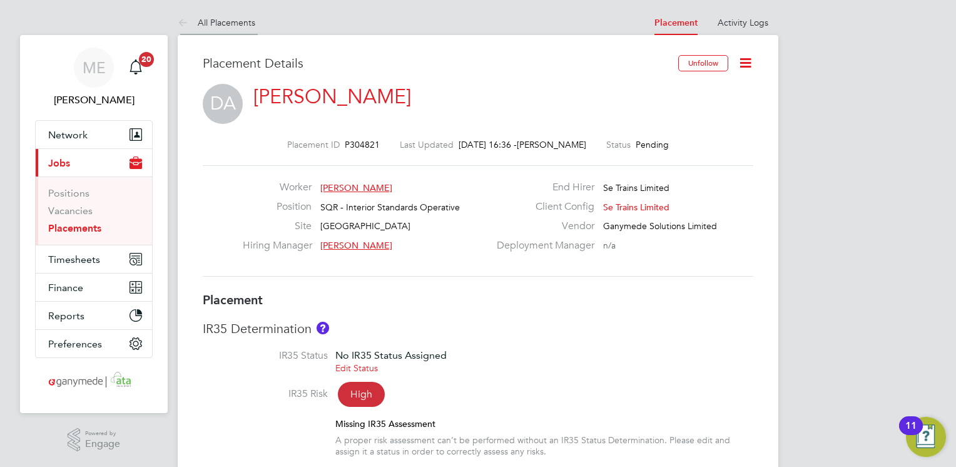
click at [179, 19] on icon at bounding box center [186, 24] width 16 height 16
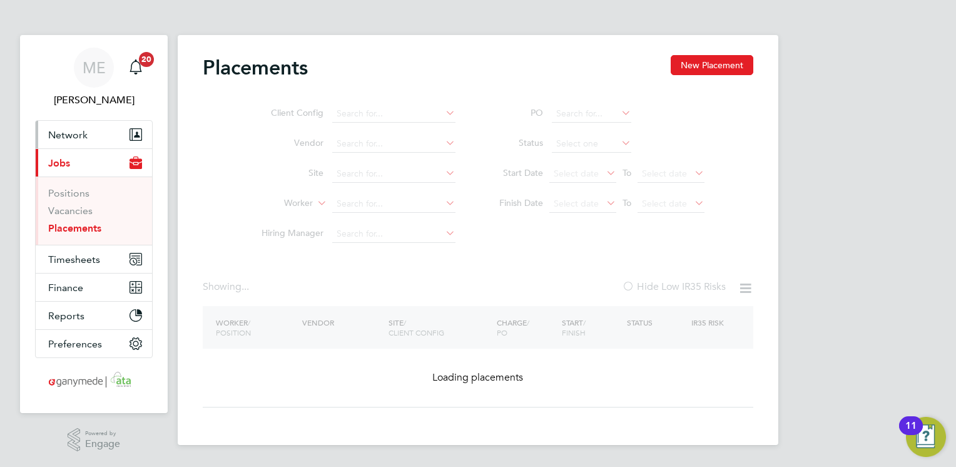
click at [120, 132] on button "Network" at bounding box center [94, 135] width 116 height 28
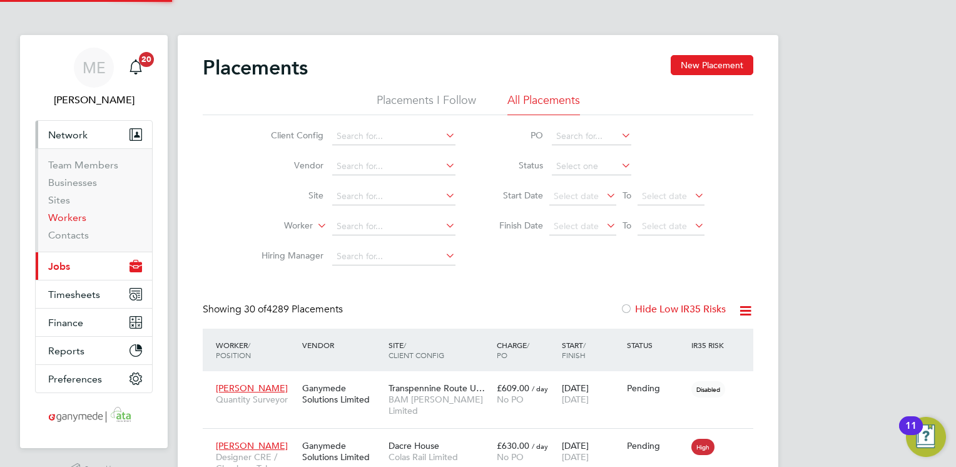
scroll to position [36, 87]
click at [70, 217] on link "Workers" at bounding box center [67, 218] width 38 height 12
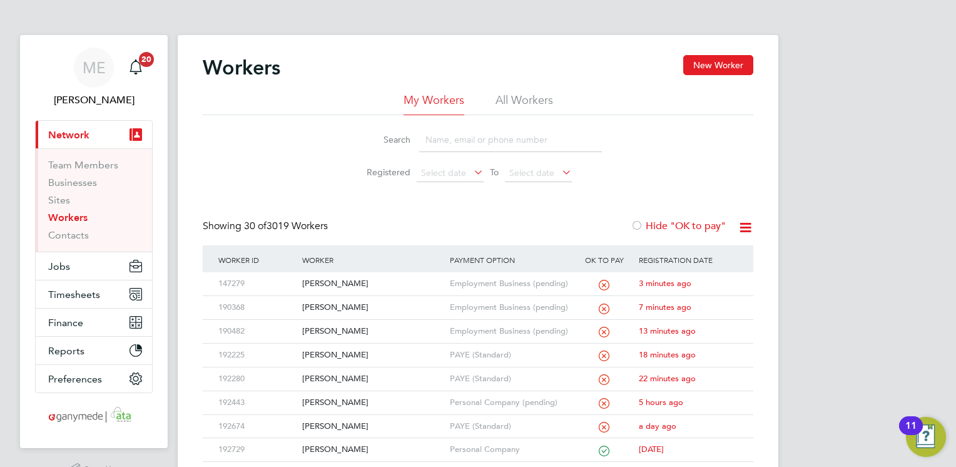
click at [458, 141] on input at bounding box center [510, 140] width 183 height 24
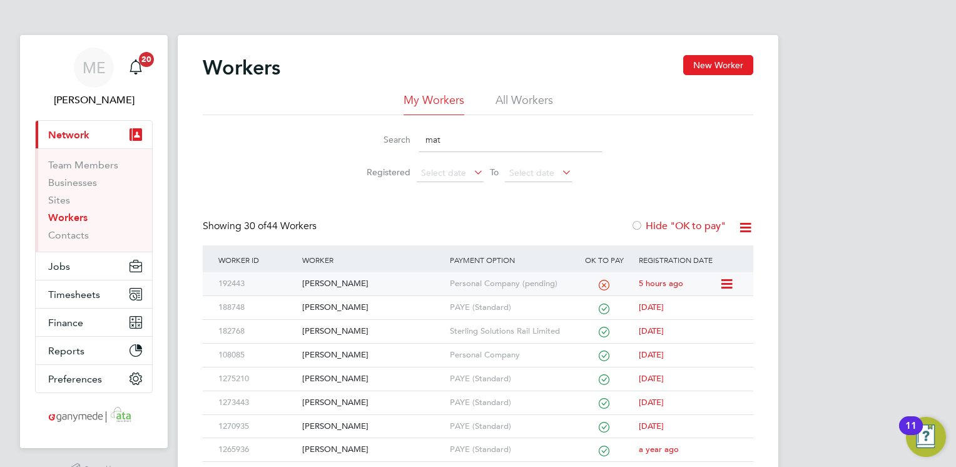
click at [386, 282] on div "[PERSON_NAME]" at bounding box center [372, 283] width 147 height 23
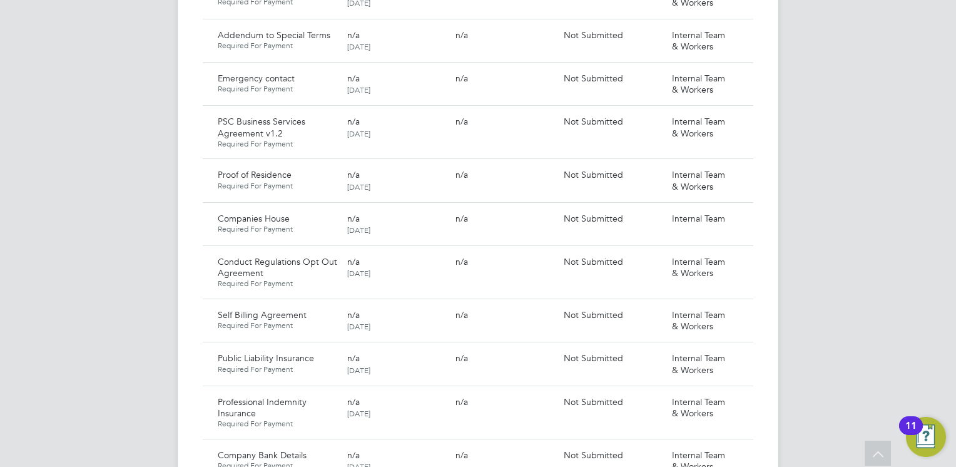
scroll to position [951, 0]
